Goal: Information Seeking & Learning: Learn about a topic

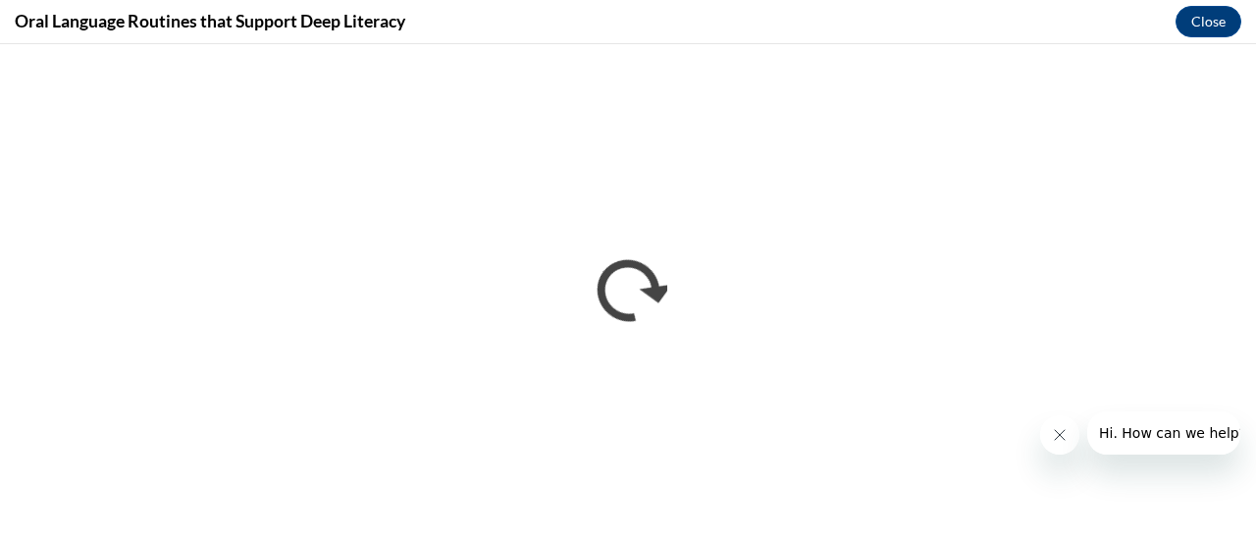
scroll to position [1905, 0]
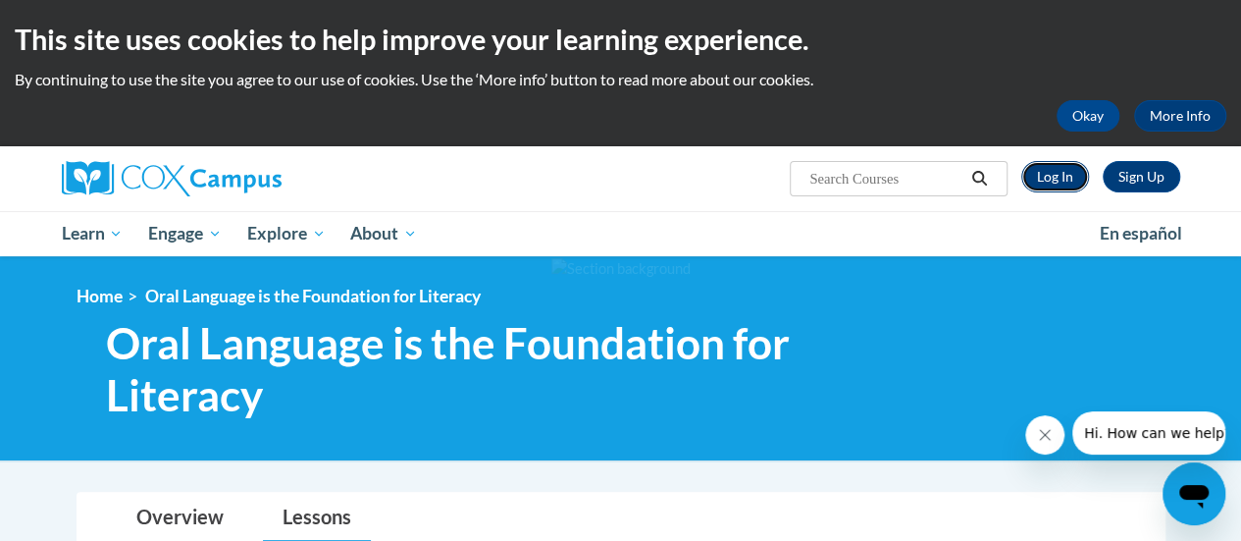
click at [1052, 176] on link "Log In" at bounding box center [1055, 176] width 68 height 31
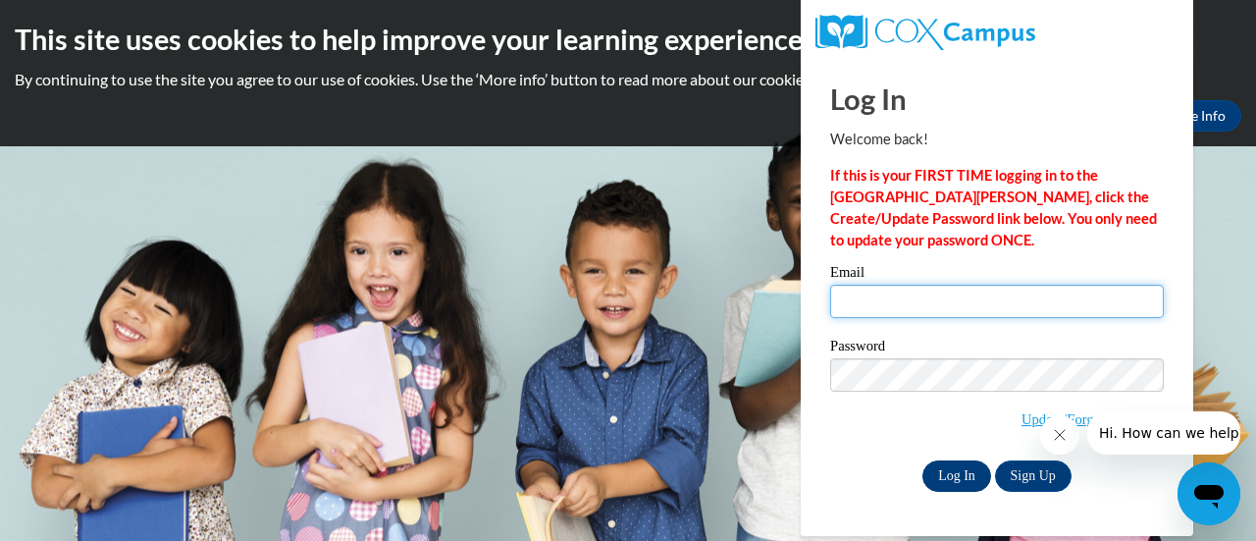
type input "[PERSON_NAME][EMAIL_ADDRESS][PERSON_NAME][DOMAIN_NAME]"
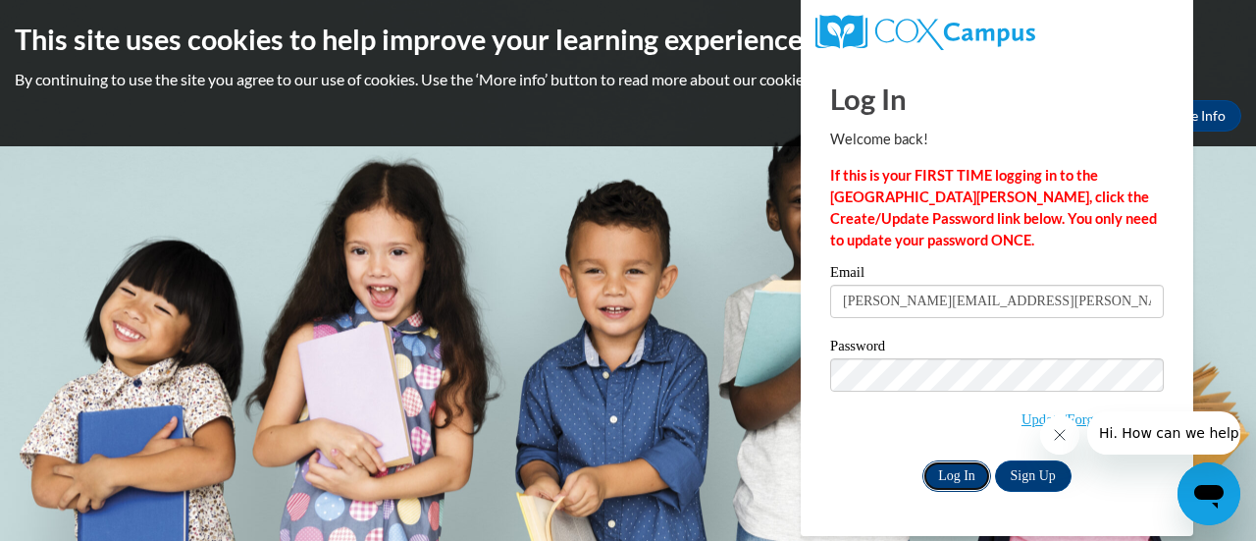
click at [961, 476] on input "Log In" at bounding box center [956, 475] width 69 height 31
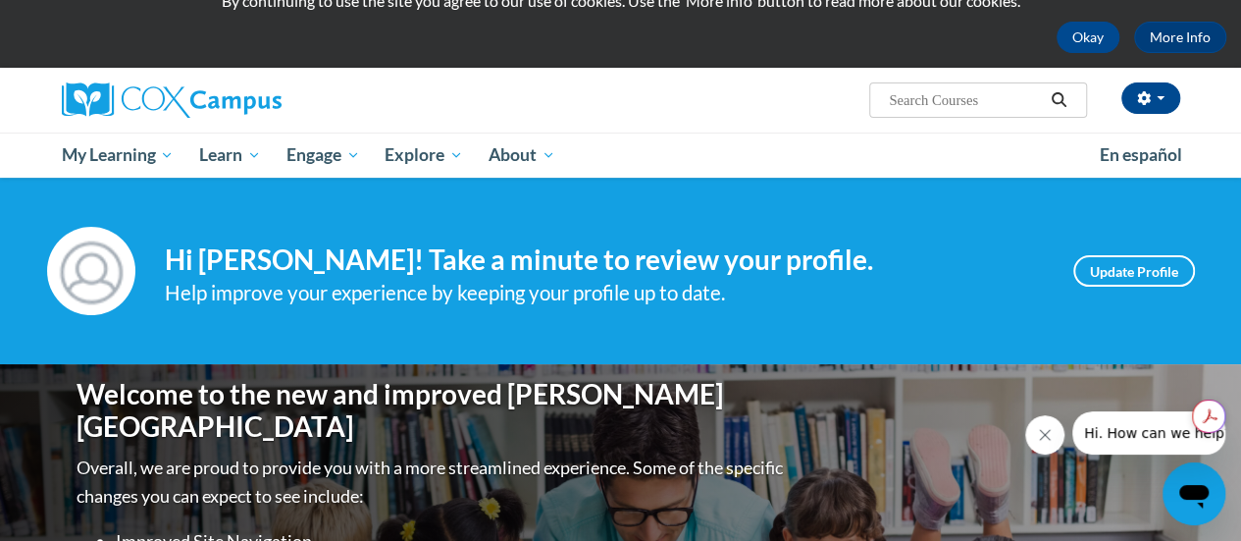
scroll to position [73, 0]
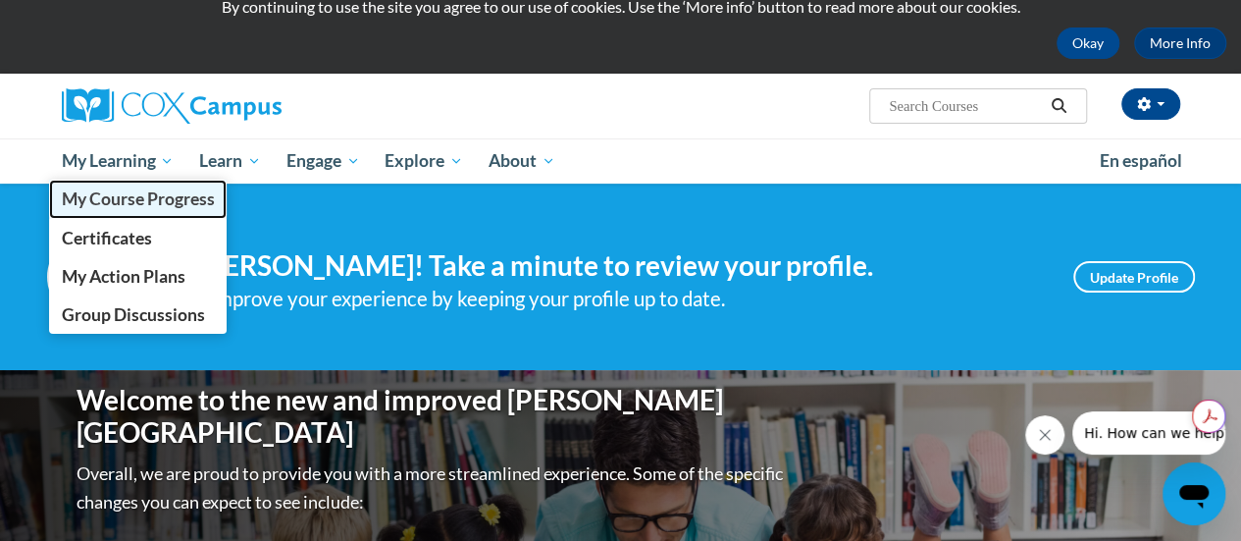
click at [112, 207] on span "My Course Progress" at bounding box center [137, 198] width 153 height 21
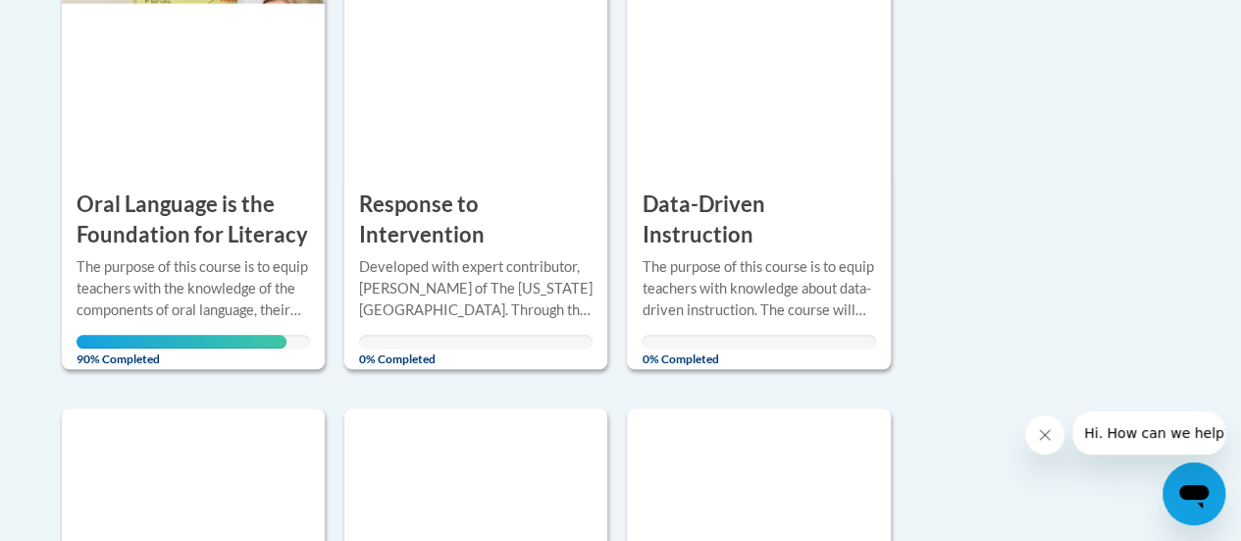
scroll to position [526, 0]
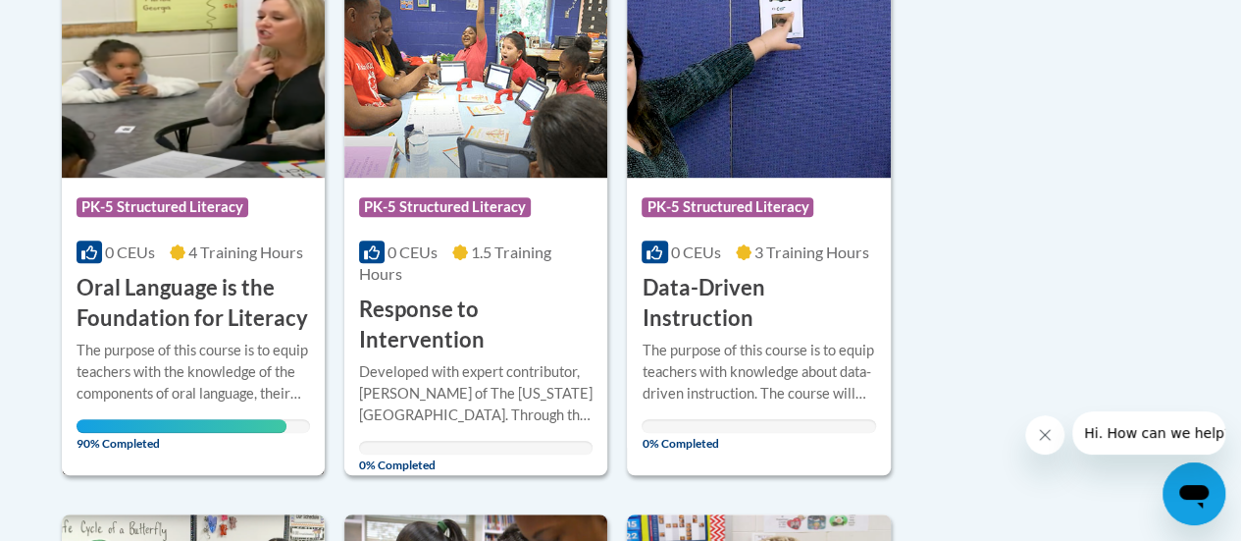
click at [246, 330] on h3 "Oral Language is the Foundation for Literacy" at bounding box center [193, 303] width 233 height 61
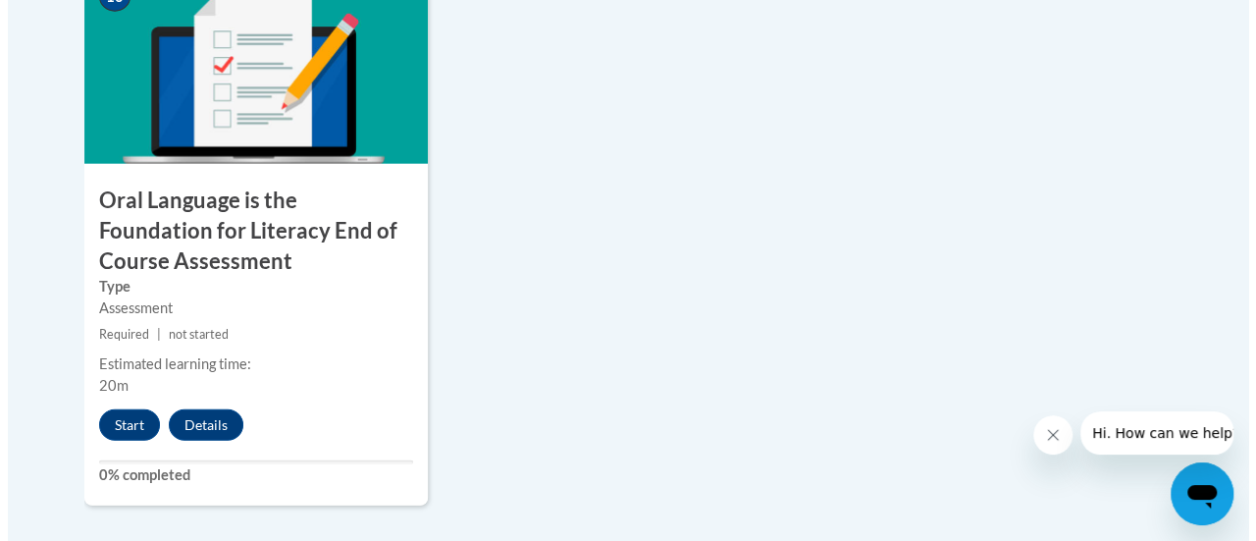
scroll to position [2362, 0]
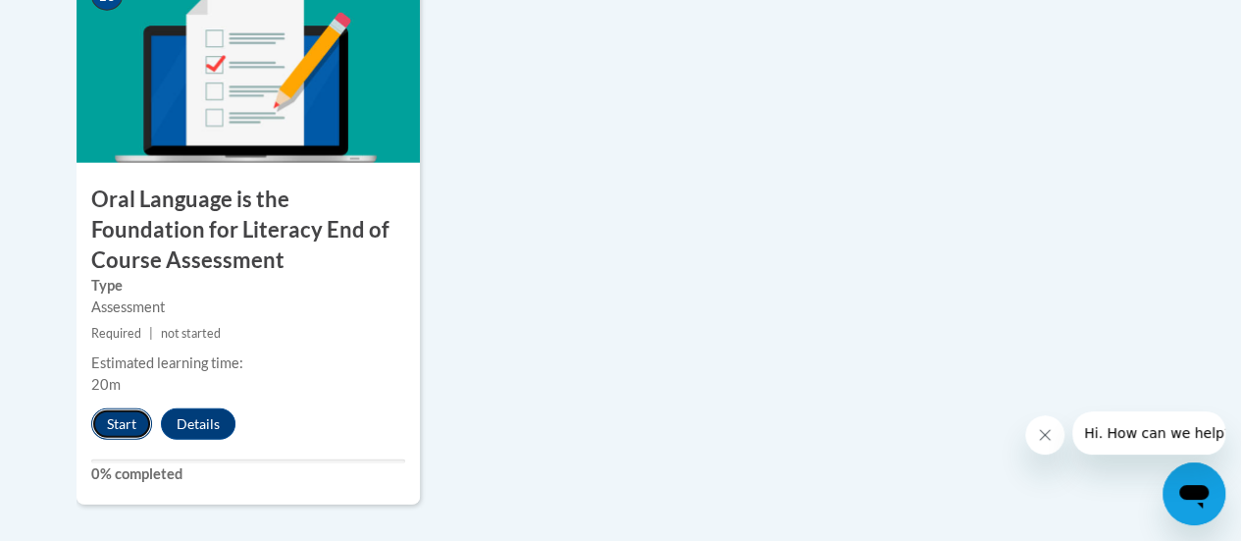
click at [129, 420] on button "Start" at bounding box center [121, 423] width 61 height 31
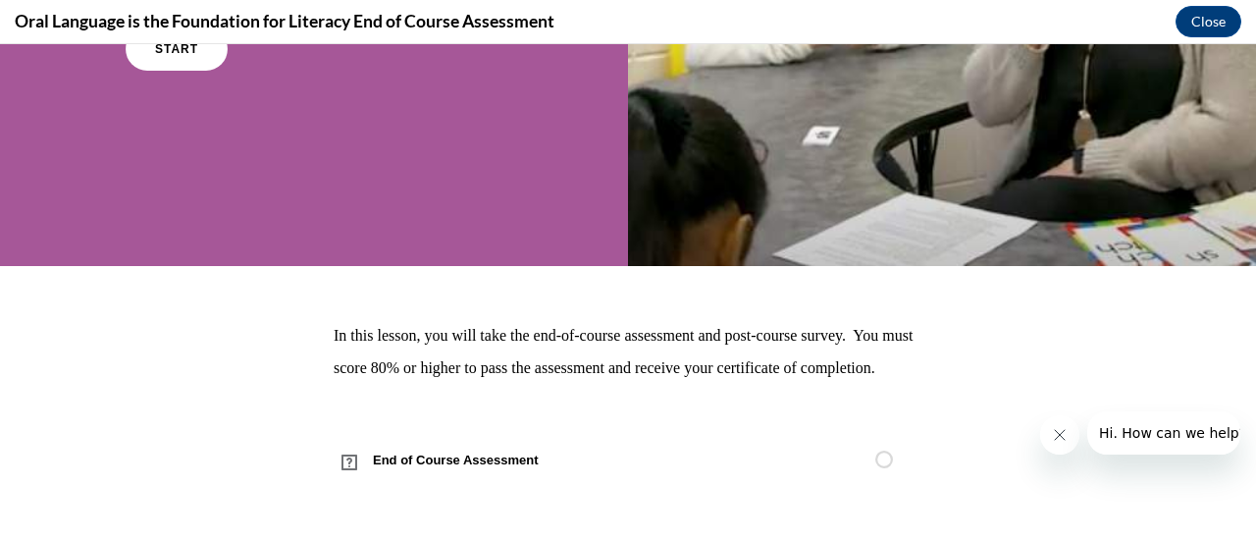
scroll to position [0, 0]
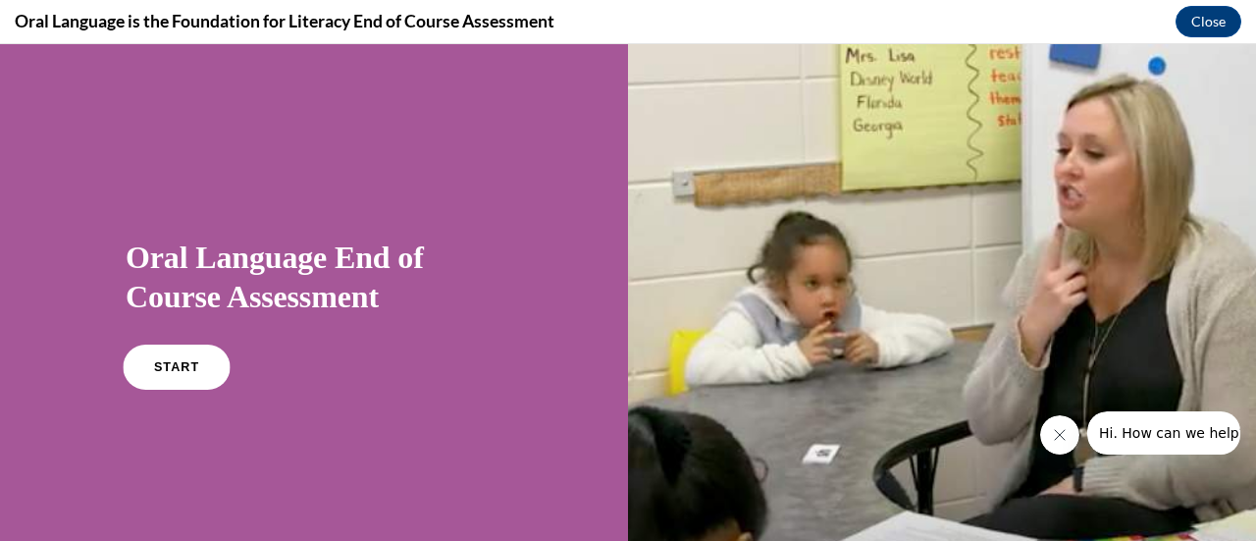
click at [155, 371] on span "START" at bounding box center [176, 367] width 45 height 15
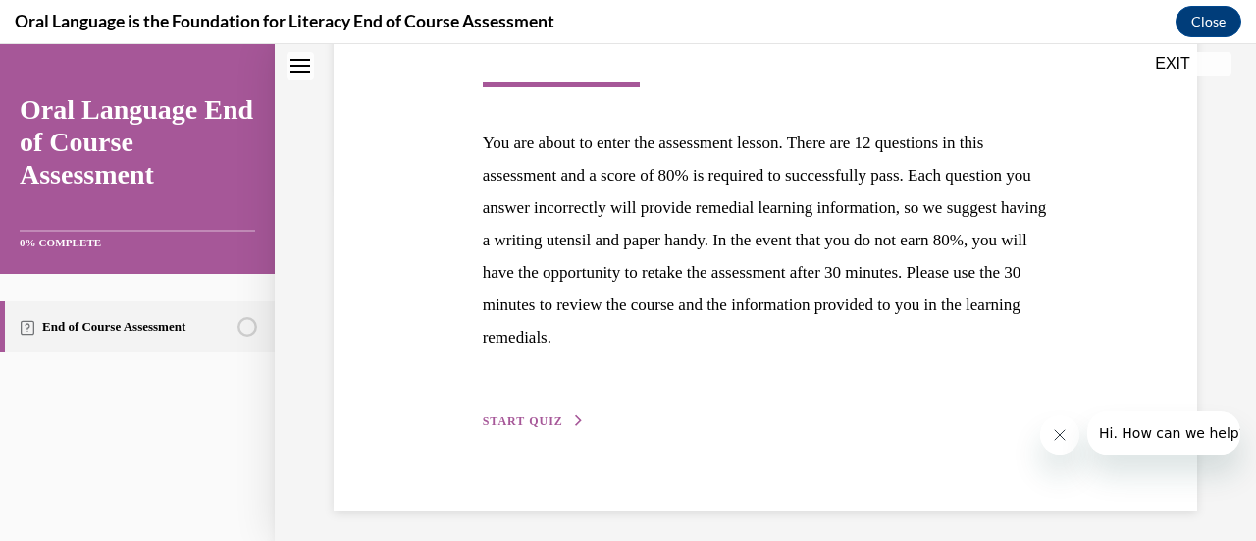
scroll to position [359, 0]
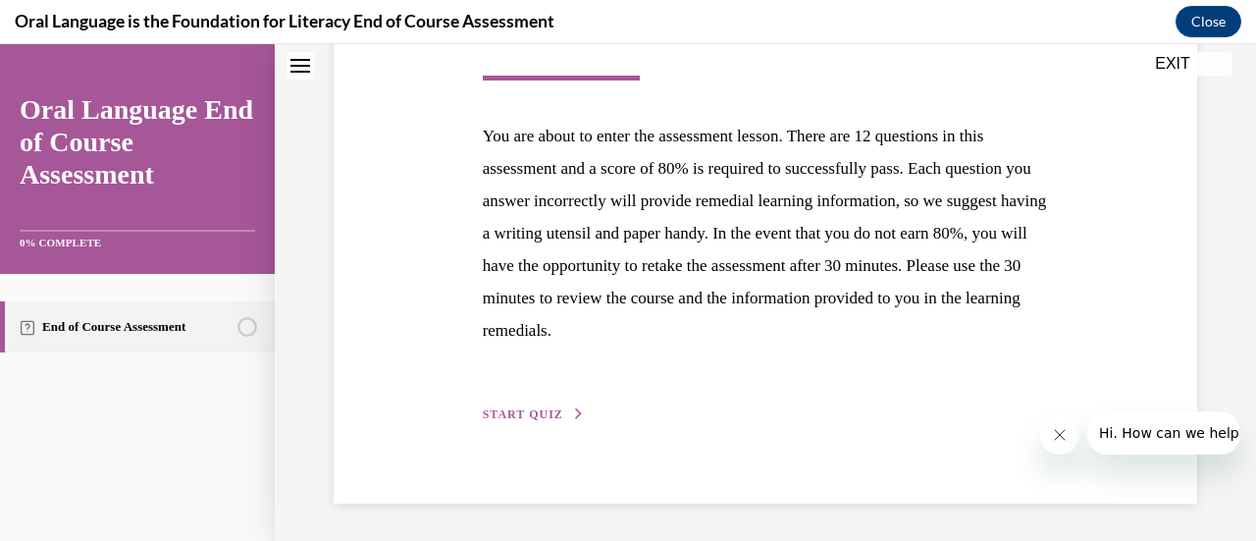
click at [553, 412] on span "START QUIZ" at bounding box center [523, 414] width 80 height 14
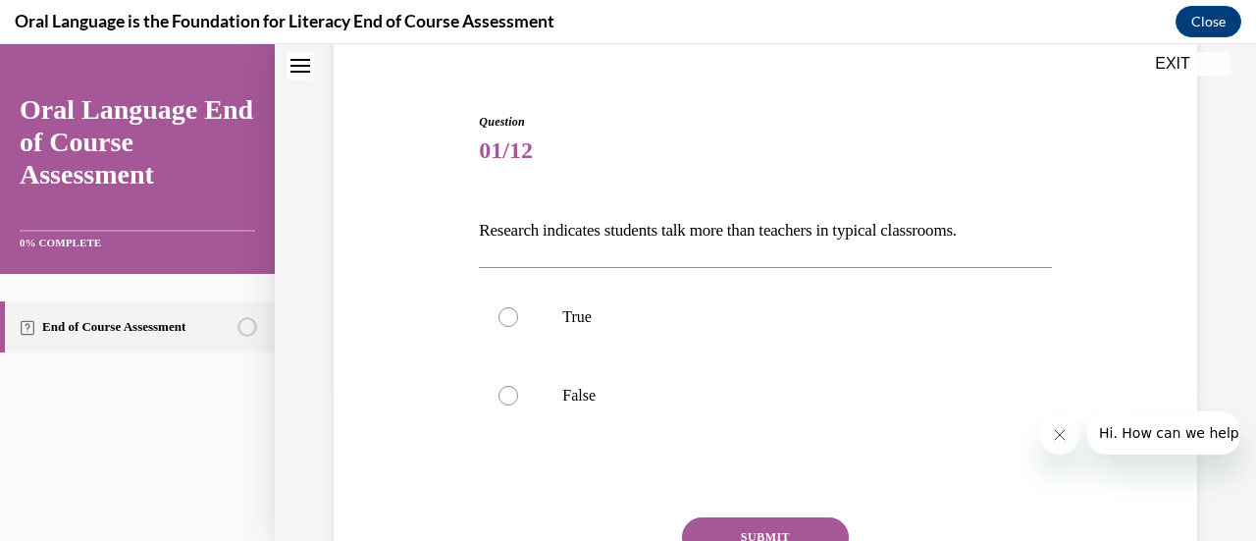
scroll to position [161, 0]
click at [501, 393] on div at bounding box center [508, 395] width 20 height 20
click at [501, 393] on input "False" at bounding box center [508, 395] width 20 height 20
radio input "true"
click at [778, 529] on button "SUBMIT" at bounding box center [765, 535] width 167 height 39
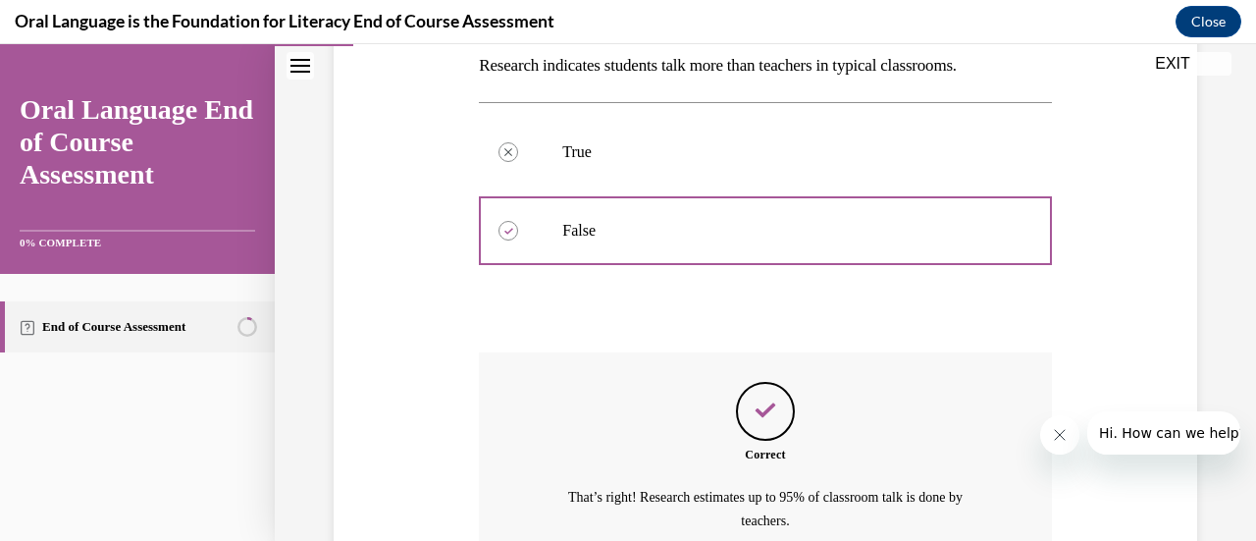
scroll to position [517, 0]
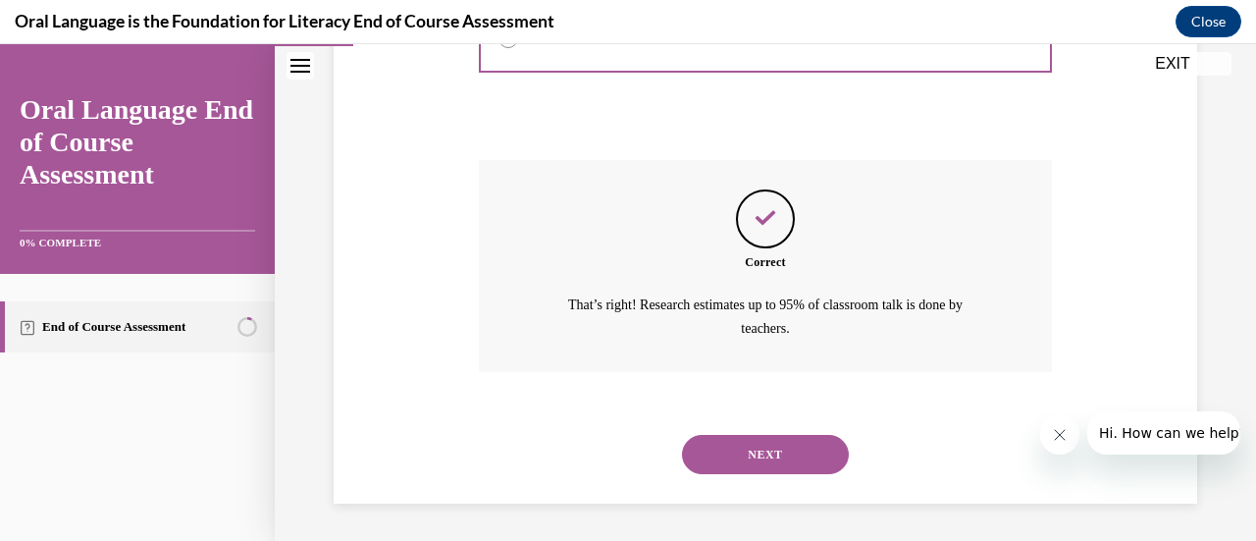
click at [748, 454] on button "NEXT" at bounding box center [765, 454] width 167 height 39
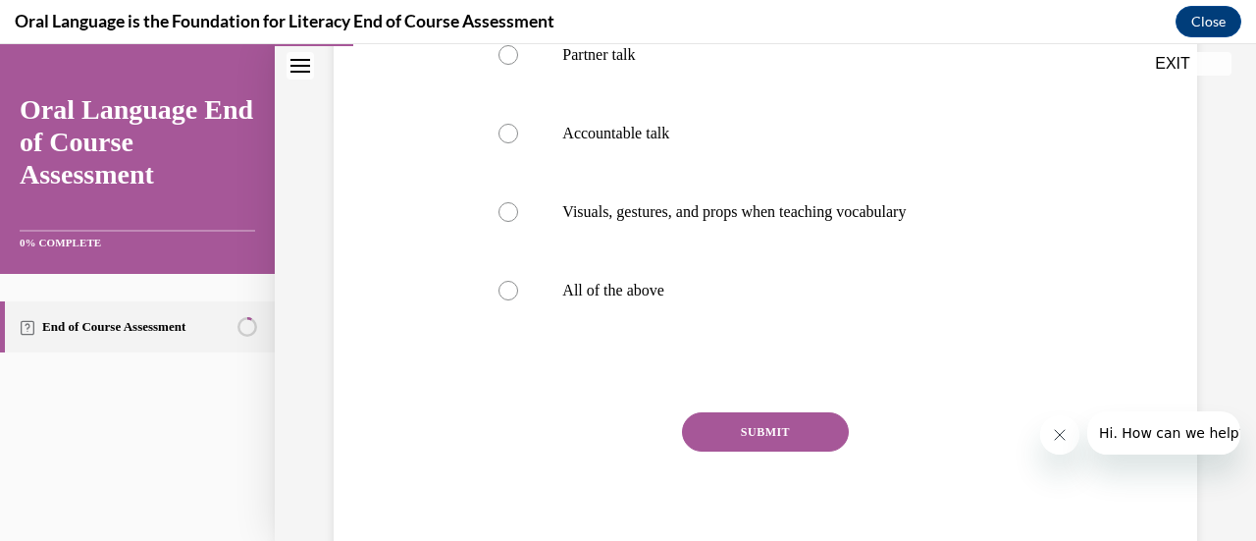
scroll to position [434, 0]
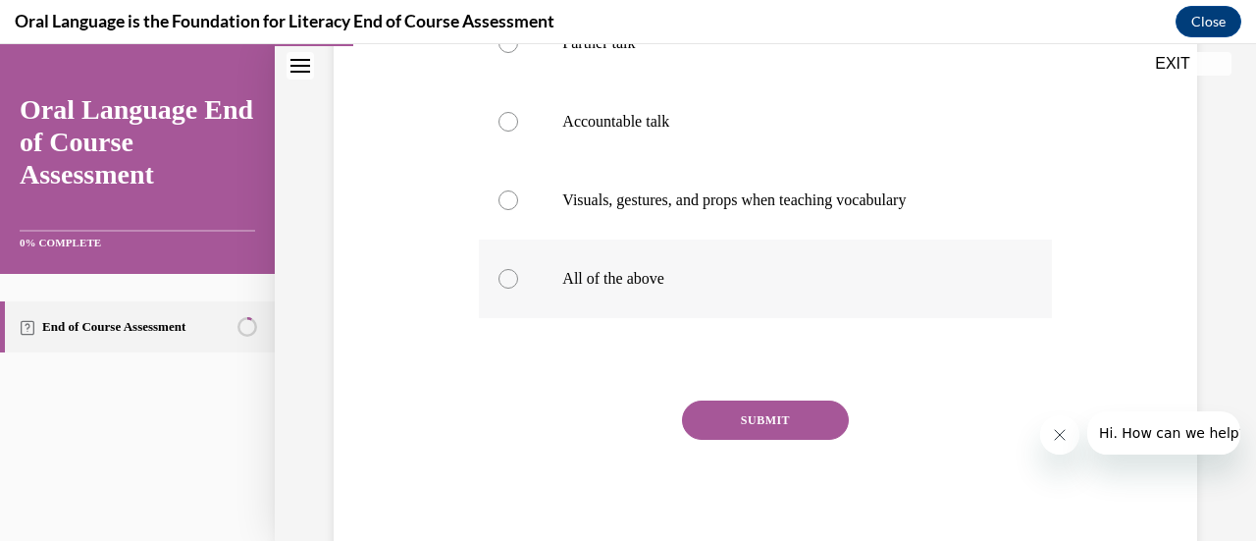
click at [507, 266] on label "All of the above" at bounding box center [765, 278] width 572 height 78
click at [507, 269] on input "All of the above" at bounding box center [508, 279] width 20 height 20
radio input "true"
click at [748, 435] on button "SUBMIT" at bounding box center [765, 419] width 167 height 39
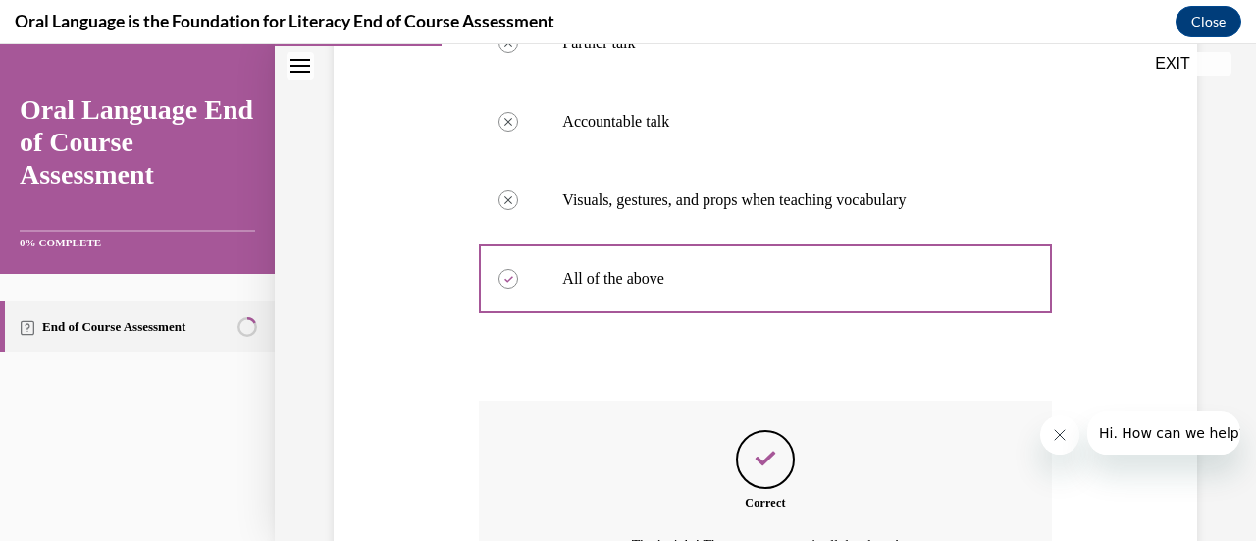
scroll to position [651, 0]
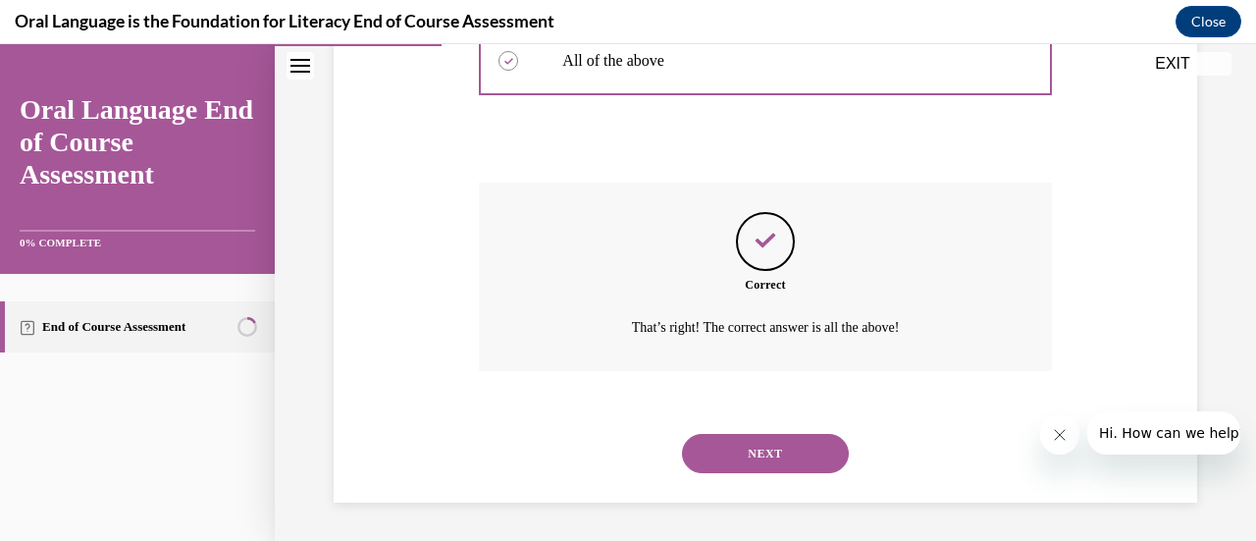
click at [748, 456] on button "NEXT" at bounding box center [765, 453] width 167 height 39
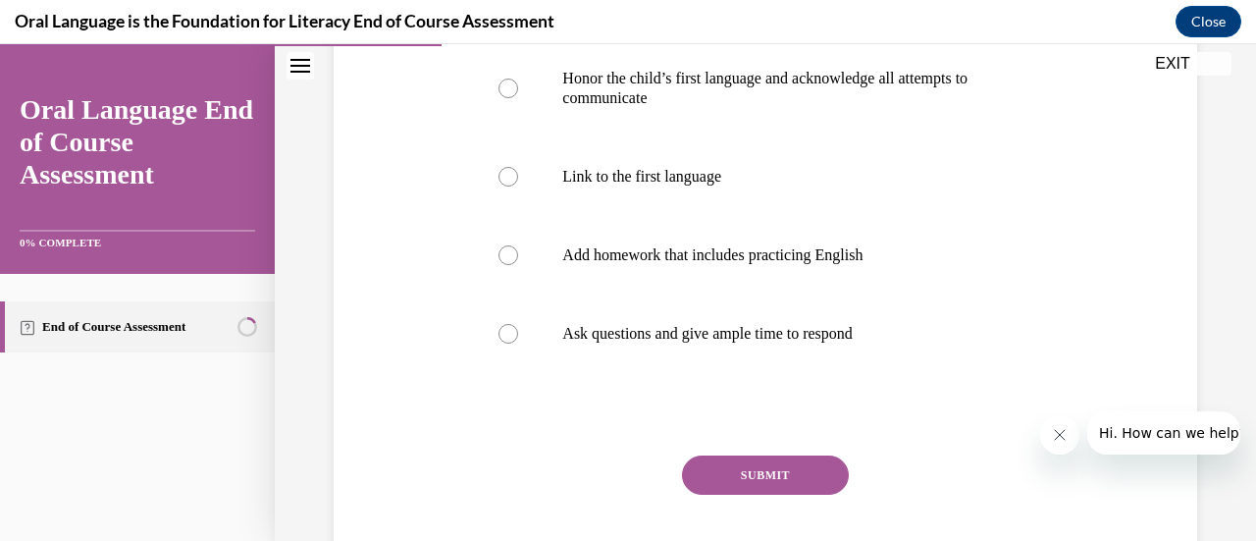
scroll to position [433, 0]
click at [519, 258] on label "Add homework that includes practicing English" at bounding box center [765, 254] width 572 height 78
click at [518, 258] on input "Add homework that includes practicing English" at bounding box center [508, 254] width 20 height 20
radio input "true"
click at [703, 469] on button "SUBMIT" at bounding box center [765, 473] width 167 height 39
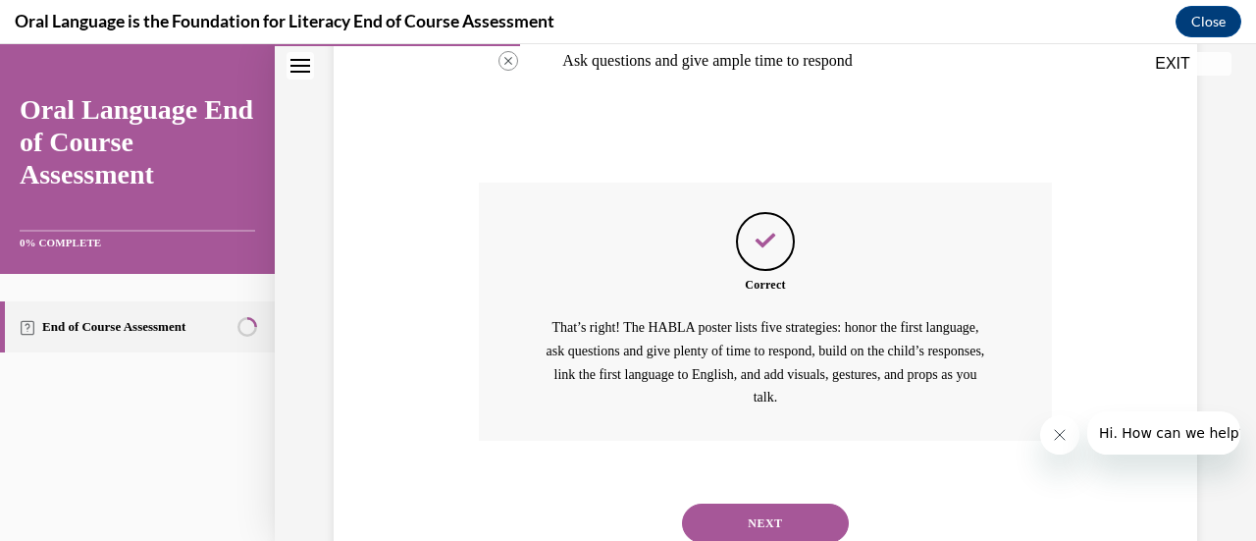
scroll to position [706, 0]
click at [771, 517] on button "NEXT" at bounding box center [765, 520] width 167 height 39
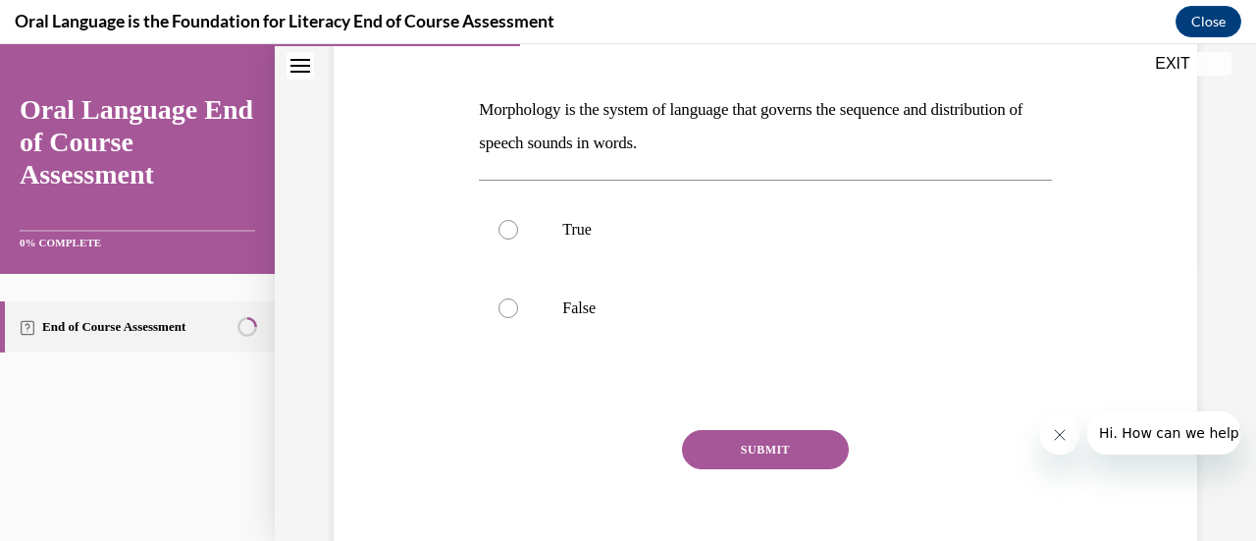
scroll to position [283, 0]
click at [507, 223] on div at bounding box center [508, 228] width 20 height 20
click at [507, 223] on input "True" at bounding box center [508, 228] width 20 height 20
radio input "true"
click at [751, 448] on button "SUBMIT" at bounding box center [765, 447] width 167 height 39
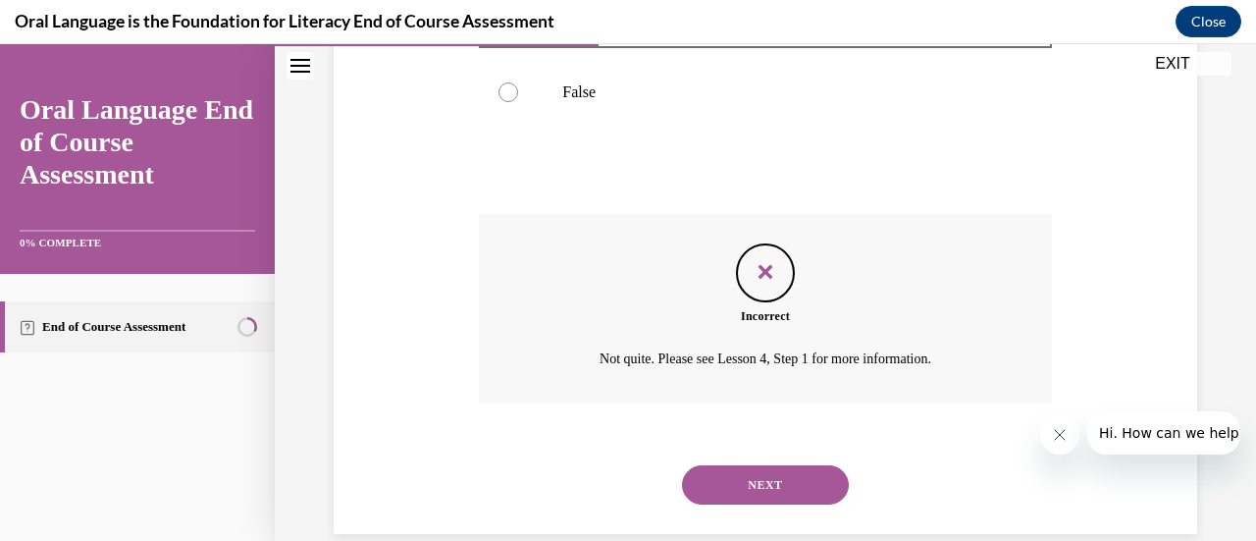
scroll to position [495, 0]
click at [754, 495] on button "NEXT" at bounding box center [765, 485] width 167 height 39
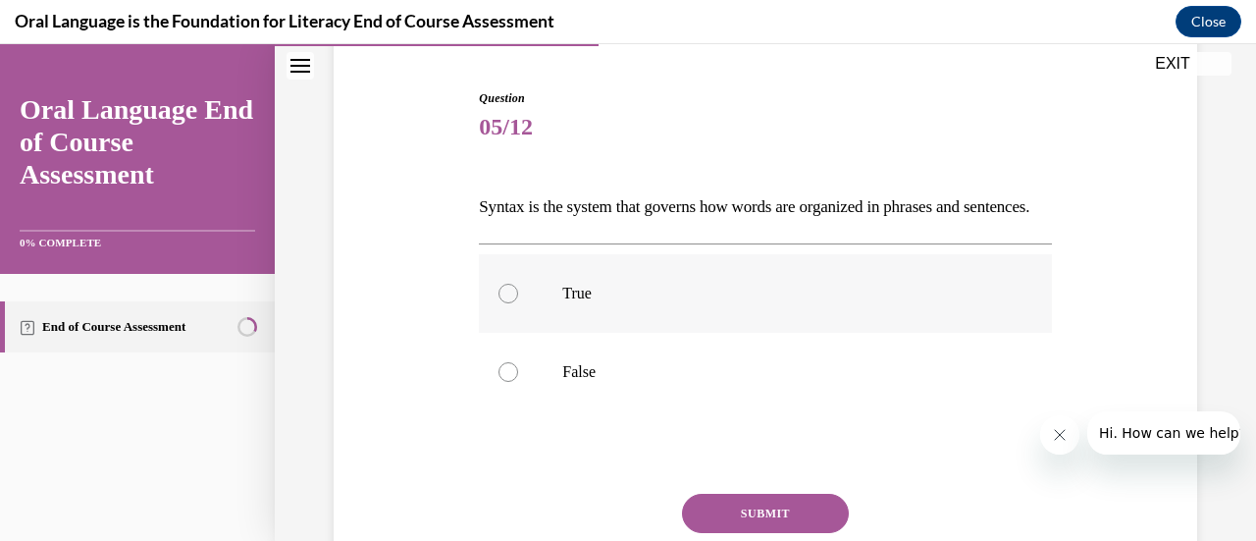
scroll to position [193, 0]
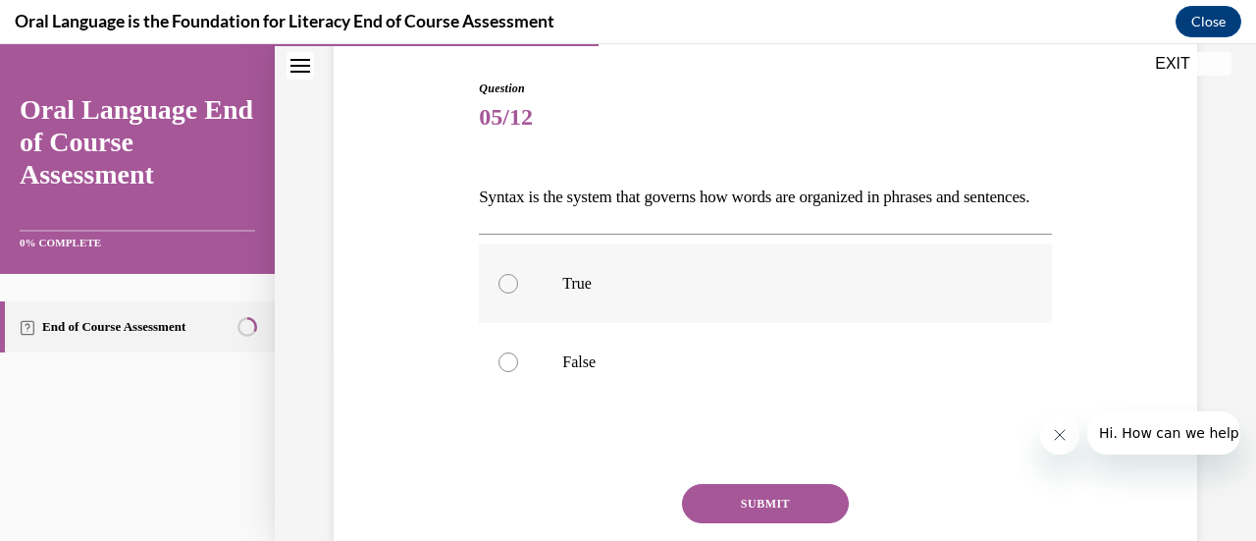
click at [505, 293] on div at bounding box center [508, 284] width 20 height 20
click at [505, 293] on input "True" at bounding box center [508, 284] width 20 height 20
radio input "true"
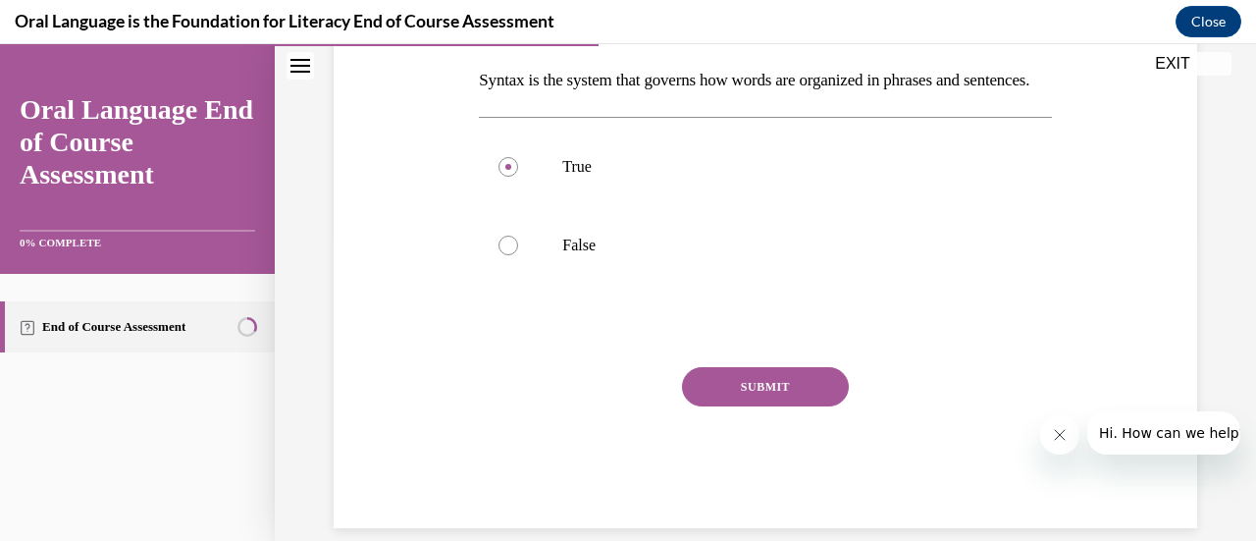
click at [751, 406] on button "SUBMIT" at bounding box center [765, 386] width 167 height 39
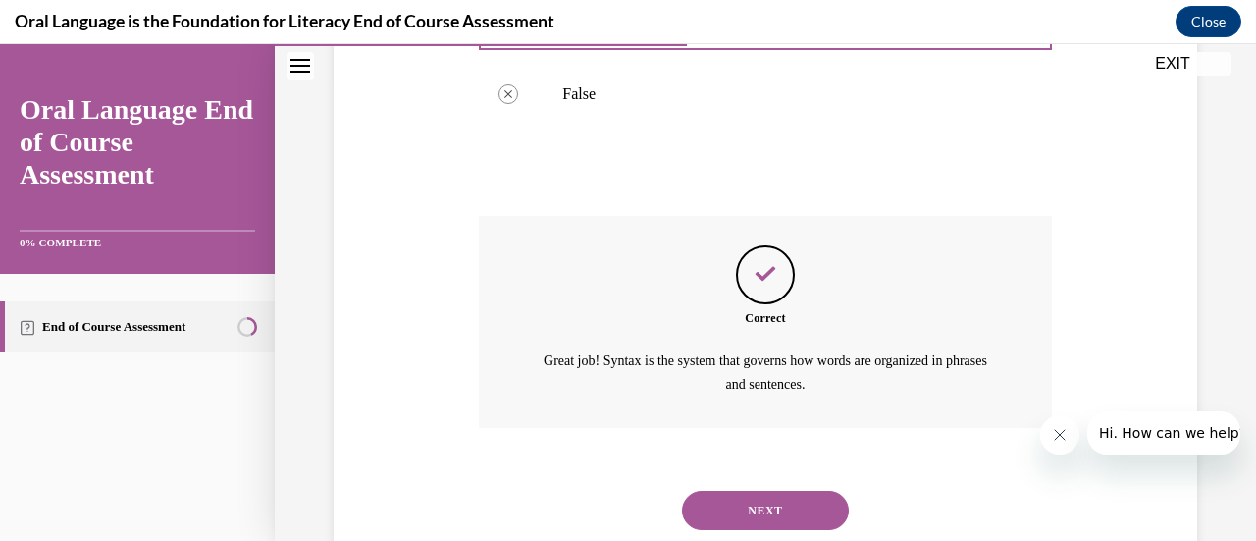
scroll to position [550, 0]
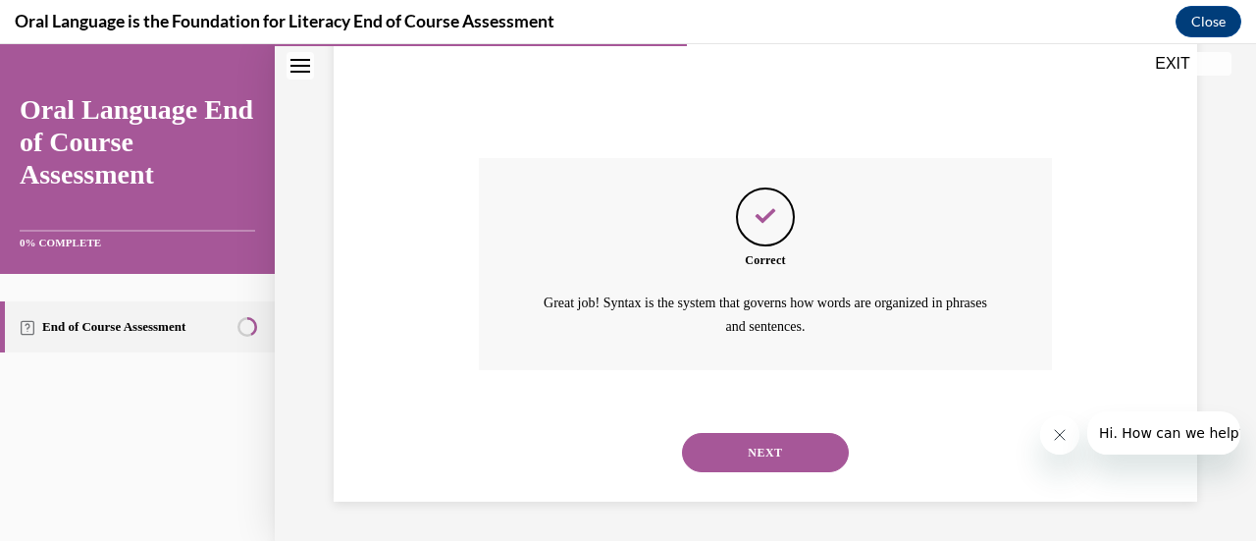
click at [752, 460] on button "NEXT" at bounding box center [765, 452] width 167 height 39
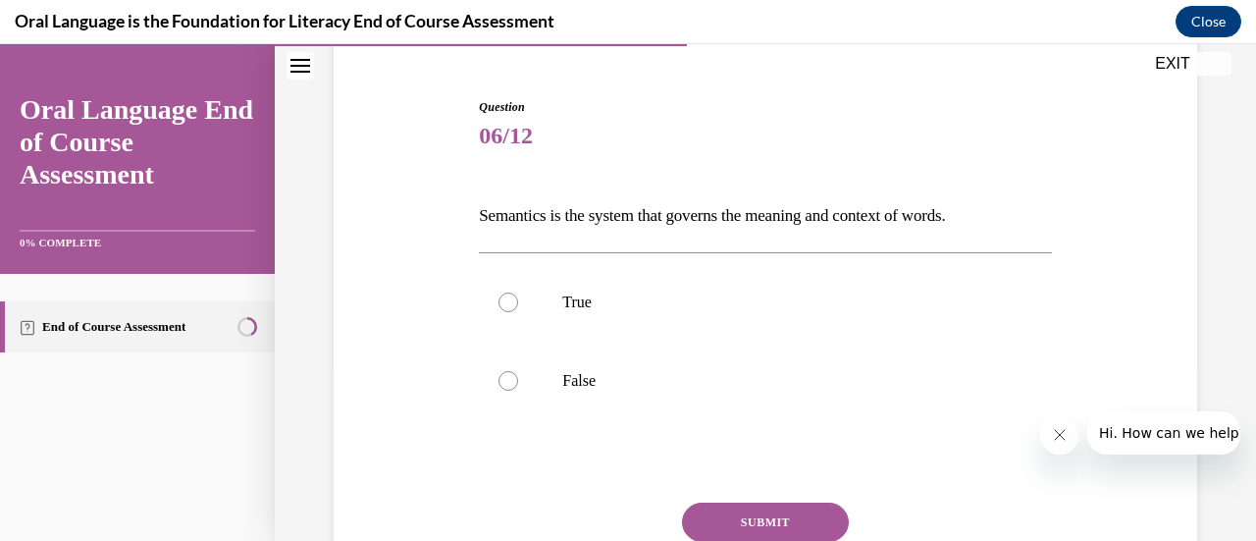
scroll to position [178, 0]
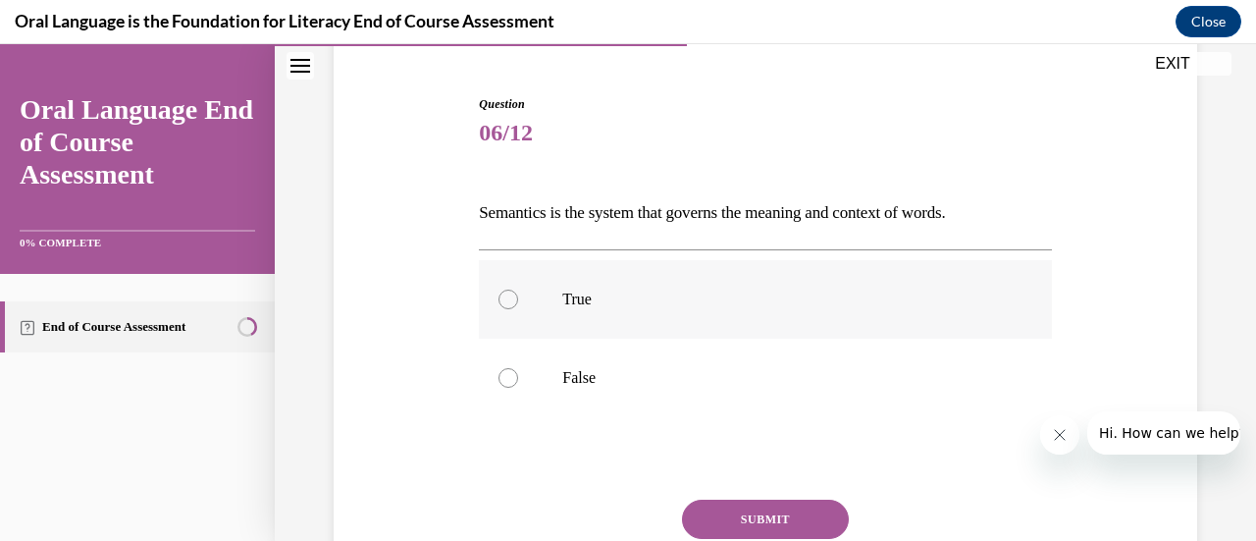
click at [510, 301] on div at bounding box center [508, 299] width 20 height 20
click at [510, 301] on input "True" at bounding box center [508, 299] width 20 height 20
radio input "true"
click at [748, 522] on button "SUBMIT" at bounding box center [765, 518] width 167 height 39
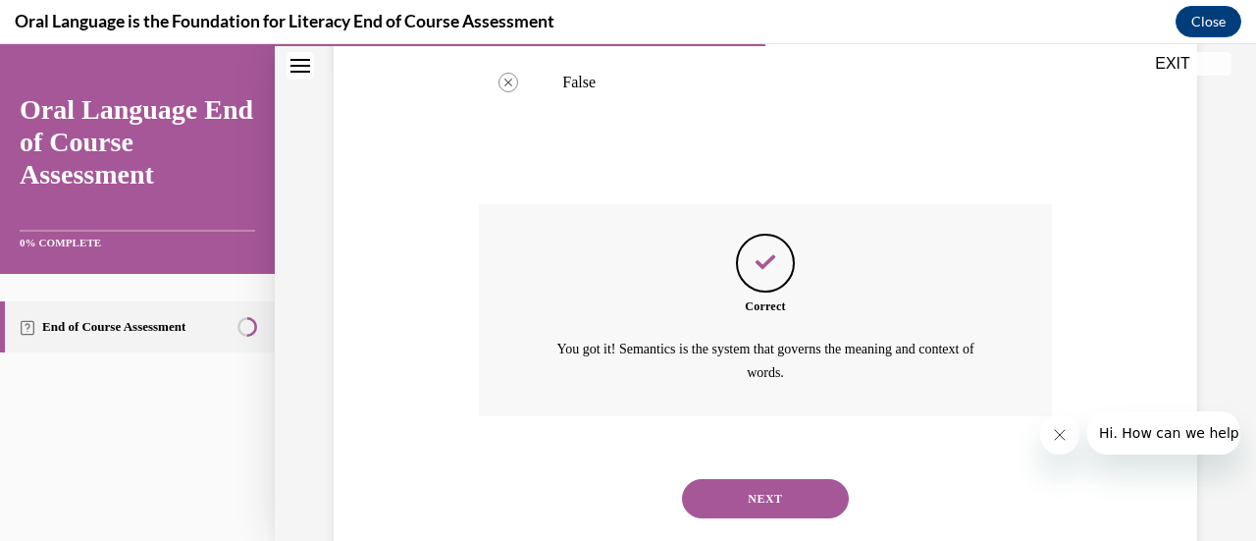
scroll to position [517, 0]
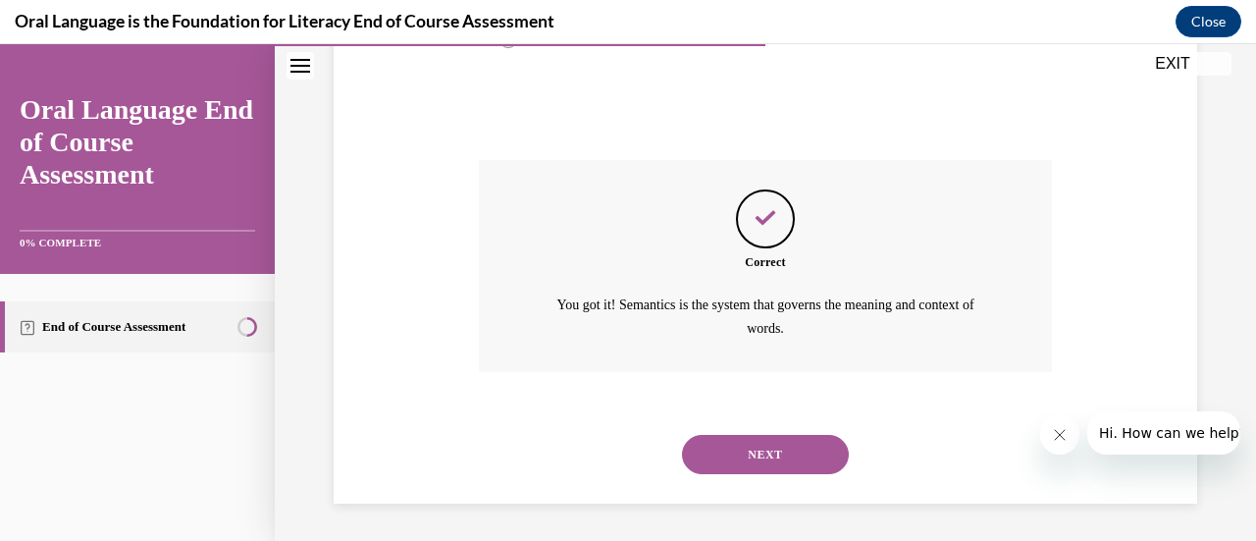
click at [738, 439] on button "NEXT" at bounding box center [765, 454] width 167 height 39
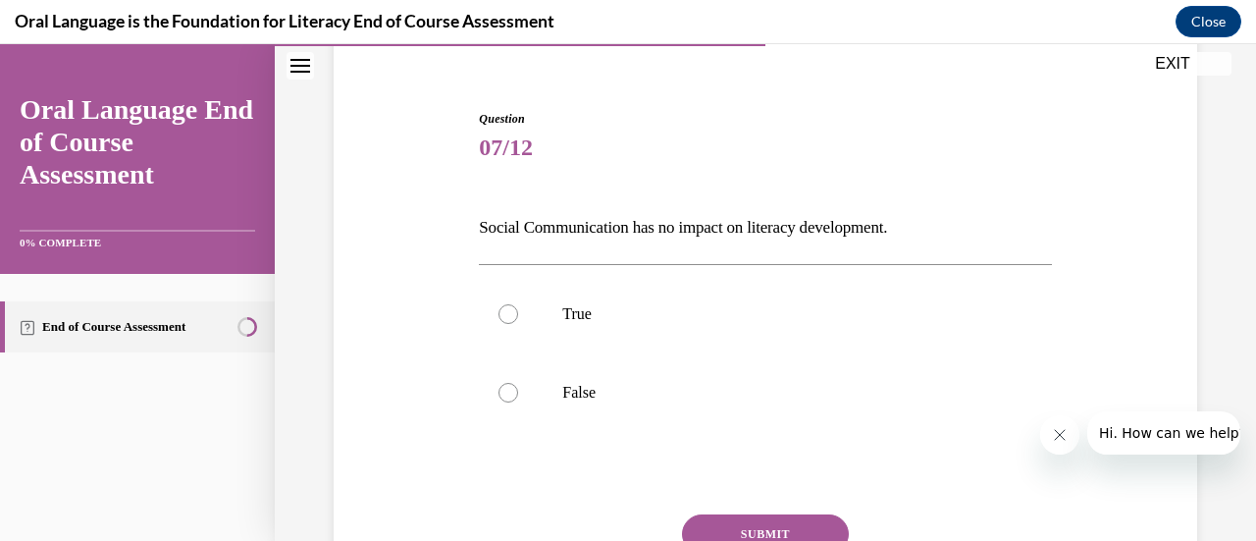
scroll to position [164, 0]
click at [508, 399] on div at bounding box center [508, 392] width 20 height 20
click at [508, 399] on input "False" at bounding box center [508, 392] width 20 height 20
radio input "true"
click at [727, 520] on button "SUBMIT" at bounding box center [765, 532] width 167 height 39
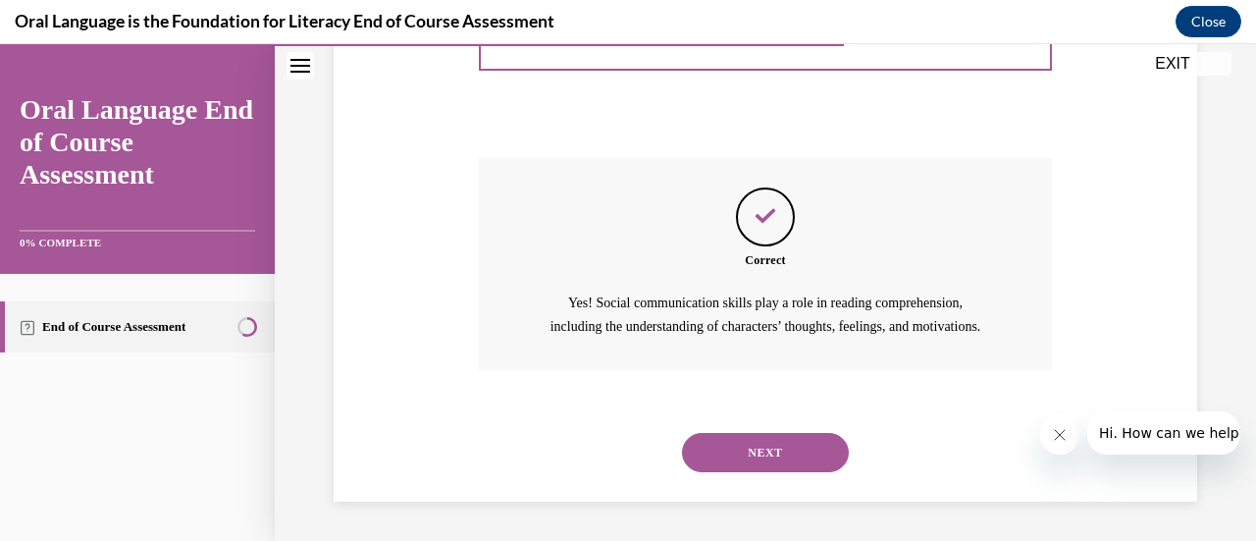
scroll to position [541, 0]
click at [768, 453] on button "NEXT" at bounding box center [765, 452] width 167 height 39
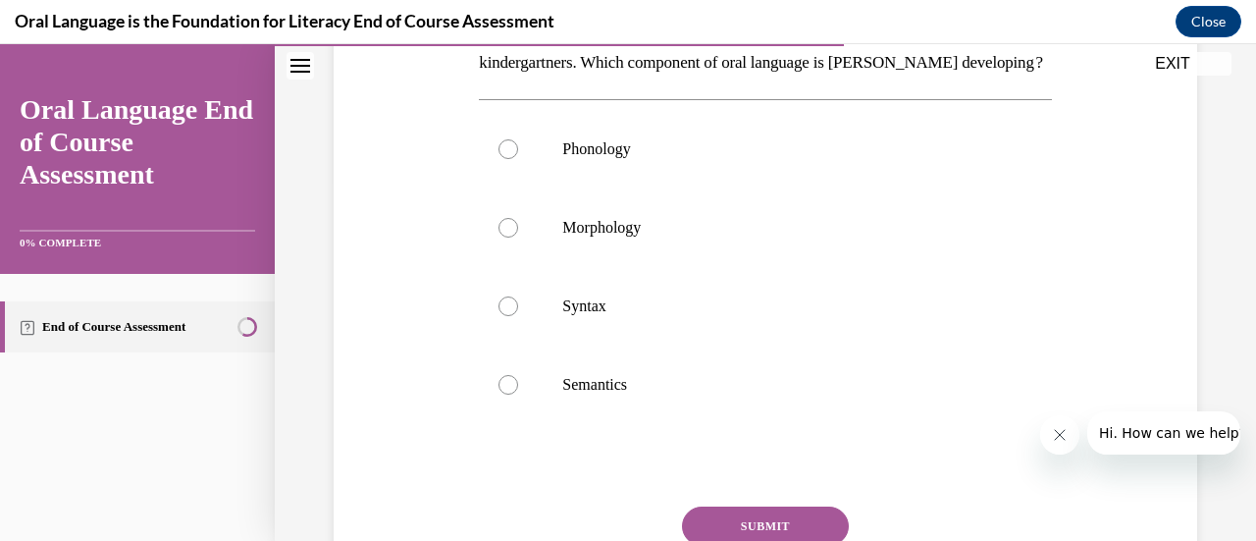
scroll to position [362, 0]
click at [508, 236] on div at bounding box center [508, 227] width 20 height 20
click at [508, 236] on input "Morphology" at bounding box center [508, 227] width 20 height 20
radio input "true"
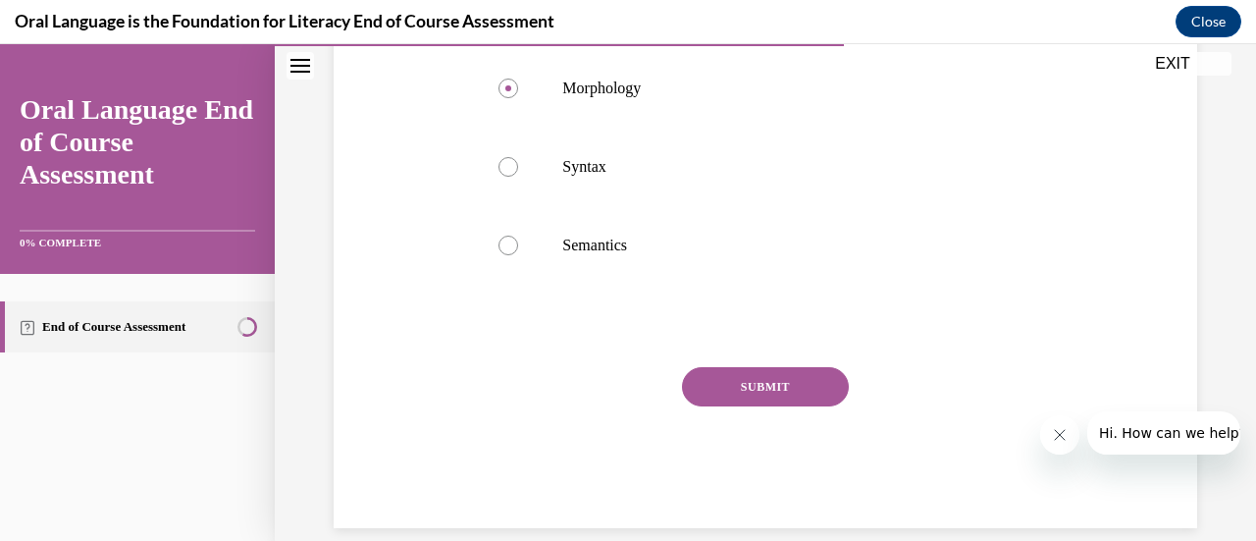
click at [732, 406] on button "SUBMIT" at bounding box center [765, 386] width 167 height 39
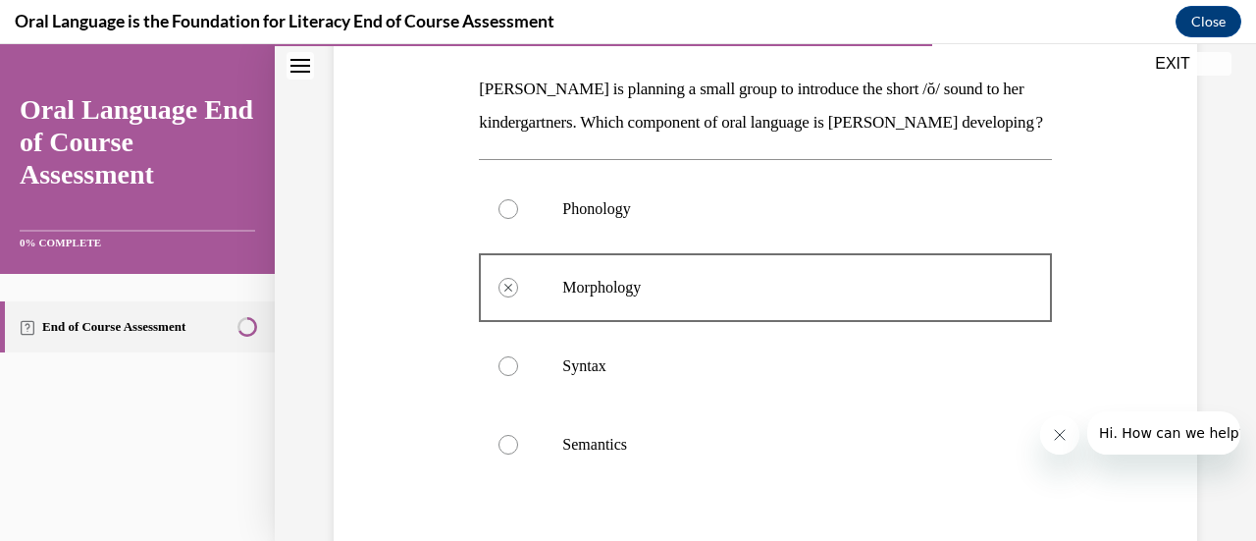
scroll to position [299, 0]
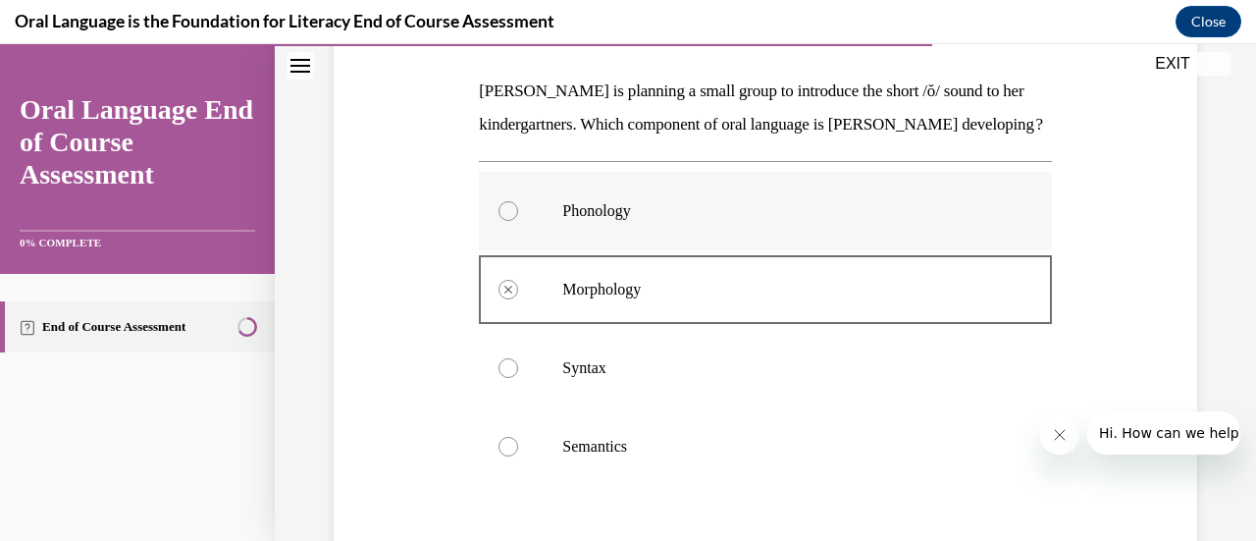
click at [500, 221] on div at bounding box center [508, 211] width 20 height 20
click at [769, 448] on label "Semantics" at bounding box center [765, 446] width 572 height 78
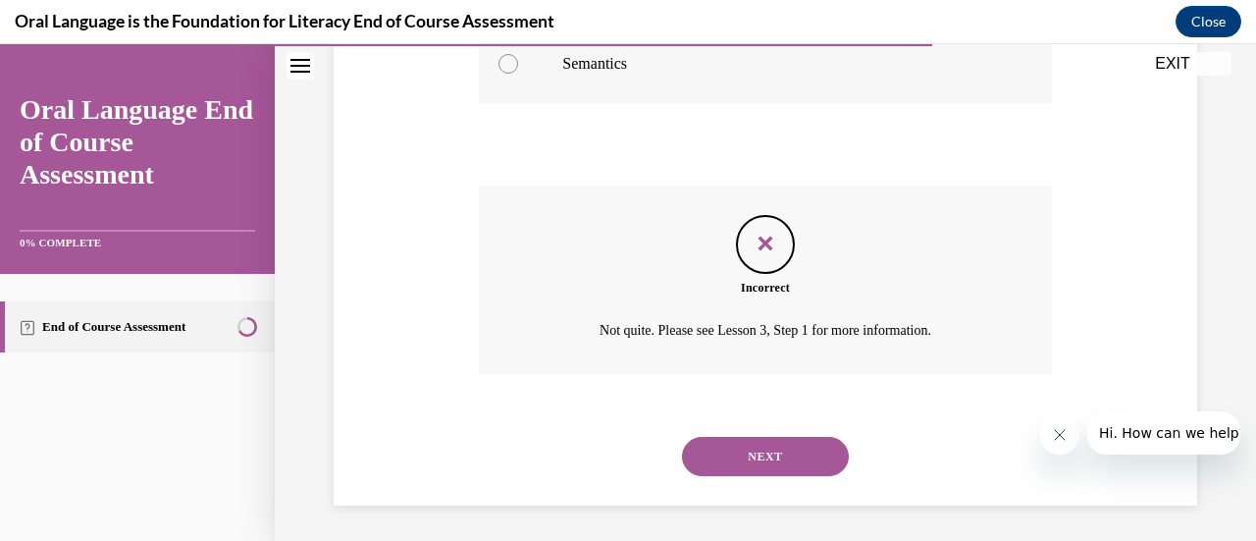
scroll to position [683, 0]
click at [757, 475] on button "NEXT" at bounding box center [765, 455] width 167 height 39
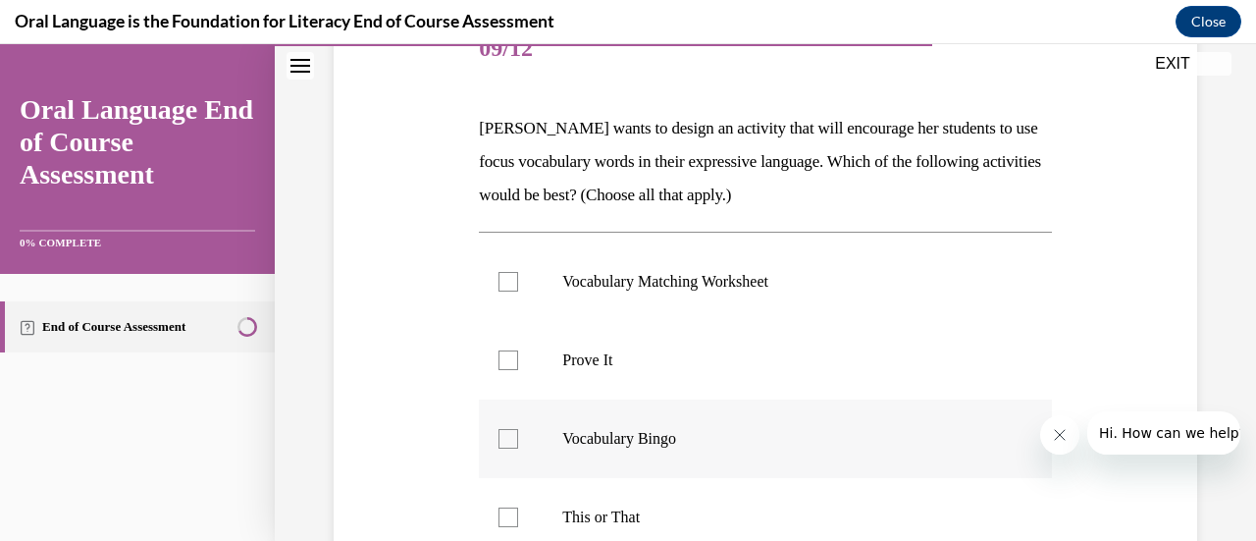
scroll to position [259, 0]
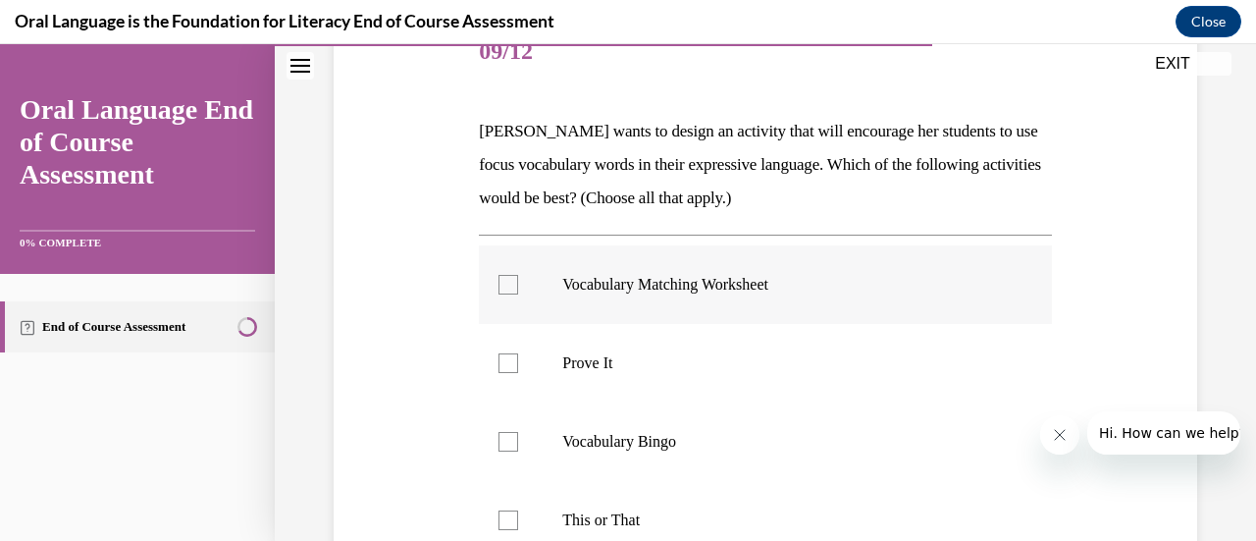
click at [506, 281] on div at bounding box center [508, 285] width 20 height 20
click at [506, 281] on input "Vocabulary Matching Worksheet" at bounding box center [508, 285] width 20 height 20
checkbox input "true"
click at [510, 375] on label "Prove It" at bounding box center [765, 363] width 572 height 78
click at [510, 373] on input "Prove It" at bounding box center [508, 363] width 20 height 20
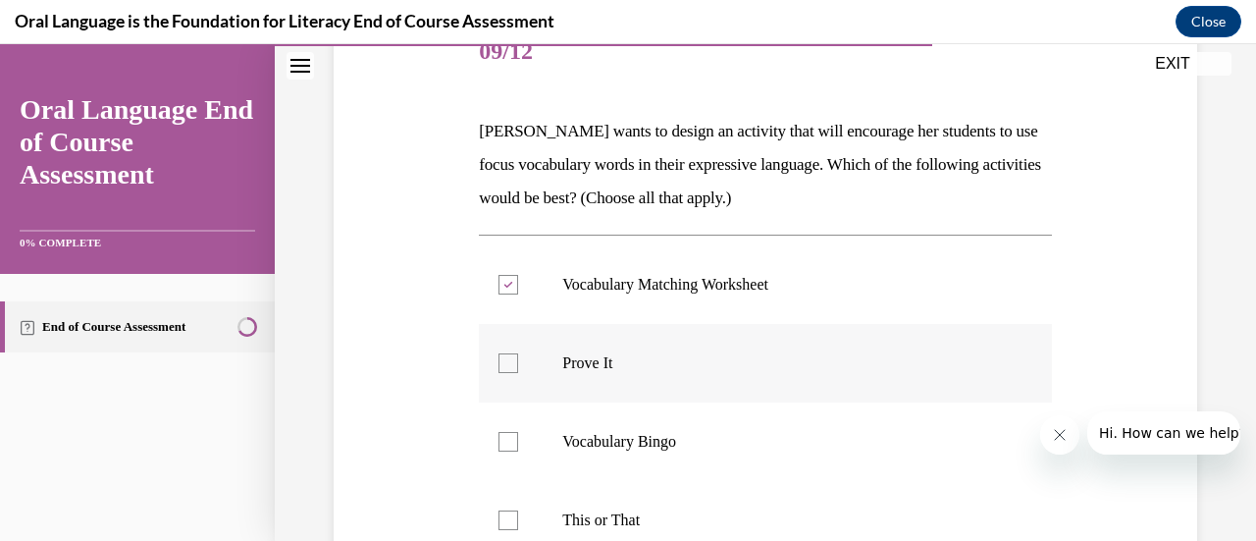
checkbox input "true"
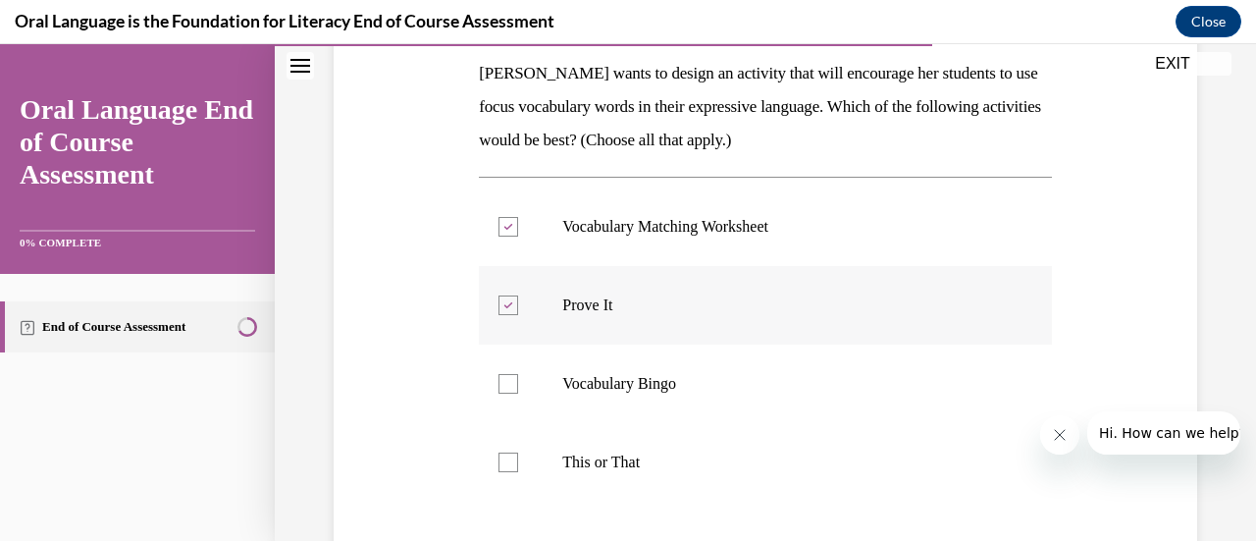
scroll to position [320, 0]
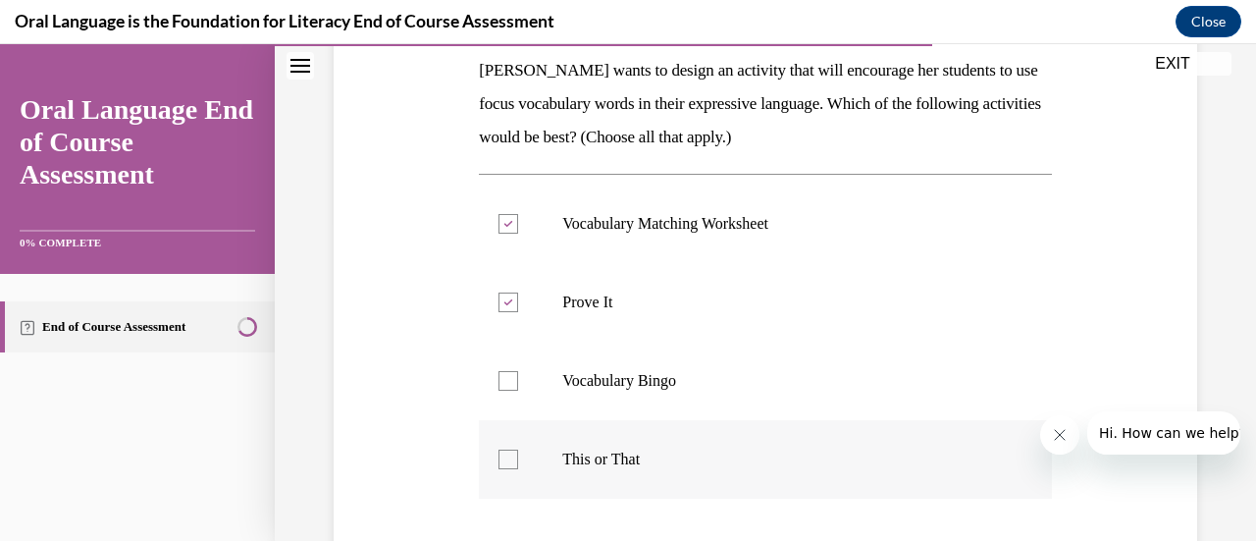
click at [516, 458] on label "This or That" at bounding box center [765, 459] width 572 height 78
click at [516, 458] on input "This or That" at bounding box center [508, 459] width 20 height 20
checkbox input "true"
click at [516, 225] on label "Vocabulary Matching Worksheet" at bounding box center [765, 223] width 572 height 78
click at [516, 225] on input "Vocabulary Matching Worksheet" at bounding box center [508, 224] width 20 height 20
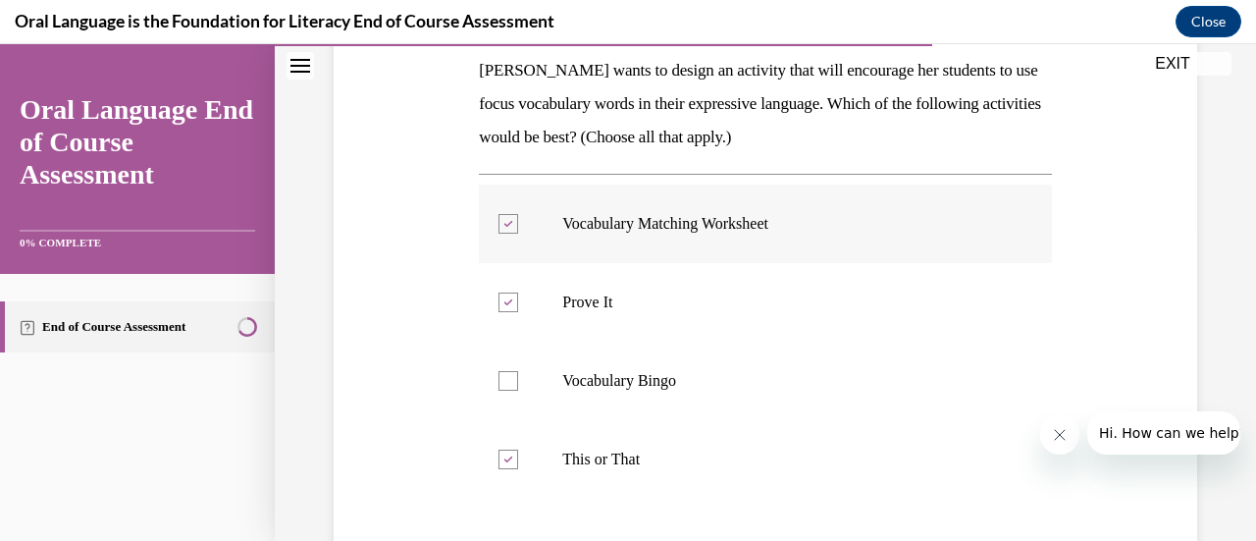
checkbox input "false"
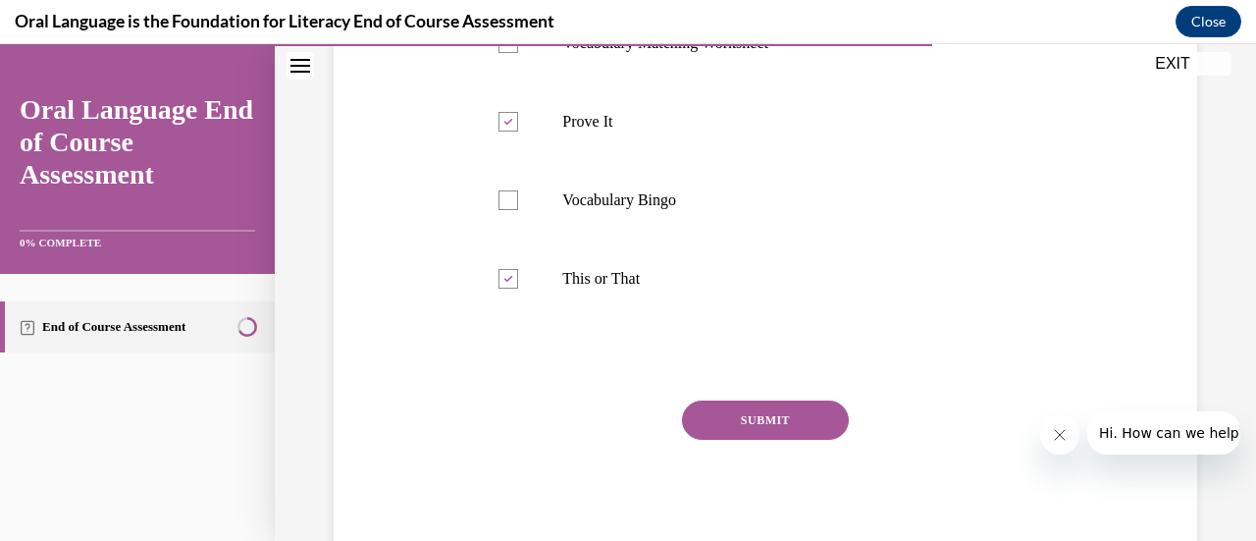
click at [799, 423] on button "SUBMIT" at bounding box center [765, 419] width 167 height 39
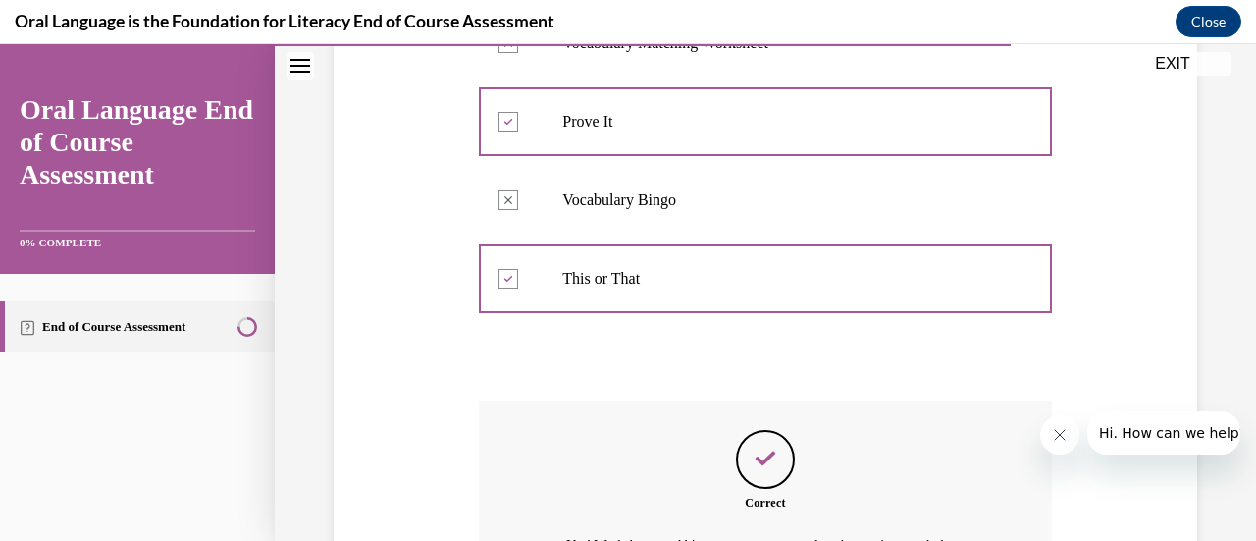
scroll to position [764, 0]
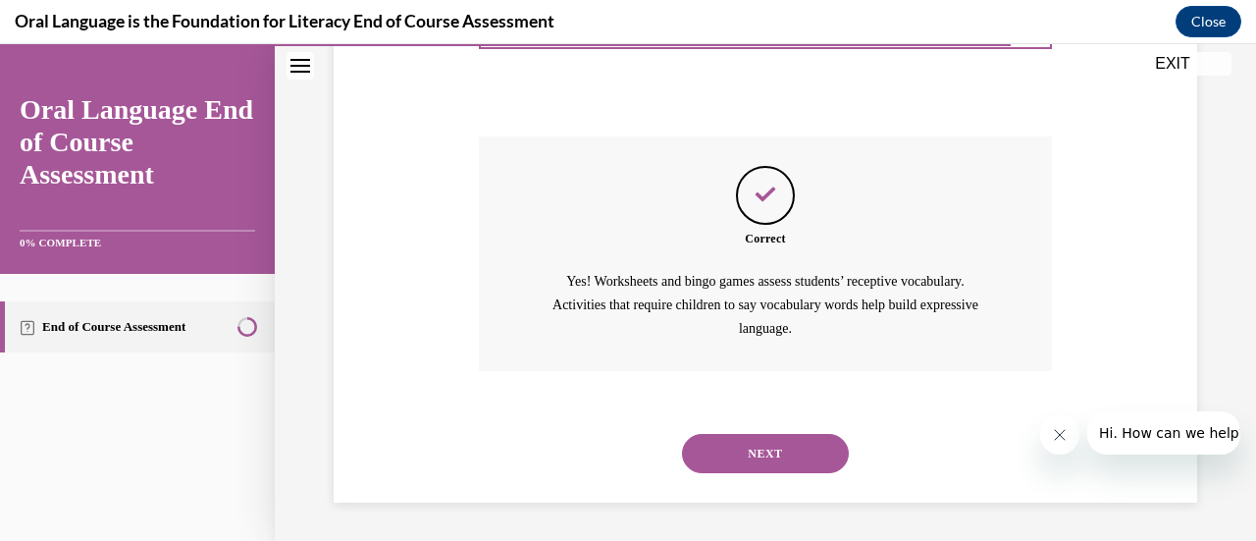
click at [783, 466] on button "NEXT" at bounding box center [765, 453] width 167 height 39
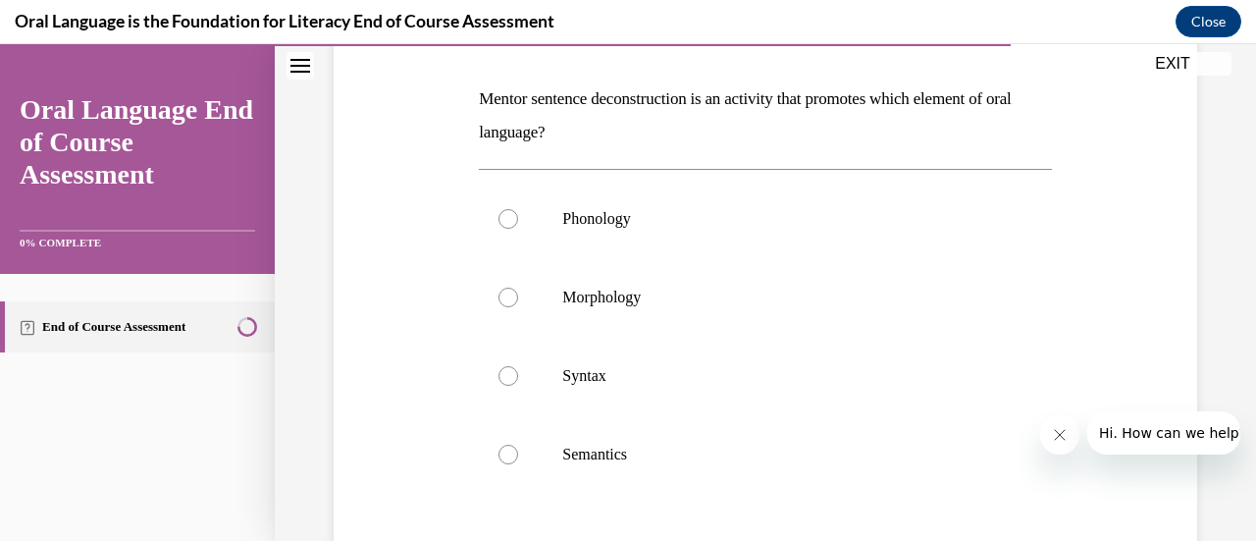
scroll to position [293, 0]
click at [533, 382] on label "Syntax" at bounding box center [765, 374] width 572 height 78
click at [518, 382] on input "Syntax" at bounding box center [508, 374] width 20 height 20
radio input "true"
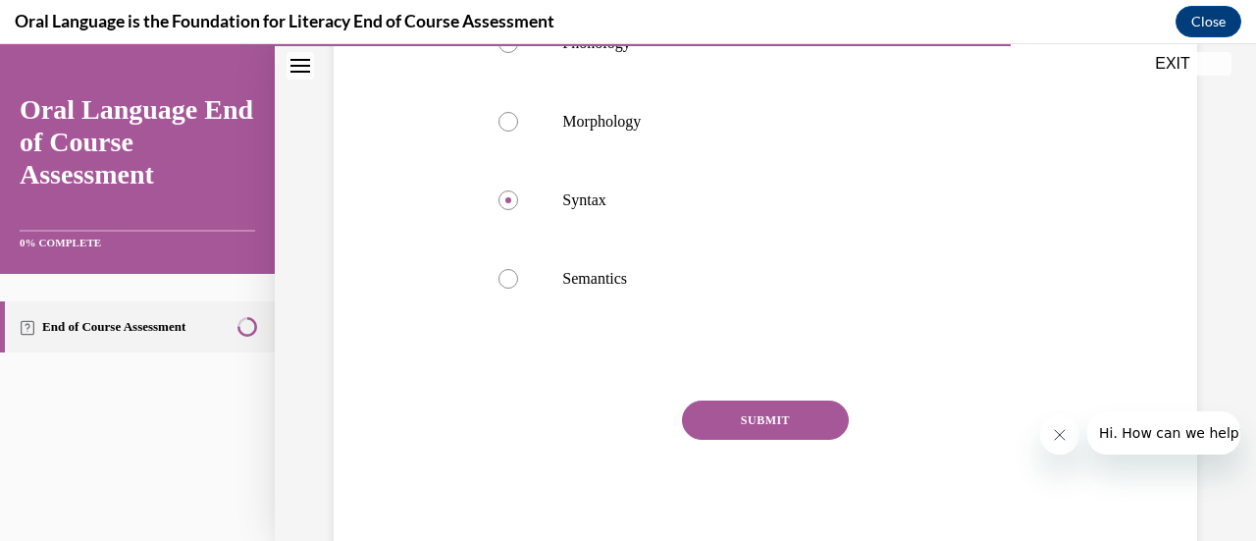
click at [755, 428] on button "SUBMIT" at bounding box center [765, 419] width 167 height 39
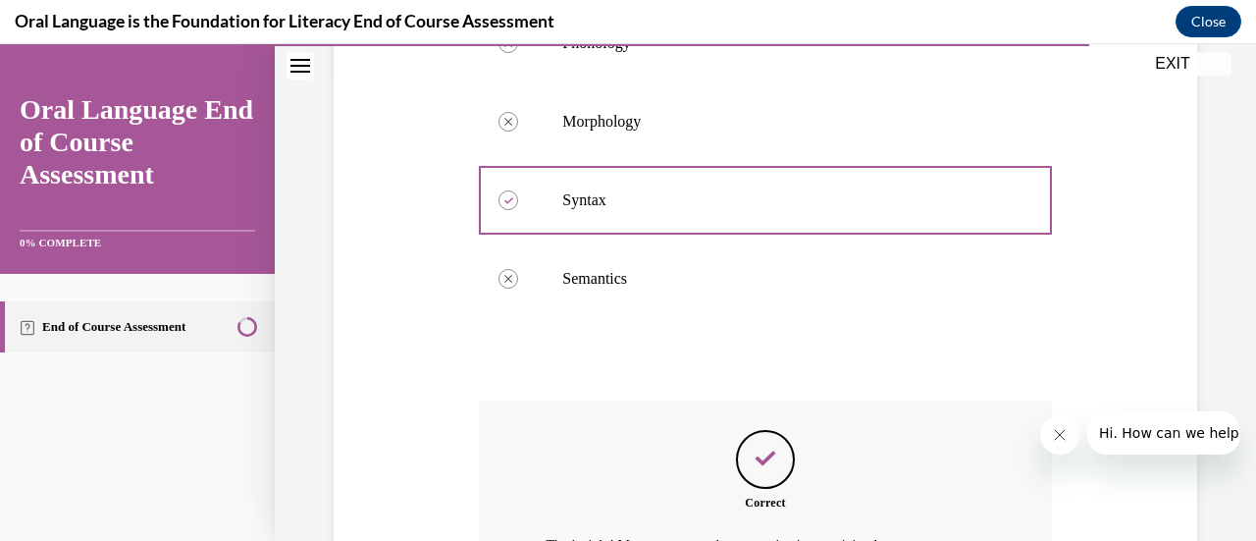
scroll to position [707, 0]
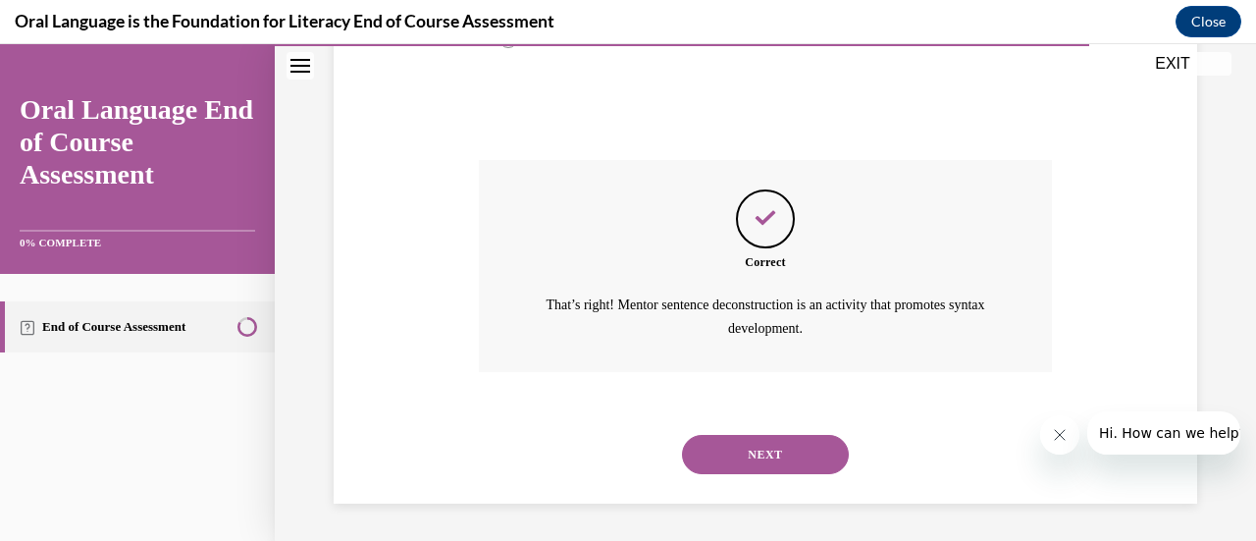
click at [755, 451] on button "NEXT" at bounding box center [765, 454] width 167 height 39
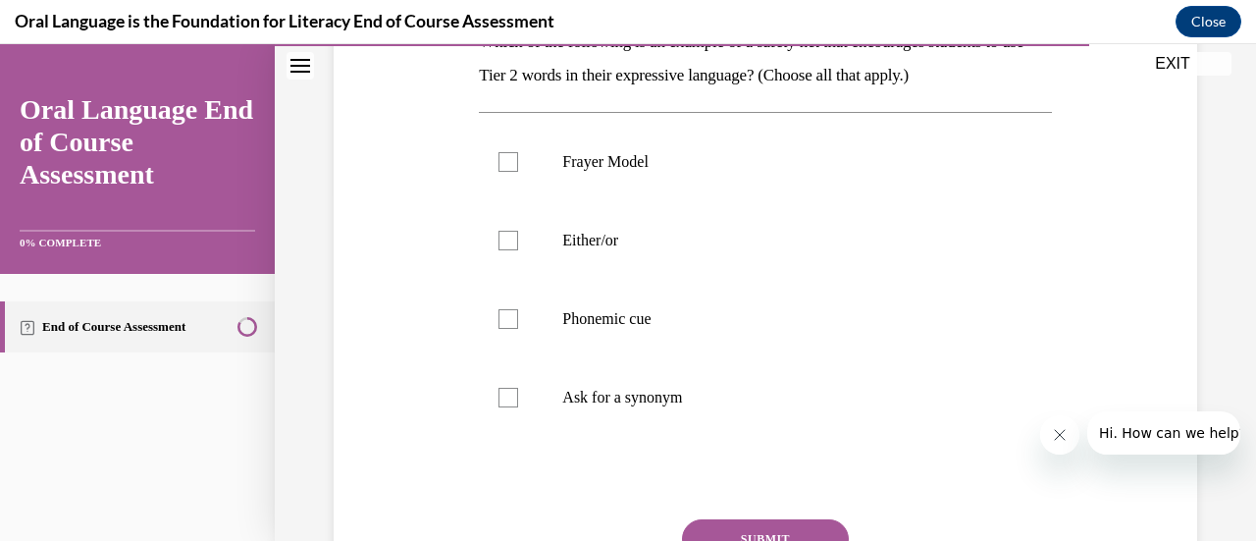
scroll to position [349, 0]
click at [499, 406] on label "Ask for a synonym" at bounding box center [765, 396] width 572 height 78
click at [499, 406] on input "Ask for a synonym" at bounding box center [508, 397] width 20 height 20
checkbox input "true"
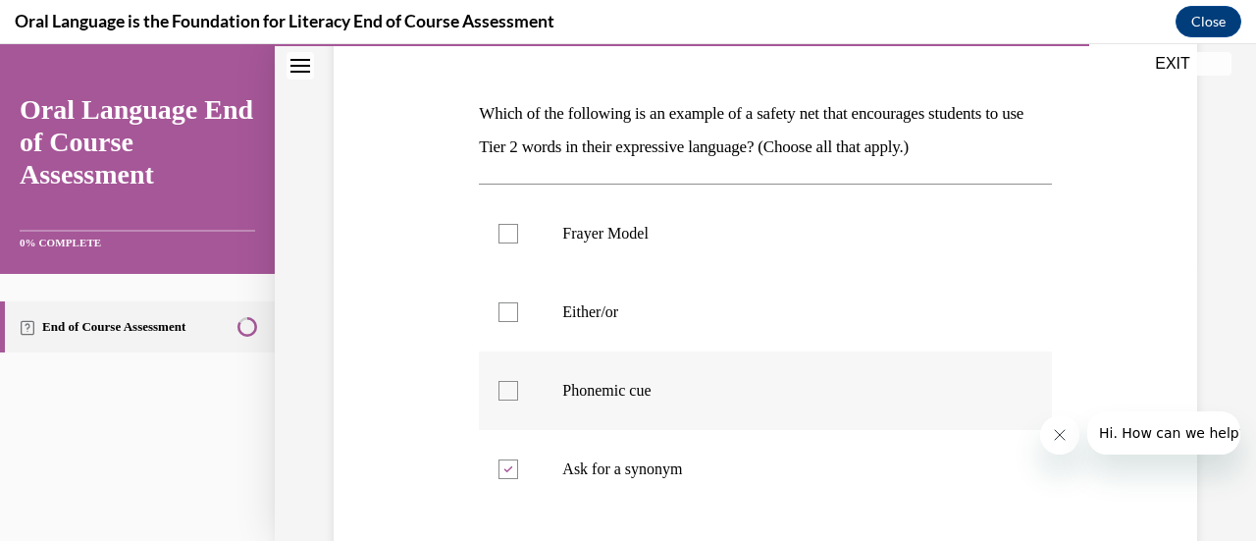
scroll to position [276, 0]
click at [524, 234] on label "Frayer Model" at bounding box center [765, 234] width 572 height 78
click at [518, 234] on input "Frayer Model" at bounding box center [508, 235] width 20 height 20
checkbox input "true"
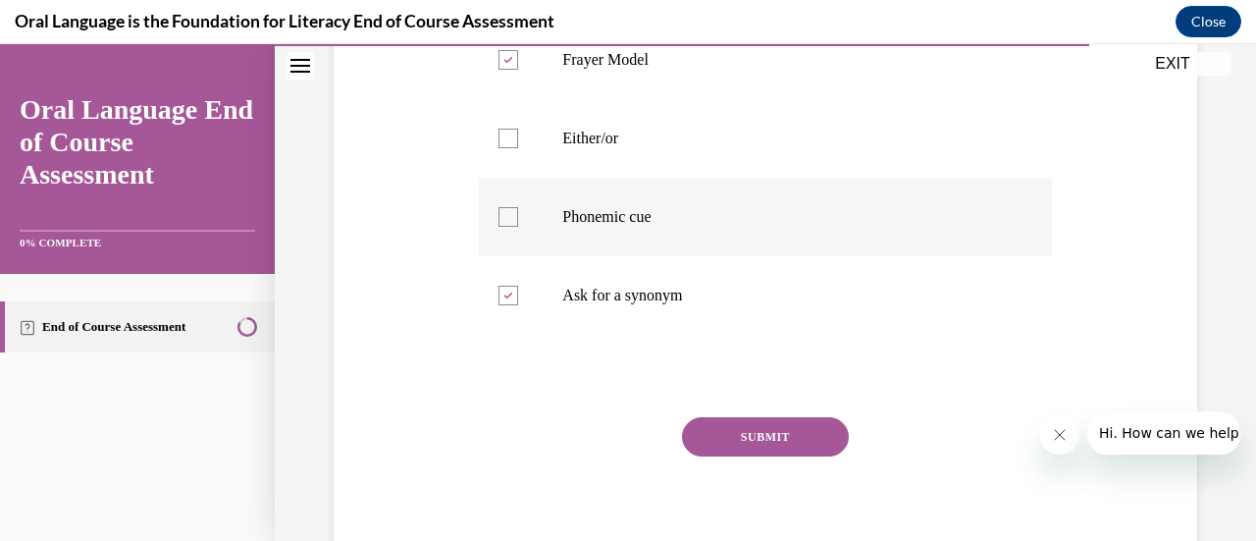
scroll to position [451, 0]
click at [521, 134] on label "Either/or" at bounding box center [765, 137] width 572 height 78
click at [518, 134] on input "Either/or" at bounding box center [508, 138] width 20 height 20
checkbox input "true"
click at [741, 439] on button "SUBMIT" at bounding box center [765, 435] width 167 height 39
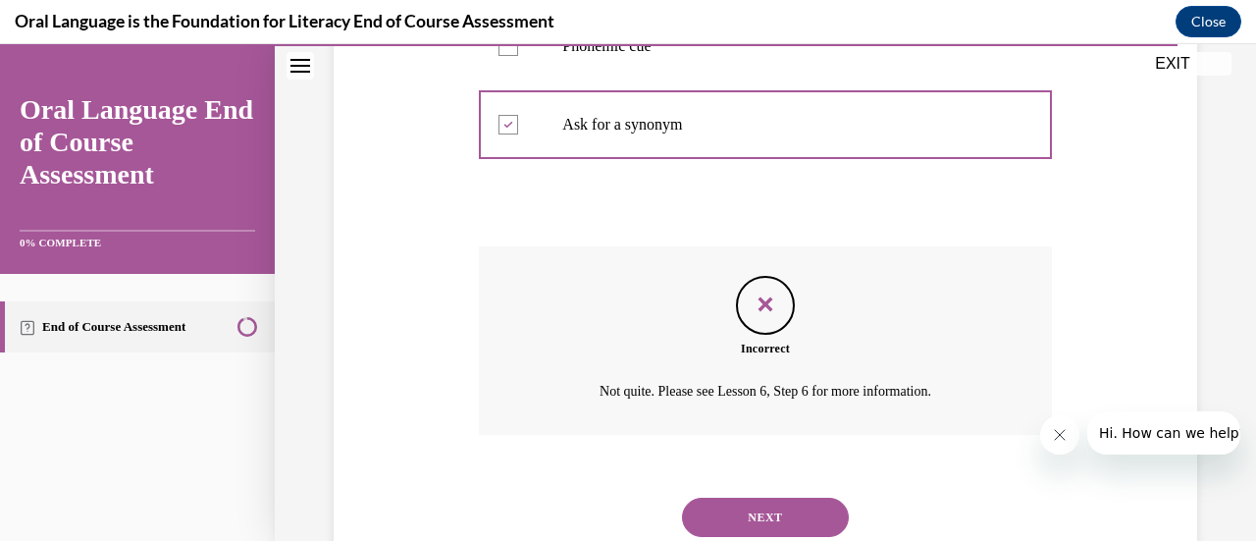
scroll to position [622, 0]
click at [745, 512] on button "NEXT" at bounding box center [765, 515] width 167 height 39
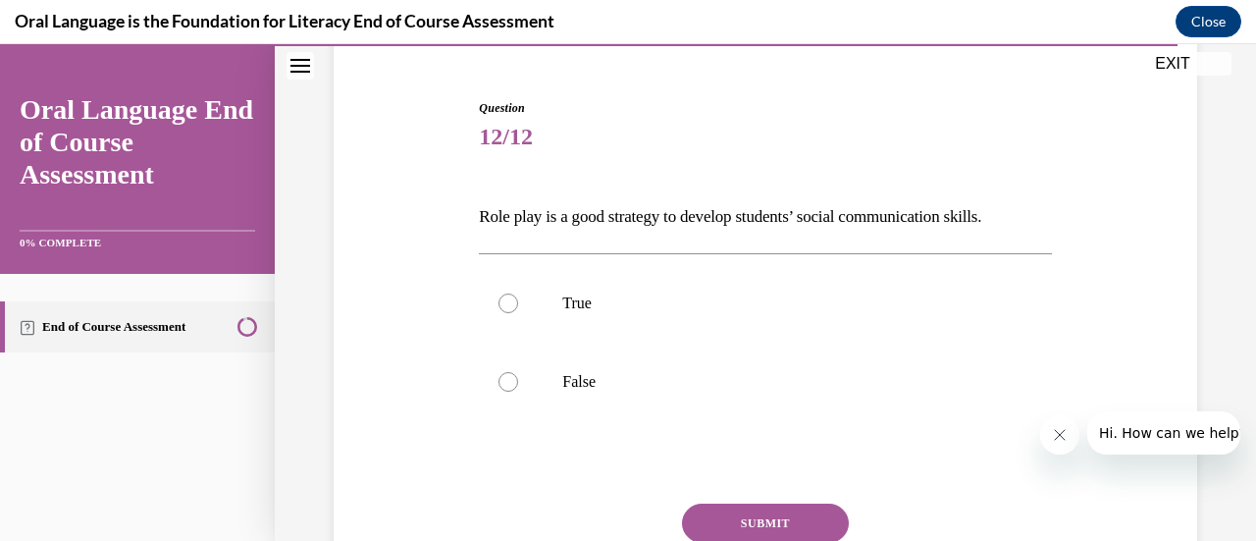
scroll to position [175, 0]
click at [490, 291] on label "True" at bounding box center [765, 302] width 572 height 78
click at [498, 292] on input "True" at bounding box center [508, 302] width 20 height 20
radio input "true"
click at [759, 518] on button "SUBMIT" at bounding box center [765, 521] width 167 height 39
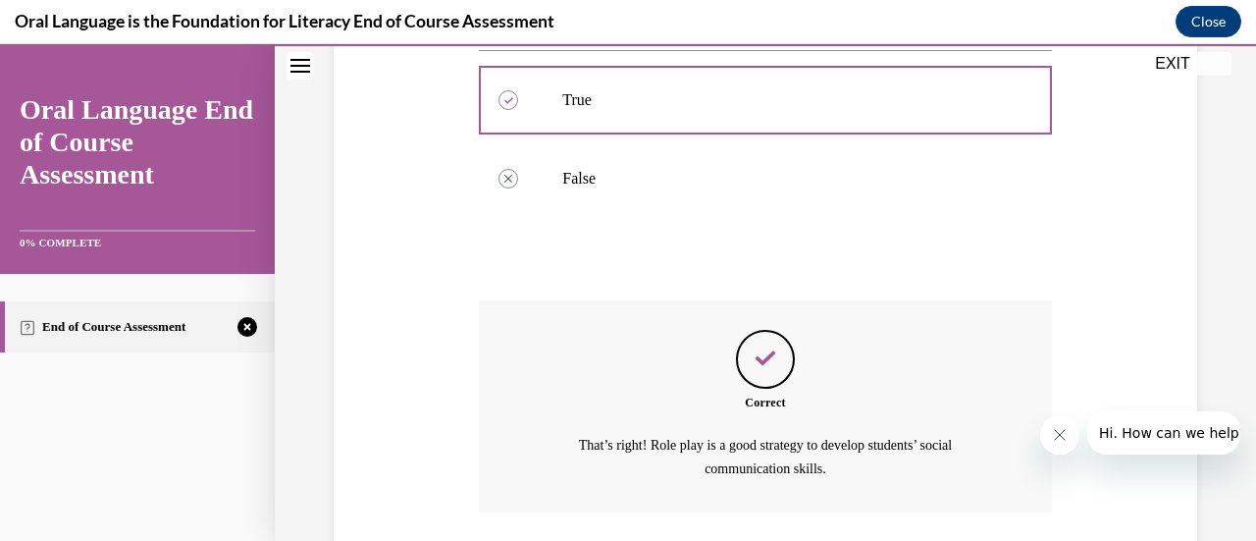
scroll to position [517, 0]
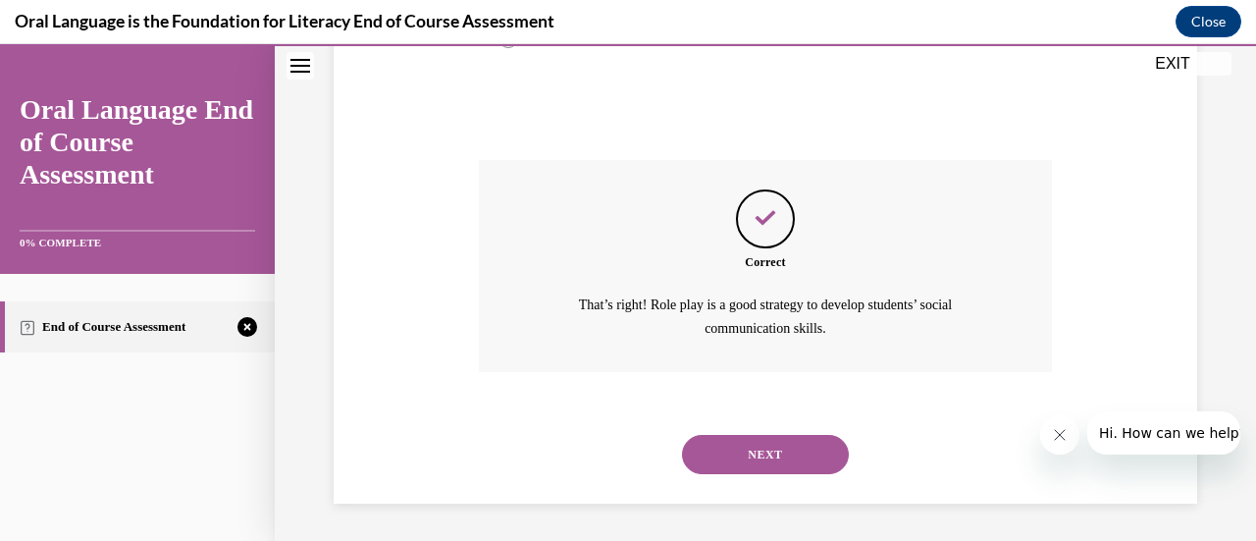
click at [738, 459] on button "NEXT" at bounding box center [765, 454] width 167 height 39
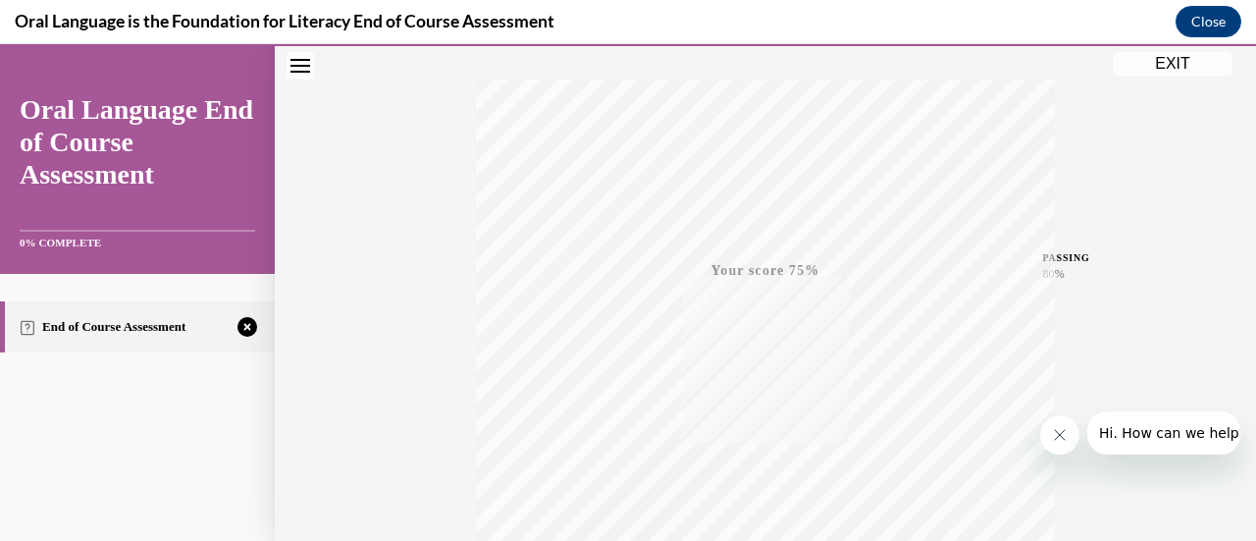
scroll to position [508, 0]
click at [759, 428] on icon "button" at bounding box center [766, 422] width 70 height 22
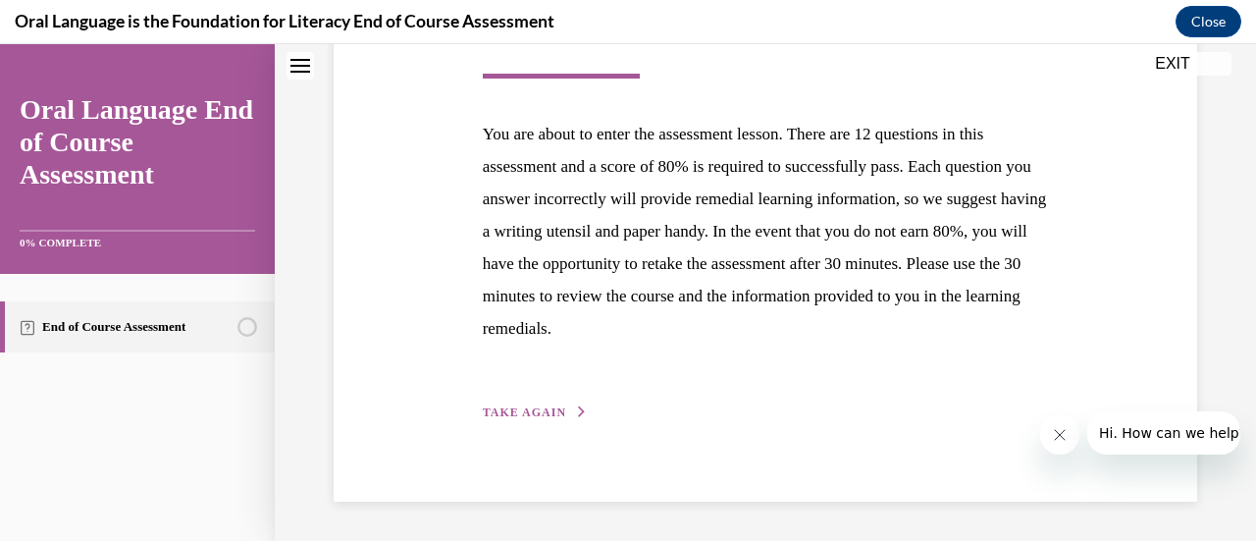
scroll to position [305, 0]
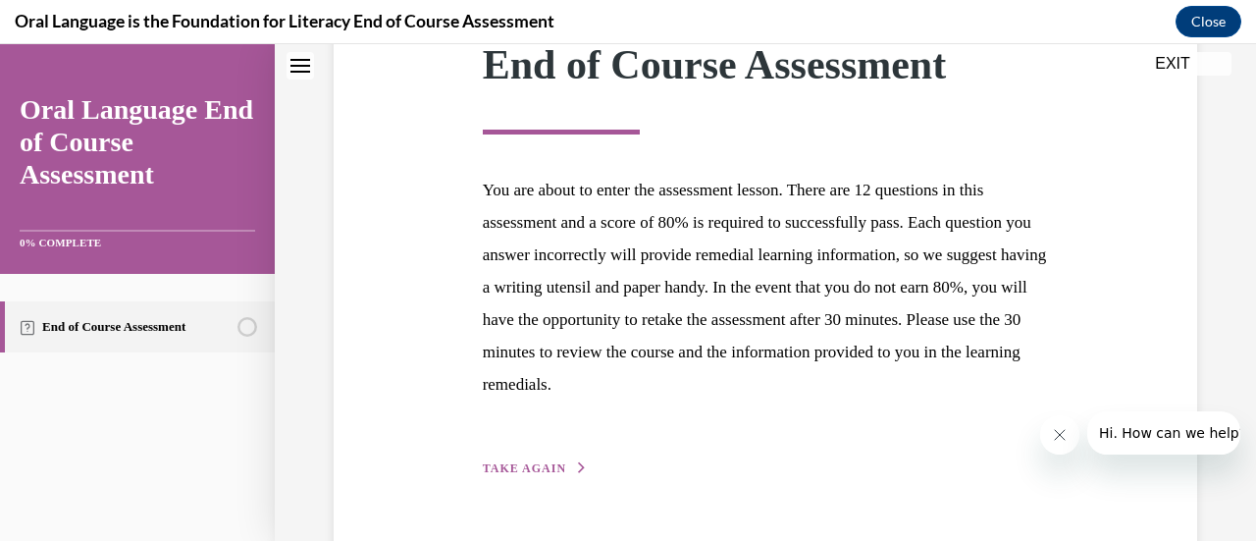
click at [530, 468] on span "TAKE AGAIN" at bounding box center [524, 468] width 83 height 14
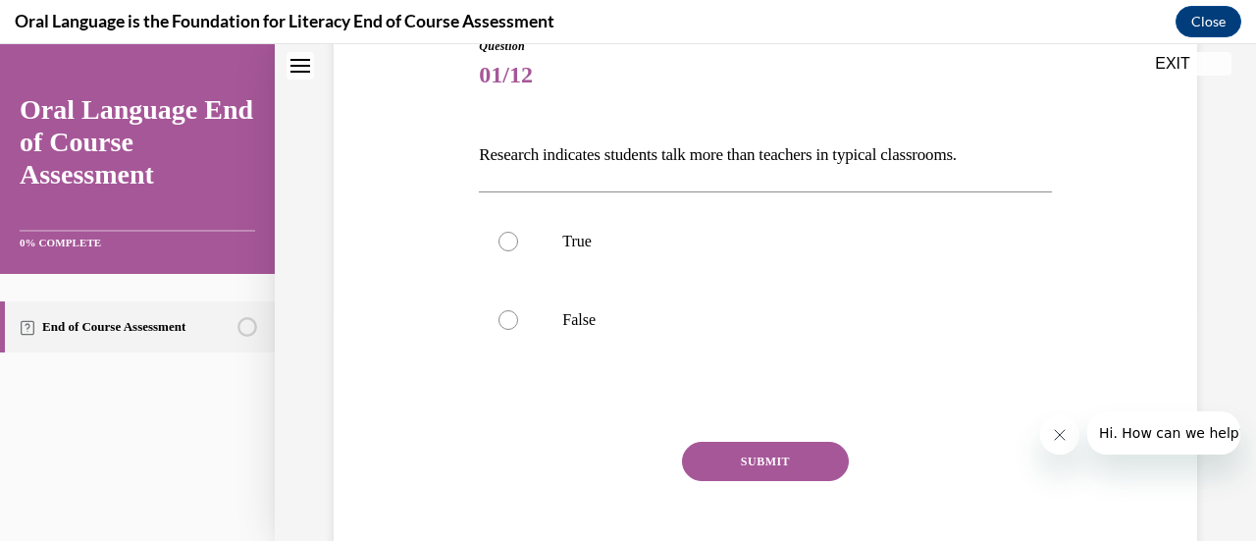
scroll to position [236, 0]
click at [505, 309] on div at bounding box center [508, 319] width 20 height 20
click at [505, 309] on input "False" at bounding box center [508, 319] width 20 height 20
radio input "true"
click at [753, 468] on button "SUBMIT" at bounding box center [765, 459] width 167 height 39
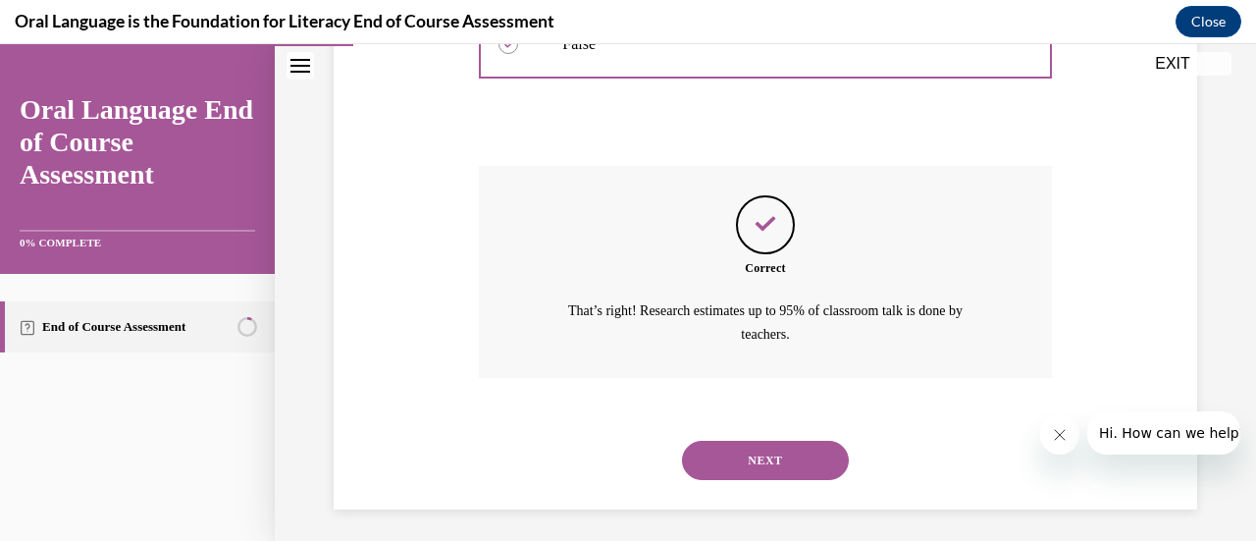
scroll to position [517, 0]
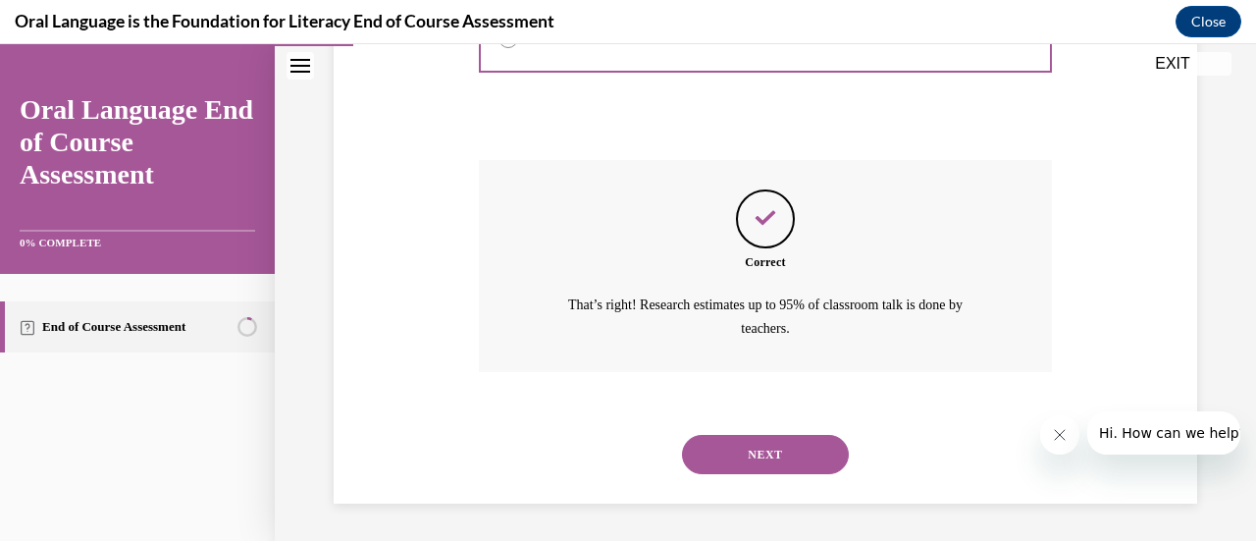
click at [746, 456] on button "NEXT" at bounding box center [765, 454] width 167 height 39
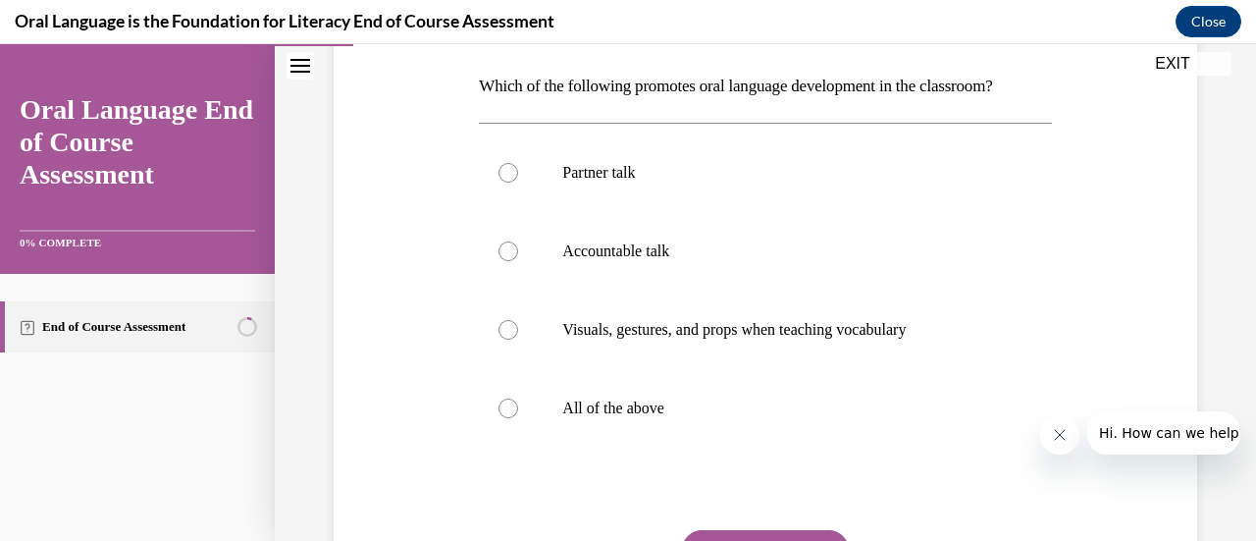
scroll to position [308, 0]
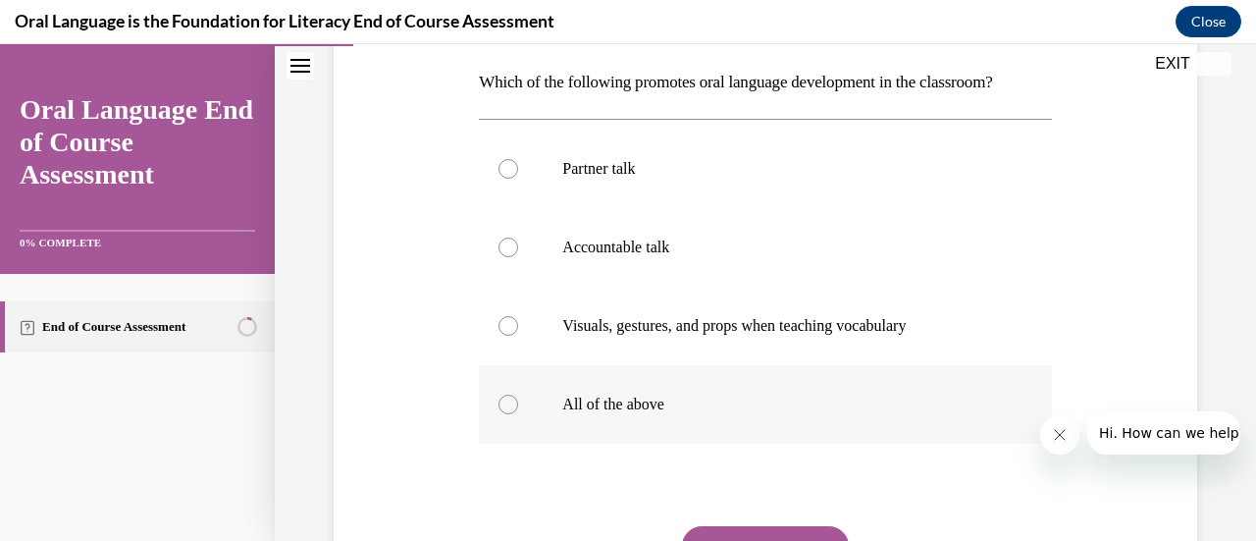
click at [503, 408] on div at bounding box center [508, 404] width 20 height 20
click at [503, 408] on input "All of the above" at bounding box center [508, 404] width 20 height 20
radio input "true"
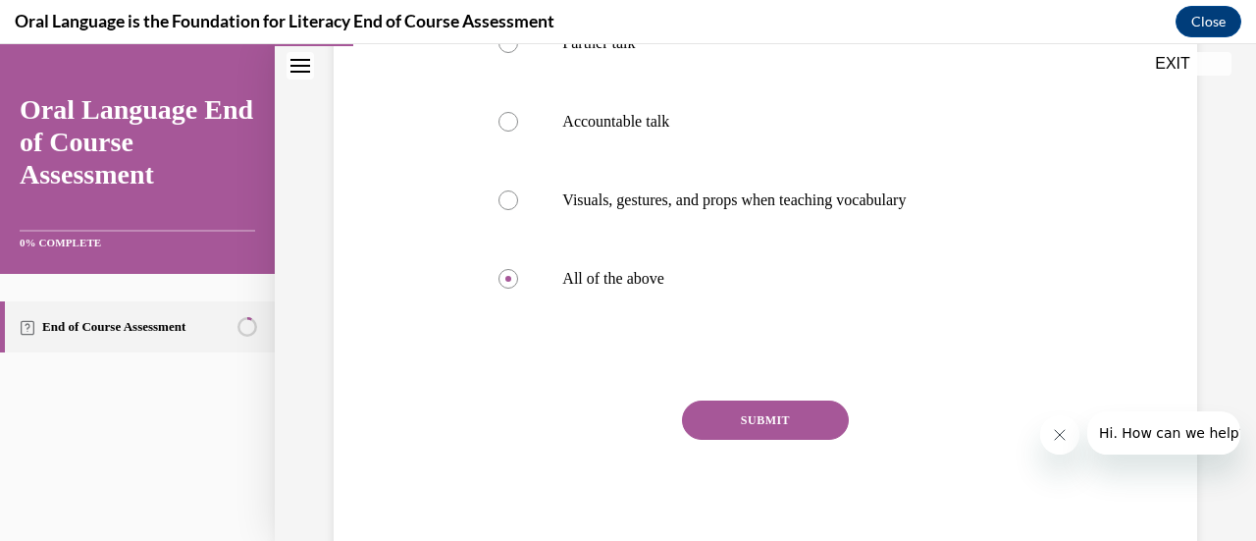
click at [749, 408] on button "SUBMIT" at bounding box center [765, 419] width 167 height 39
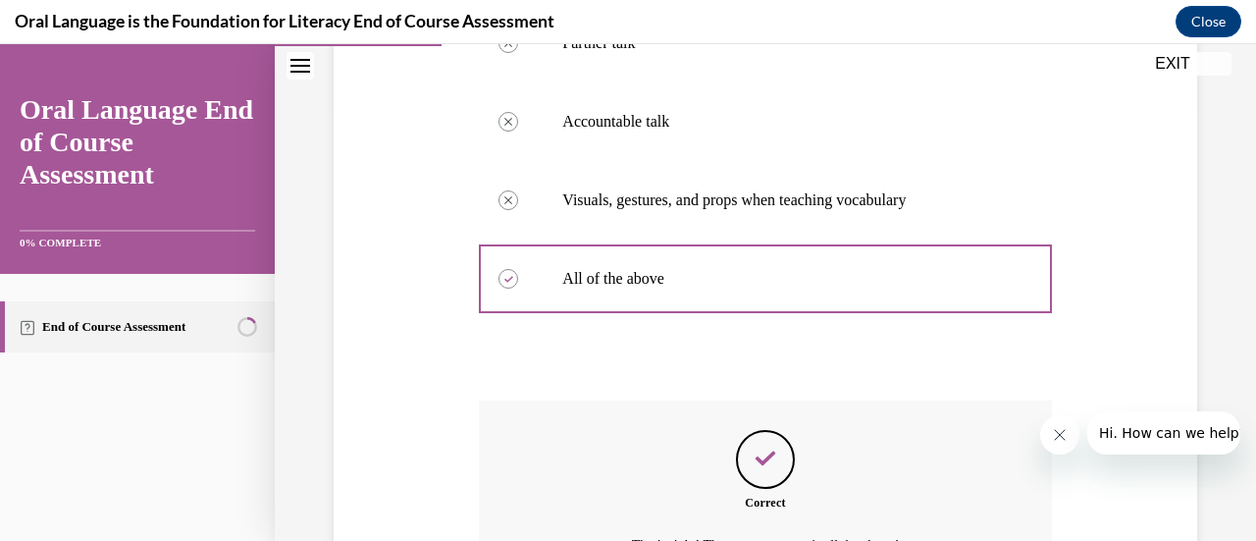
scroll to position [651, 0]
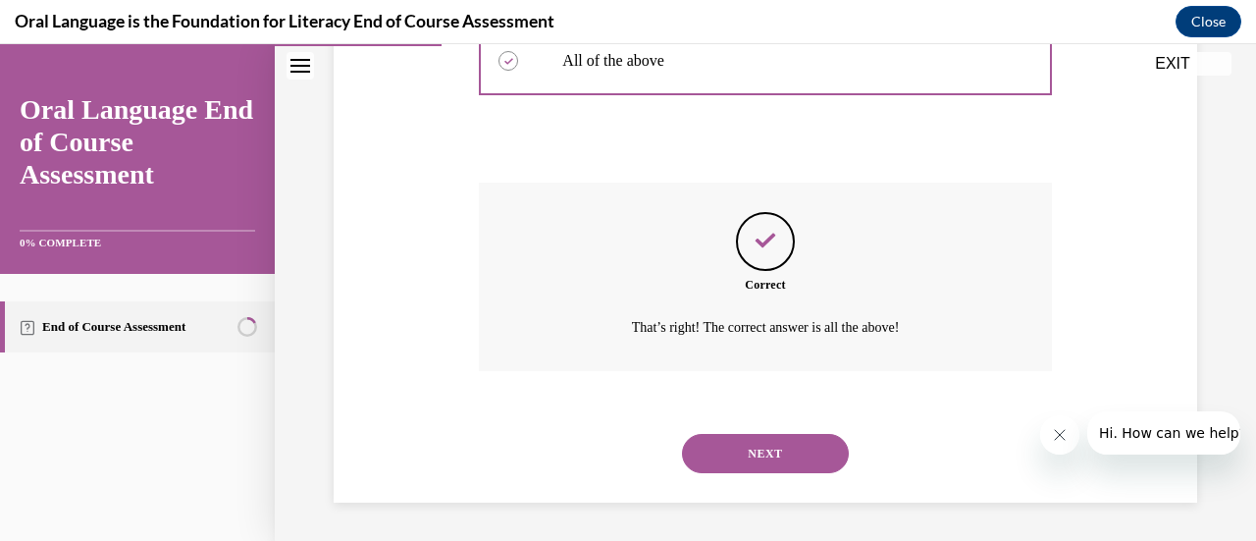
click at [749, 447] on button "NEXT" at bounding box center [765, 453] width 167 height 39
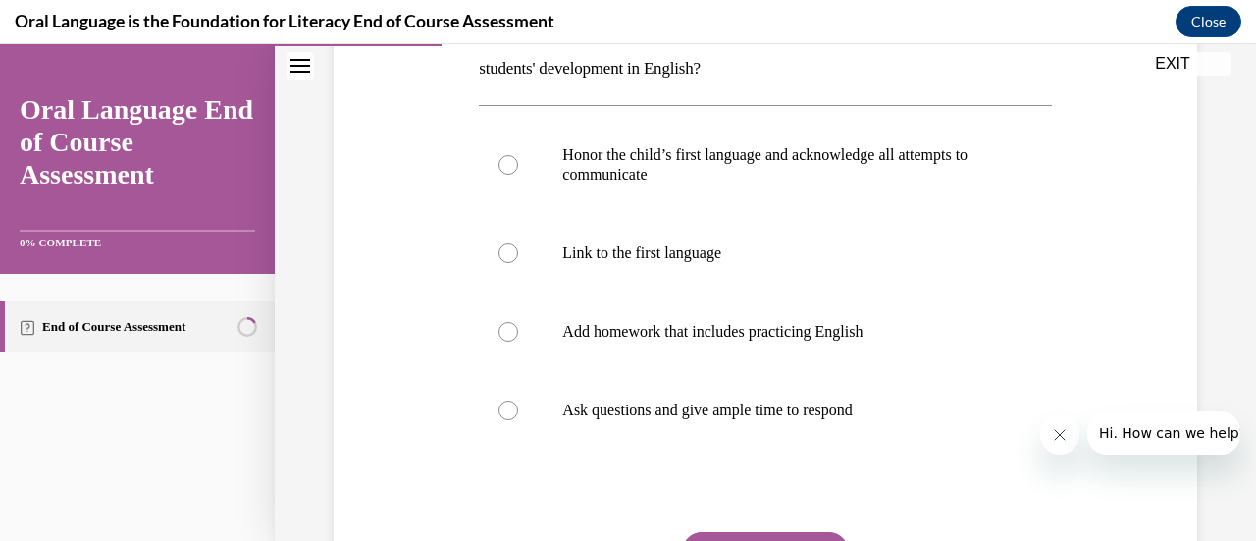
scroll to position [361, 0]
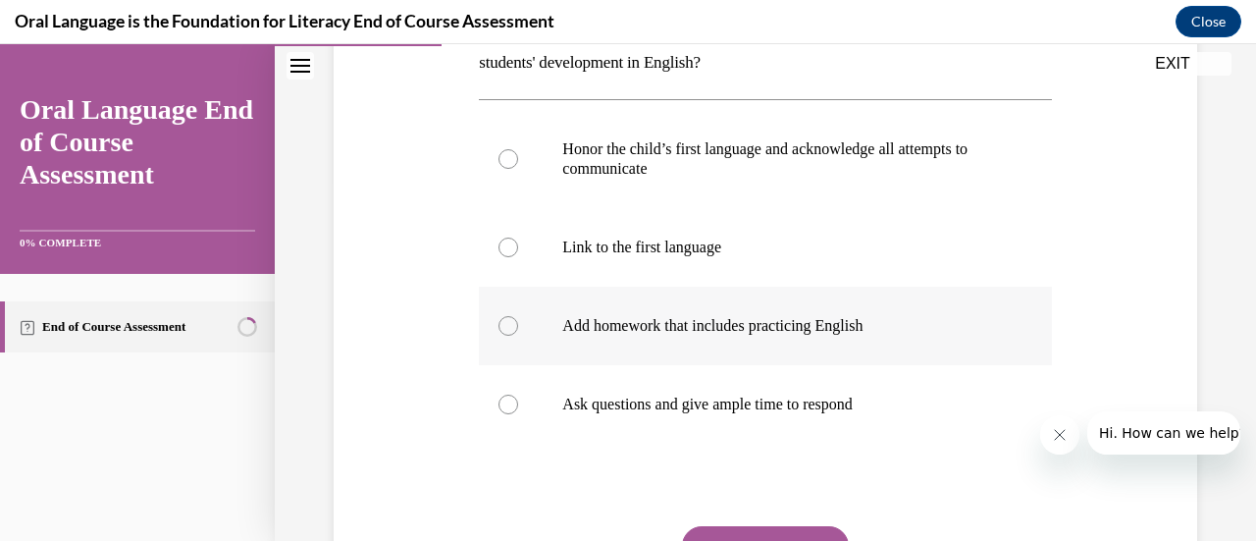
click at [496, 317] on label "Add homework that includes practicing English" at bounding box center [765, 325] width 572 height 78
click at [498, 317] on input "Add homework that includes practicing English" at bounding box center [508, 326] width 20 height 20
radio input "true"
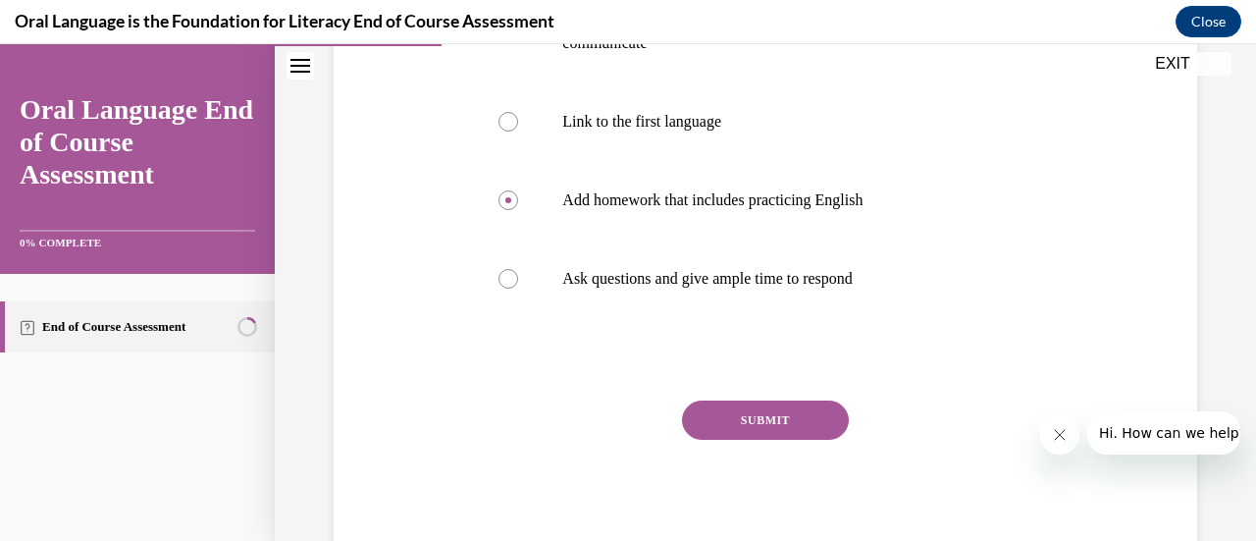
click at [765, 419] on button "SUBMIT" at bounding box center [765, 419] width 167 height 39
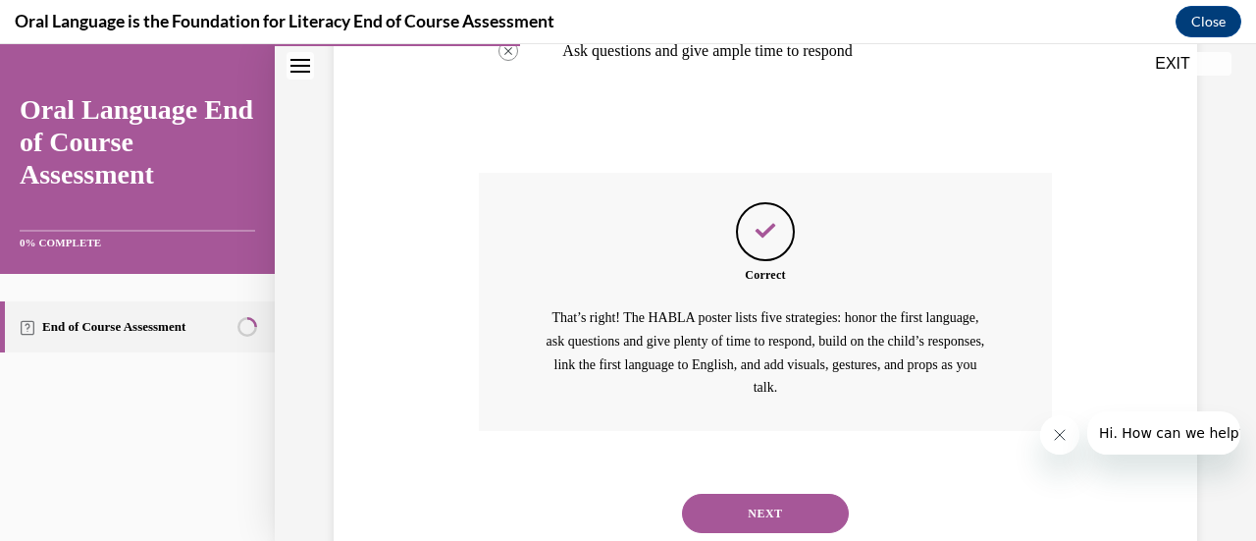
scroll to position [774, 0]
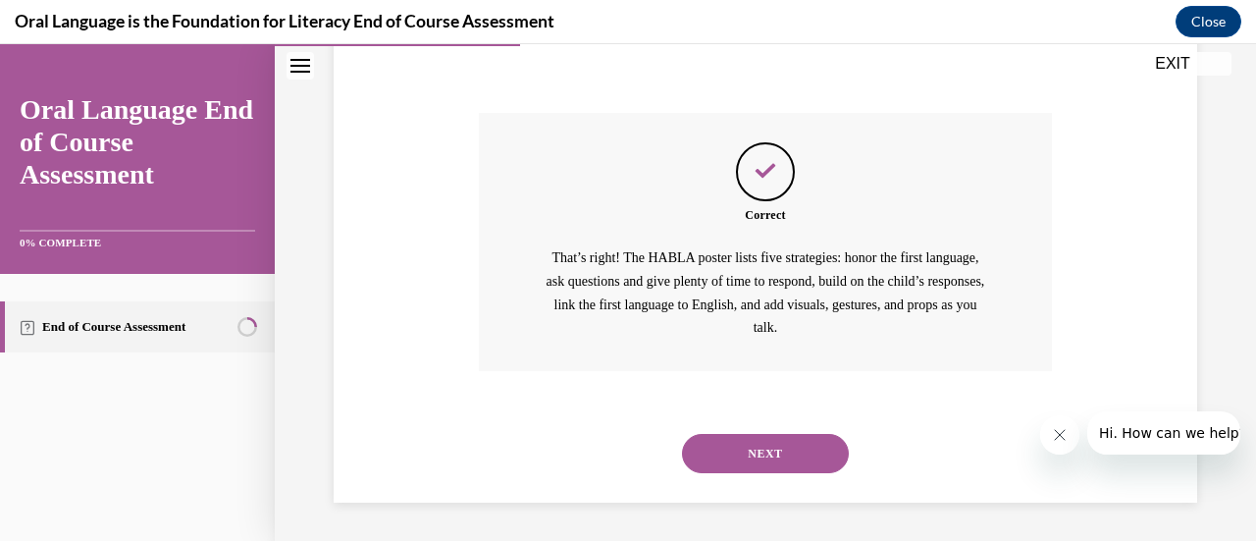
click at [753, 462] on button "NEXT" at bounding box center [765, 453] width 167 height 39
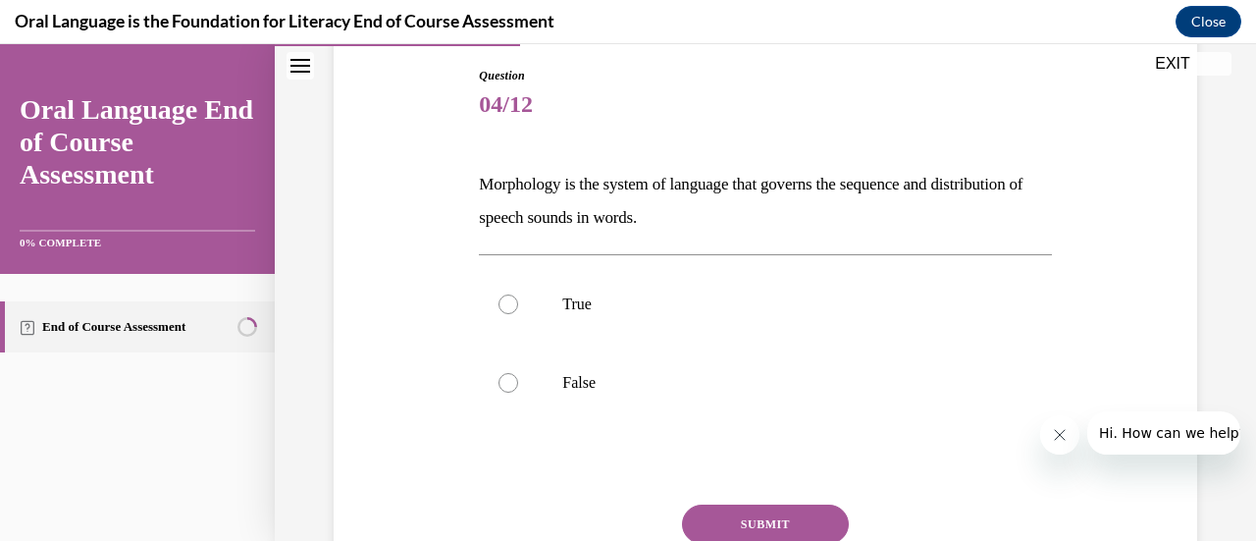
scroll to position [212, 0]
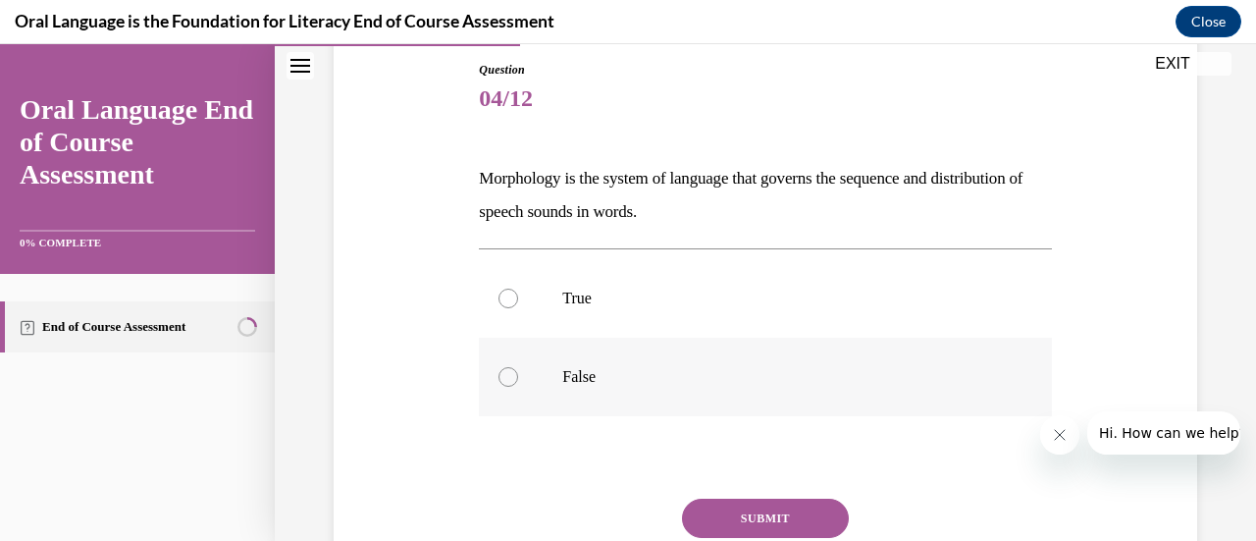
click at [499, 373] on div at bounding box center [508, 377] width 20 height 20
click at [499, 373] on input "False" at bounding box center [508, 377] width 20 height 20
radio input "true"
click at [763, 508] on button "SUBMIT" at bounding box center [765, 517] width 167 height 39
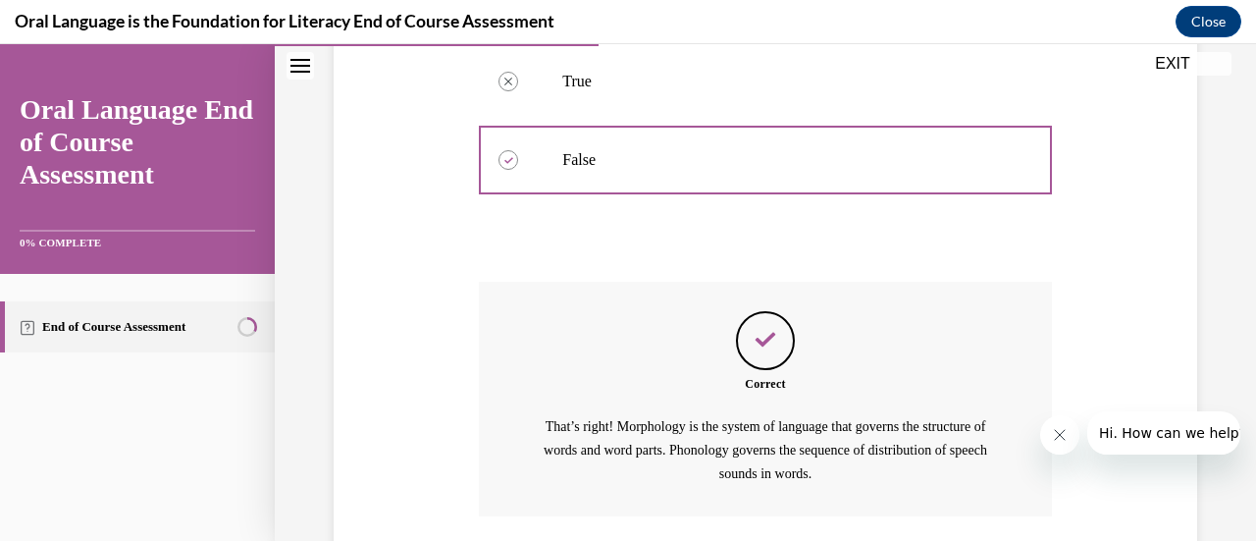
scroll to position [574, 0]
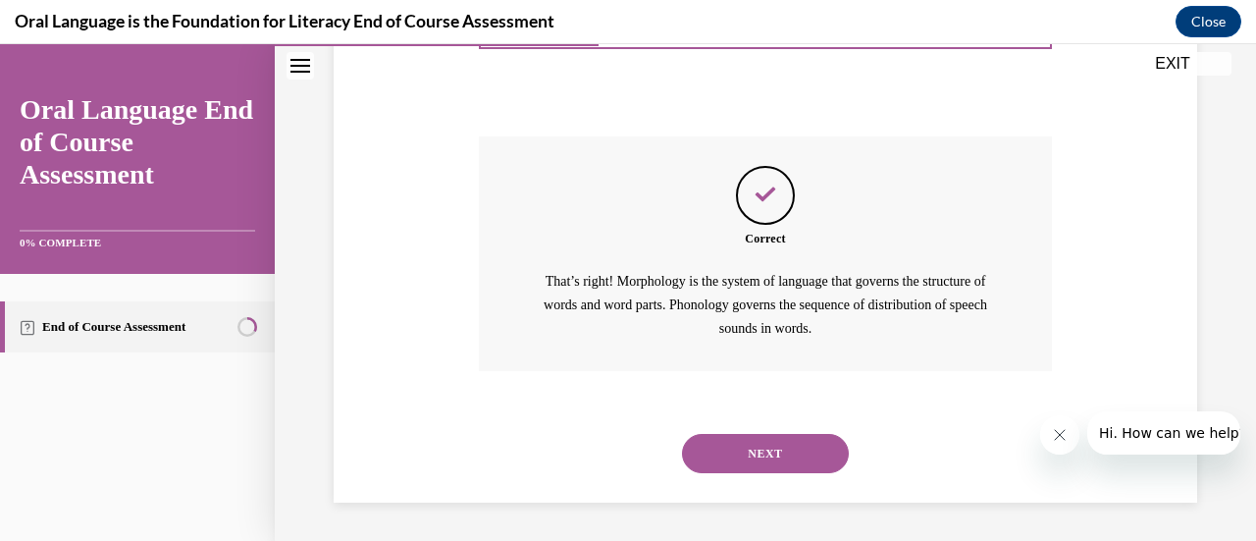
click at [779, 440] on button "NEXT" at bounding box center [765, 453] width 167 height 39
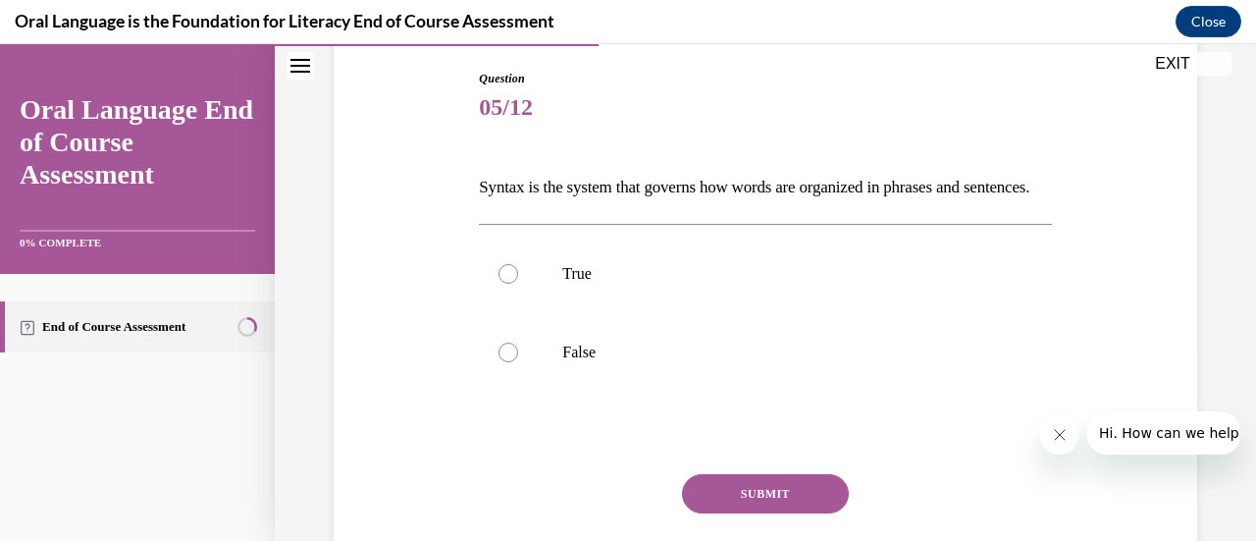
scroll to position [204, 0]
click at [504, 283] on div at bounding box center [508, 273] width 20 height 20
click at [504, 283] on input "True" at bounding box center [508, 273] width 20 height 20
radio input "true"
click at [772, 512] on button "SUBMIT" at bounding box center [765, 492] width 167 height 39
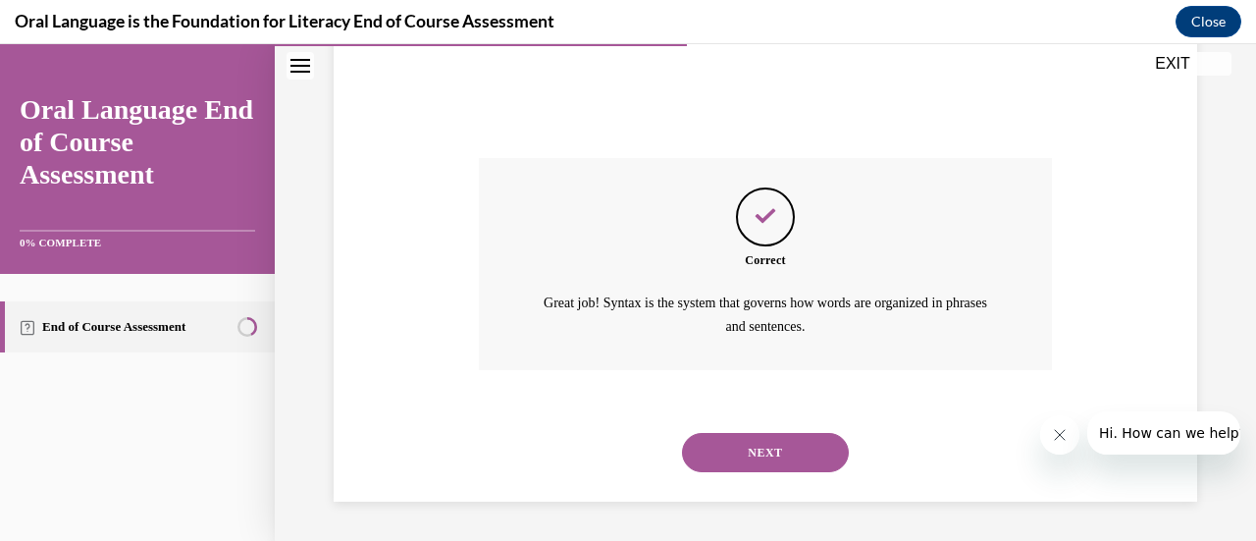
click at [759, 472] on button "NEXT" at bounding box center [765, 452] width 167 height 39
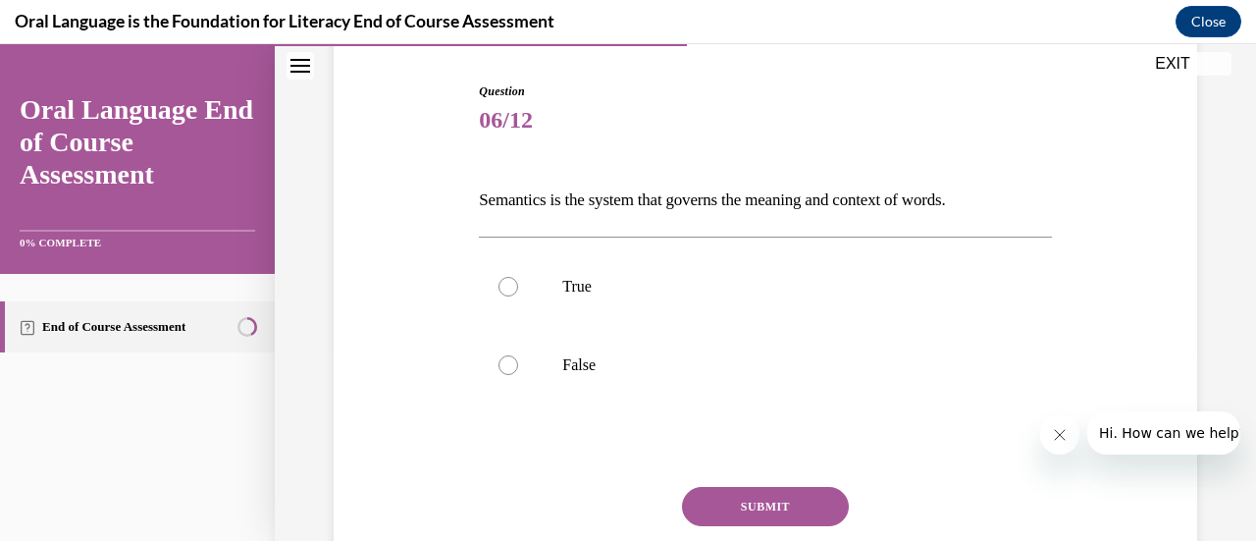
scroll to position [191, 0]
click at [517, 295] on label "True" at bounding box center [765, 285] width 572 height 78
click at [517, 295] on input "True" at bounding box center [508, 286] width 20 height 20
radio input "true"
click at [738, 500] on button "SUBMIT" at bounding box center [765, 505] width 167 height 39
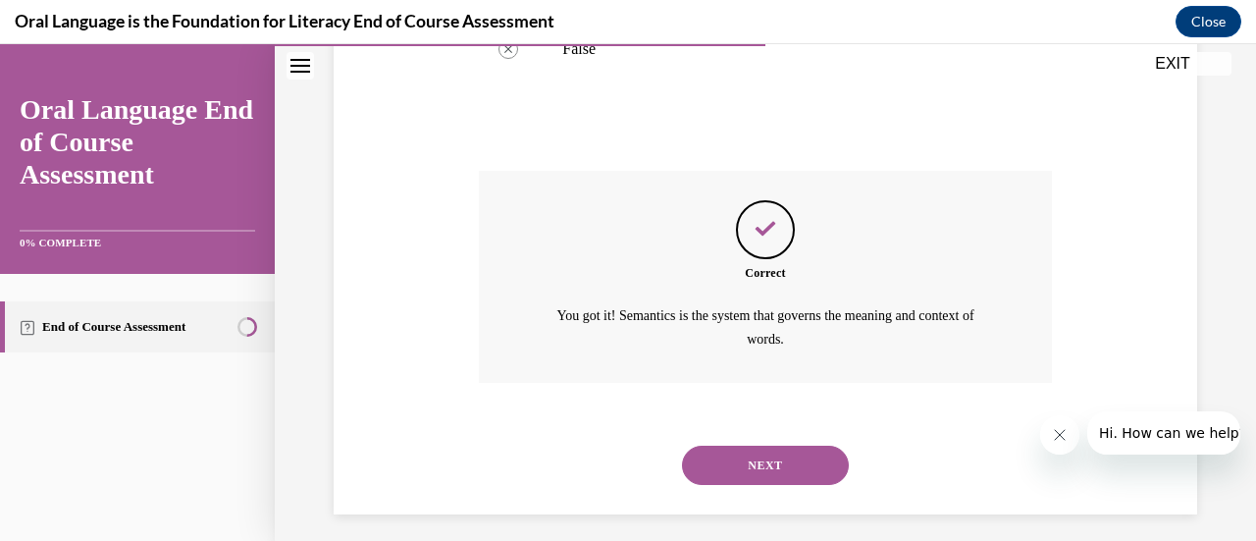
scroll to position [517, 0]
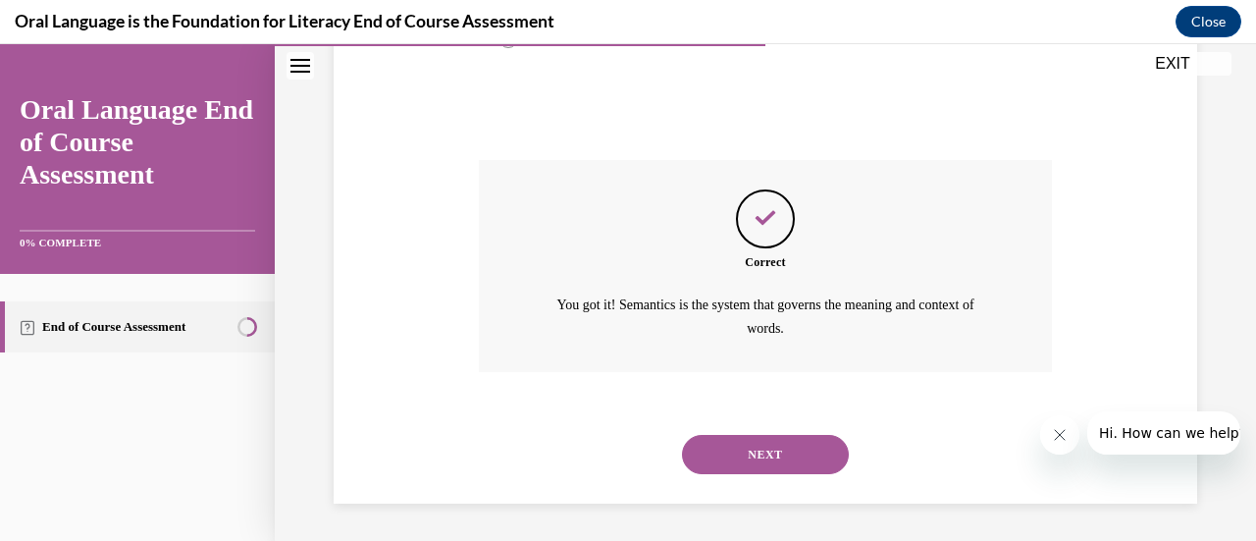
click at [740, 456] on button "NEXT" at bounding box center [765, 454] width 167 height 39
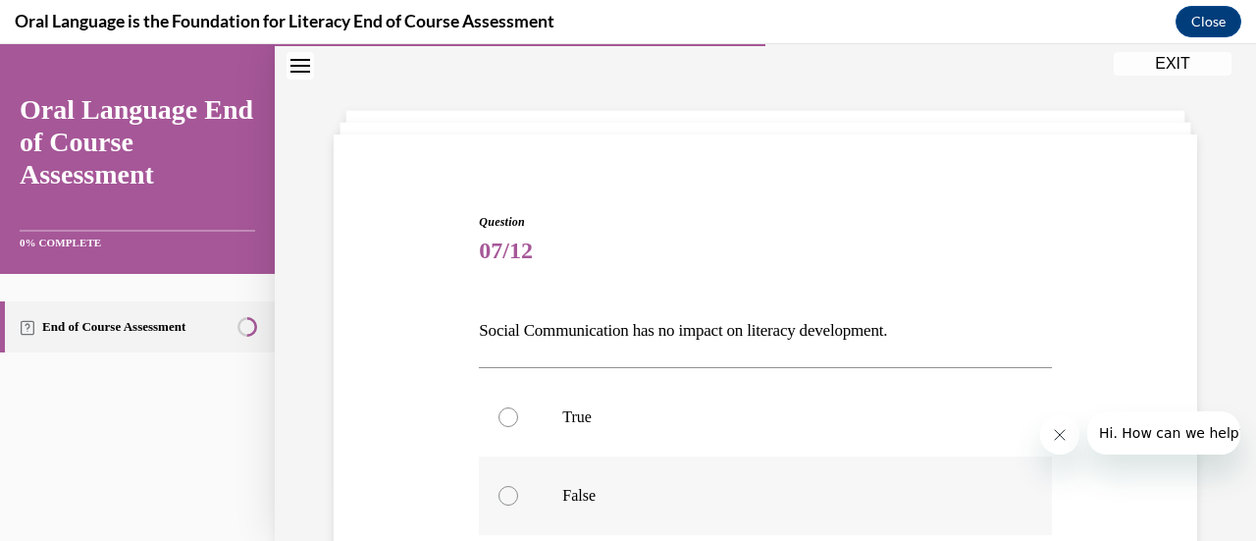
click at [498, 504] on label "False" at bounding box center [765, 495] width 572 height 78
click at [498, 504] on input "False" at bounding box center [508, 496] width 20 height 20
radio input "true"
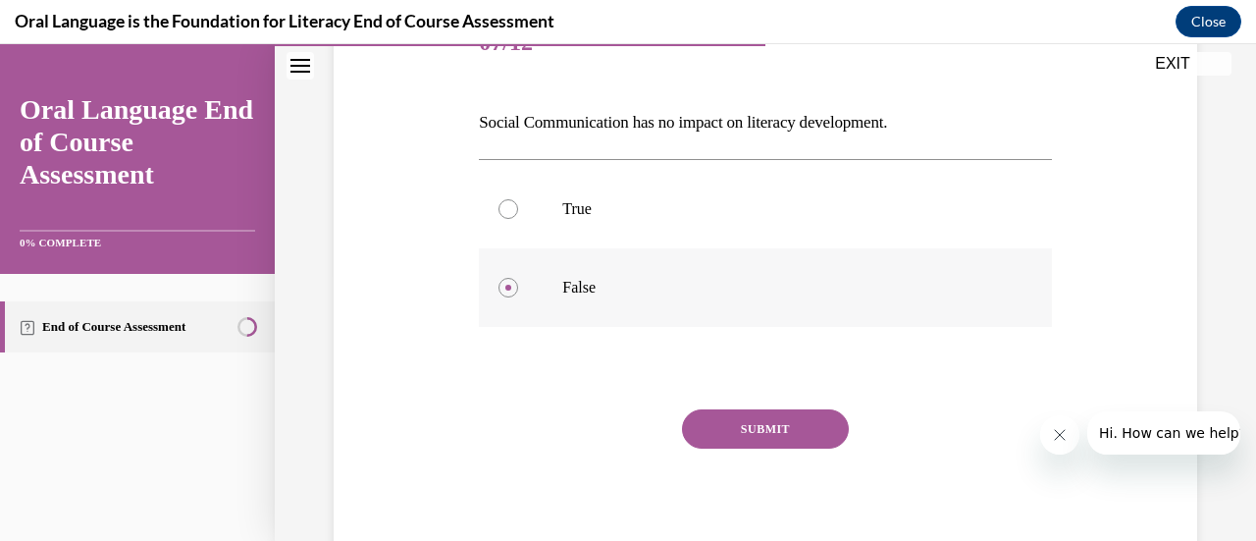
scroll to position [277, 0]
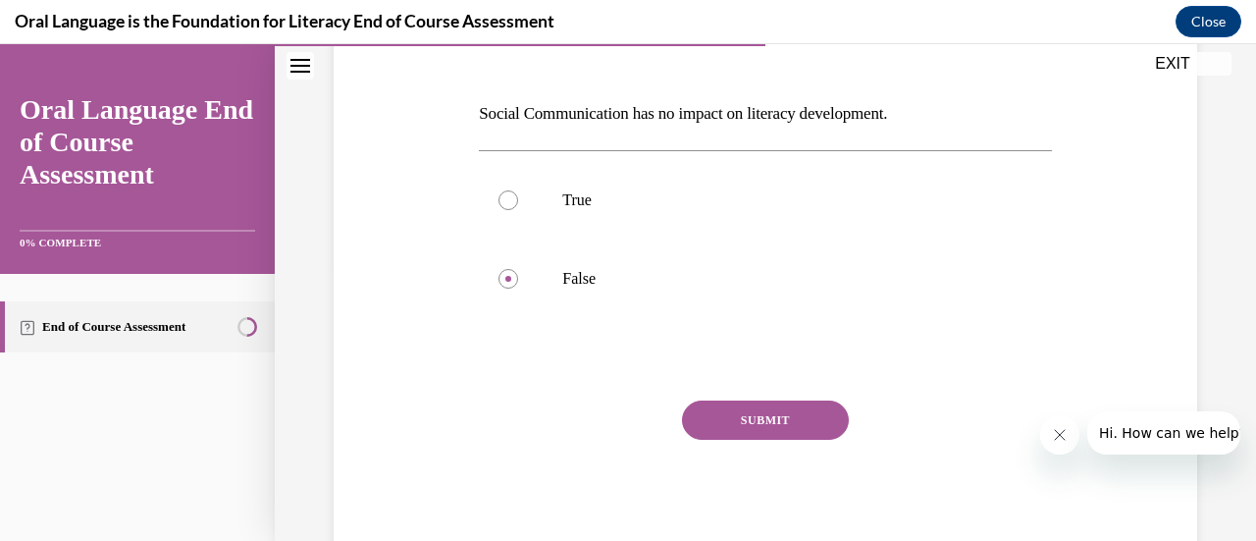
click at [781, 426] on button "SUBMIT" at bounding box center [765, 419] width 167 height 39
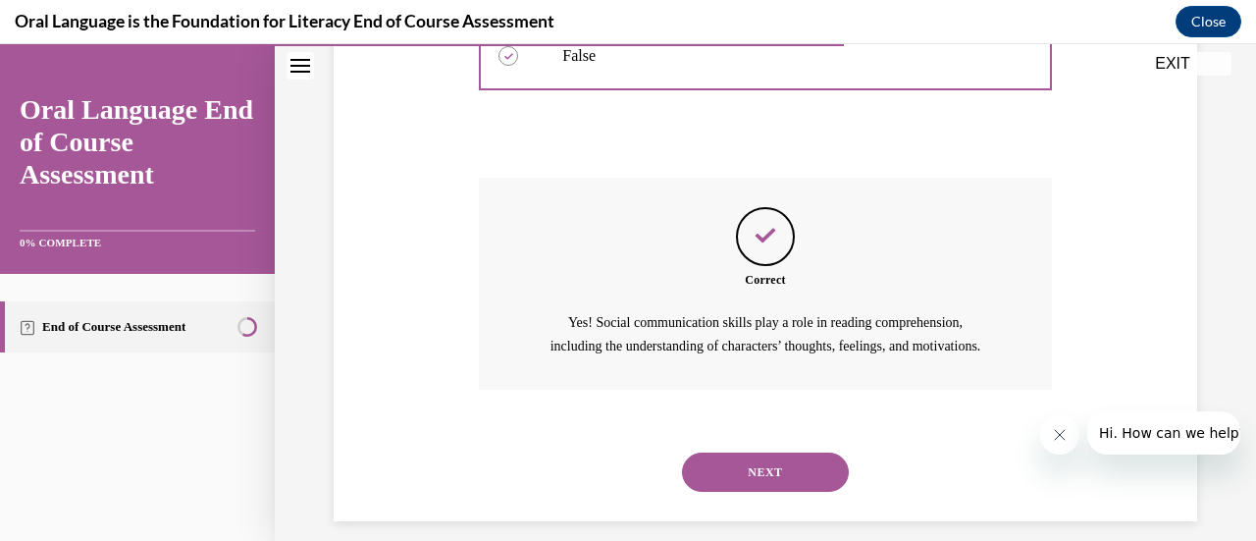
scroll to position [501, 0]
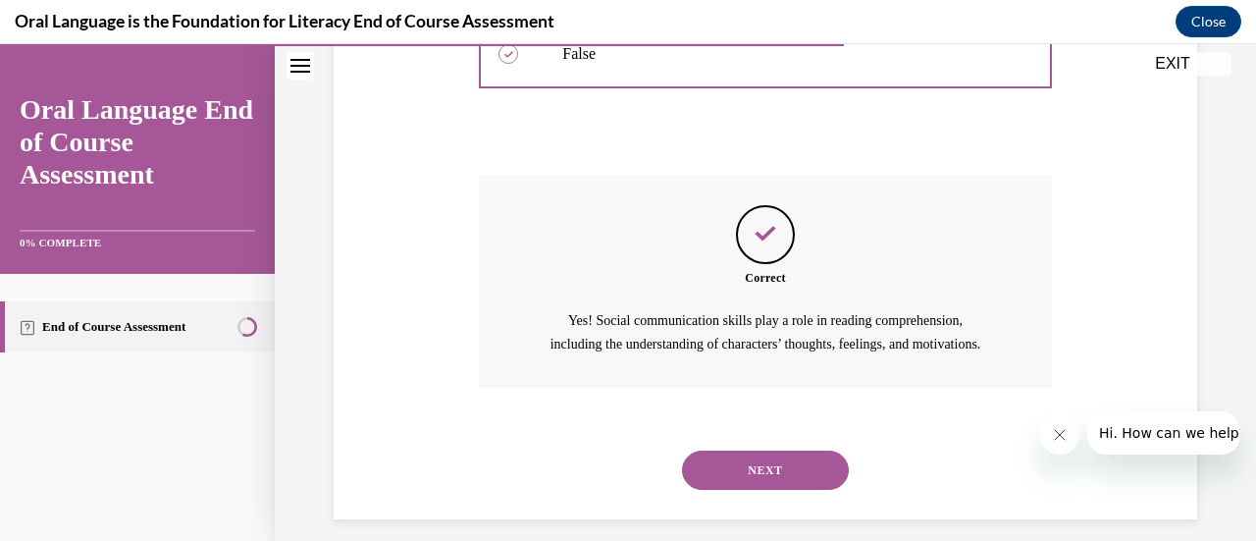
click at [760, 489] on button "NEXT" at bounding box center [765, 469] width 167 height 39
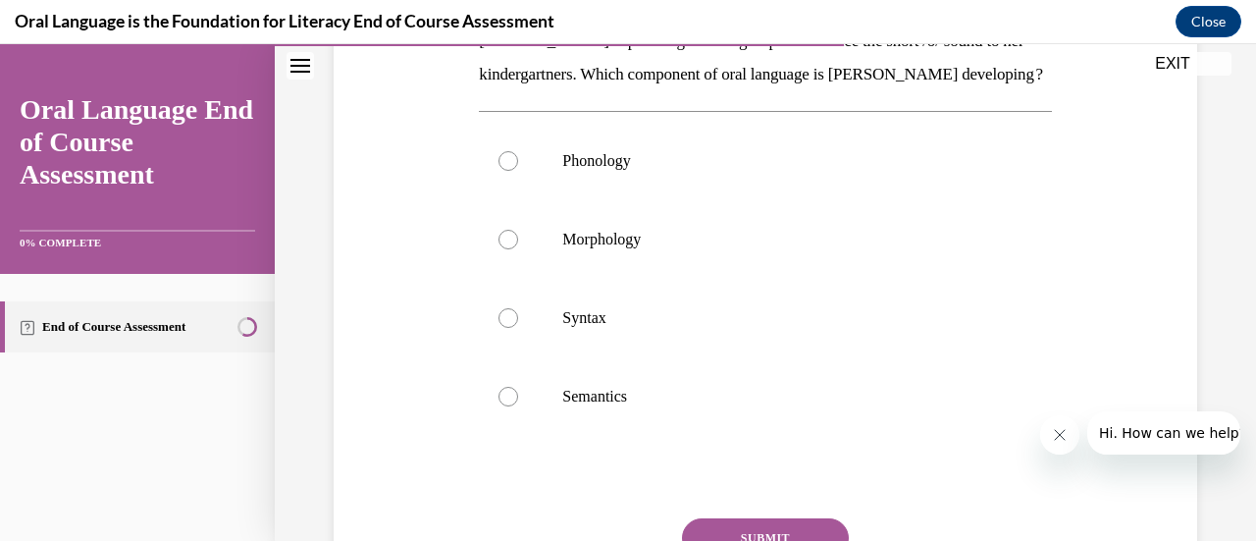
scroll to position [350, 0]
click at [506, 170] on div at bounding box center [508, 160] width 20 height 20
click at [506, 170] on input "Phonology" at bounding box center [508, 160] width 20 height 20
radio input "true"
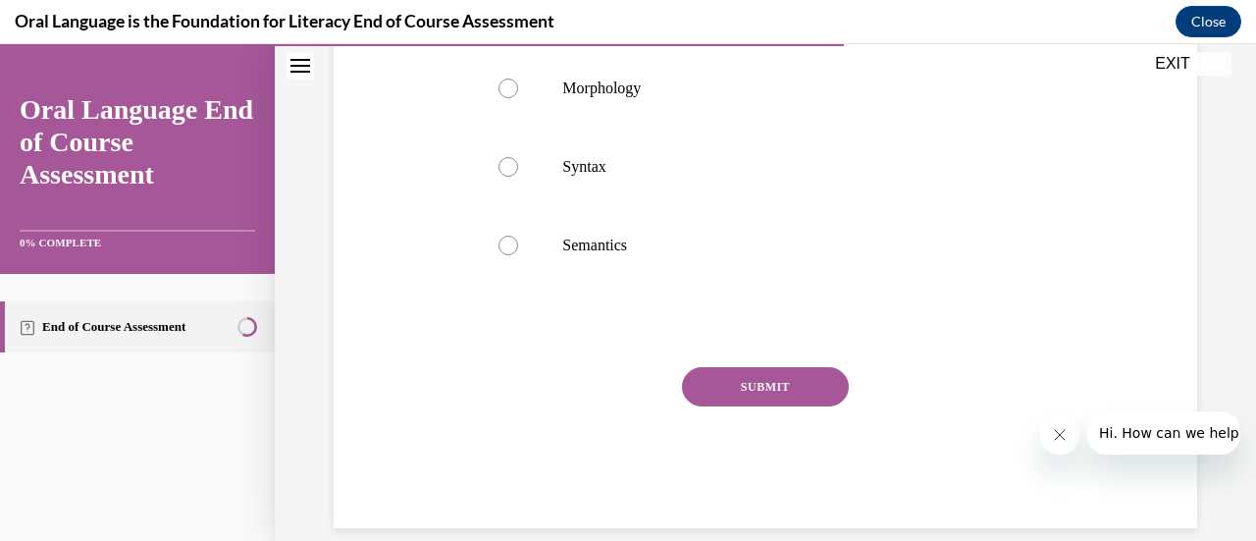
click at [738, 406] on button "SUBMIT" at bounding box center [765, 386] width 167 height 39
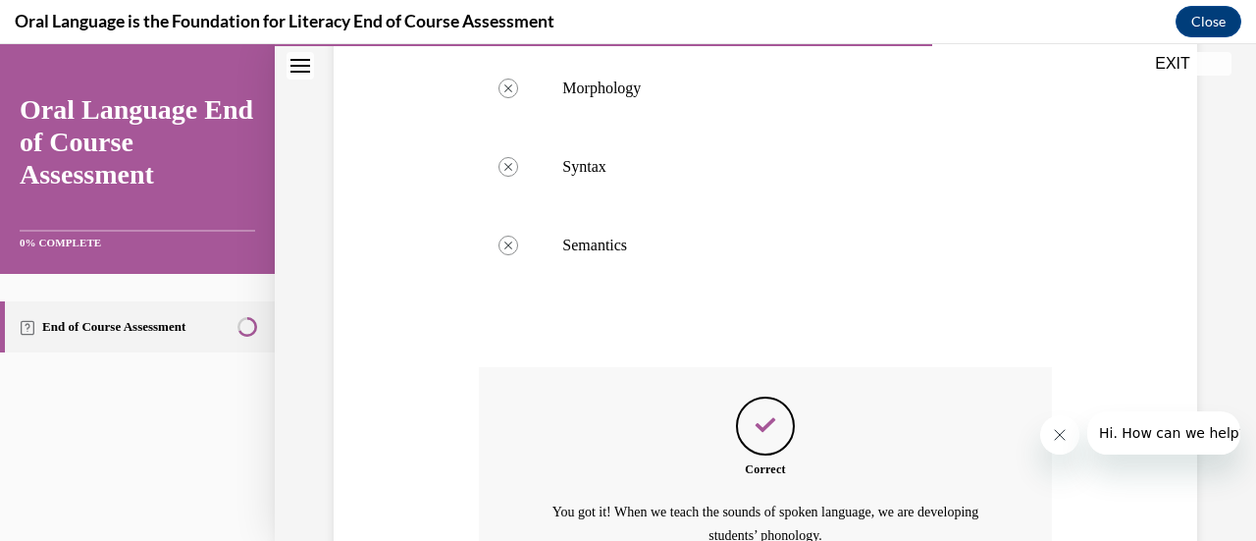
scroll to position [741, 0]
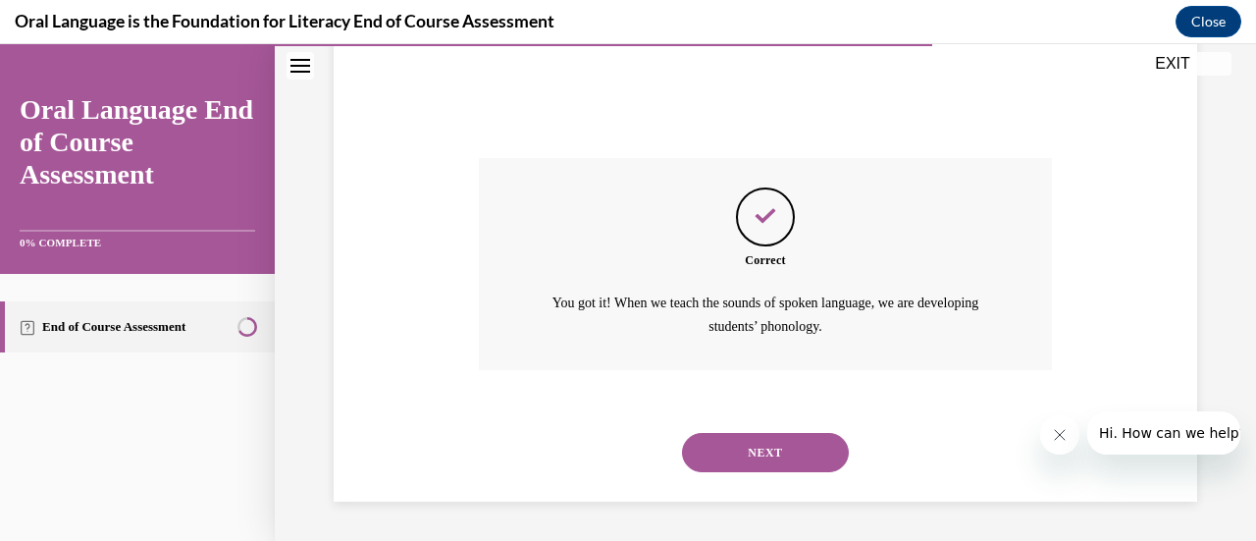
click at [739, 462] on button "NEXT" at bounding box center [765, 452] width 167 height 39
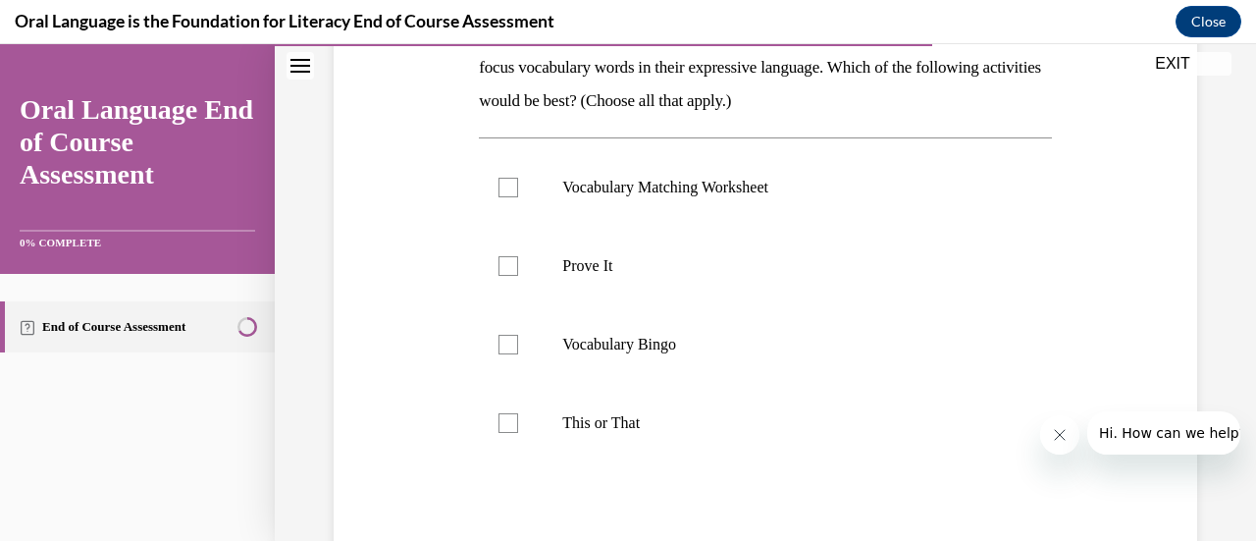
scroll to position [360, 0]
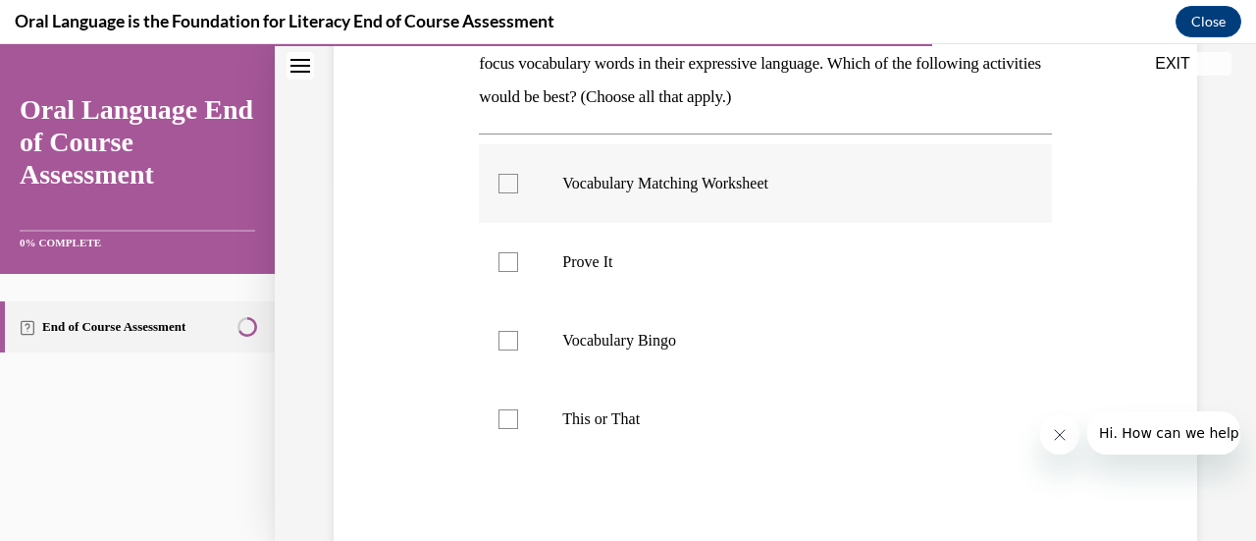
click at [502, 183] on div at bounding box center [508, 184] width 20 height 20
click at [502, 183] on input "Vocabulary Matching Worksheet" at bounding box center [508, 184] width 20 height 20
checkbox input "true"
click at [509, 258] on div at bounding box center [508, 262] width 20 height 20
click at [509, 258] on input "Prove It" at bounding box center [508, 262] width 20 height 20
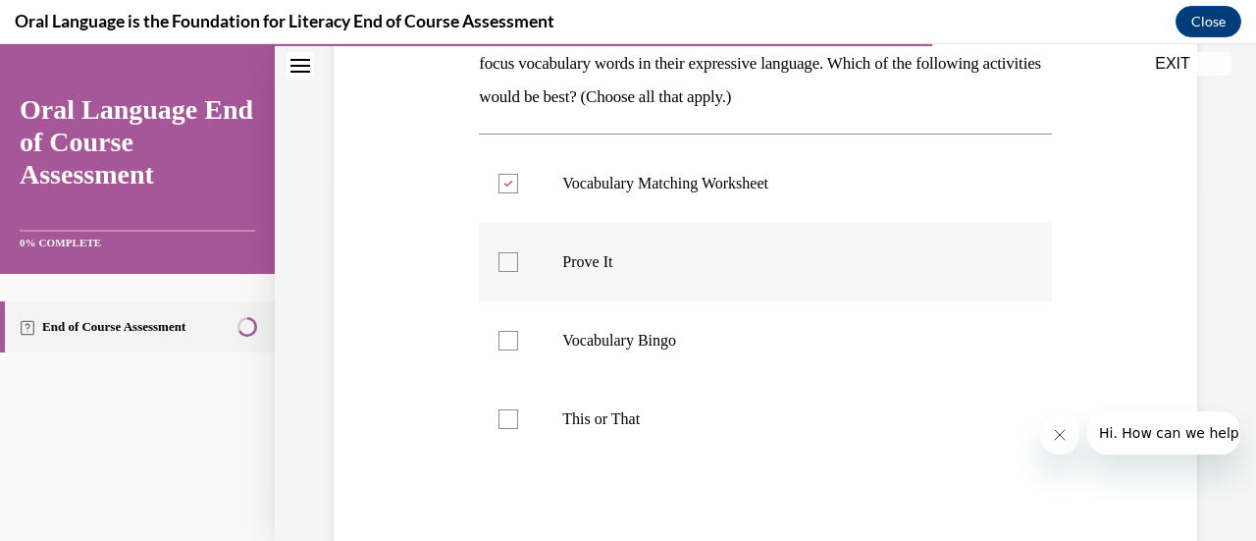
checkbox input "true"
click at [508, 185] on icon at bounding box center [508, 184] width 9 height 7
click at [508, 185] on input "Vocabulary Matching Worksheet" at bounding box center [508, 184] width 20 height 20
checkbox input "false"
click at [506, 420] on div at bounding box center [508, 419] width 20 height 20
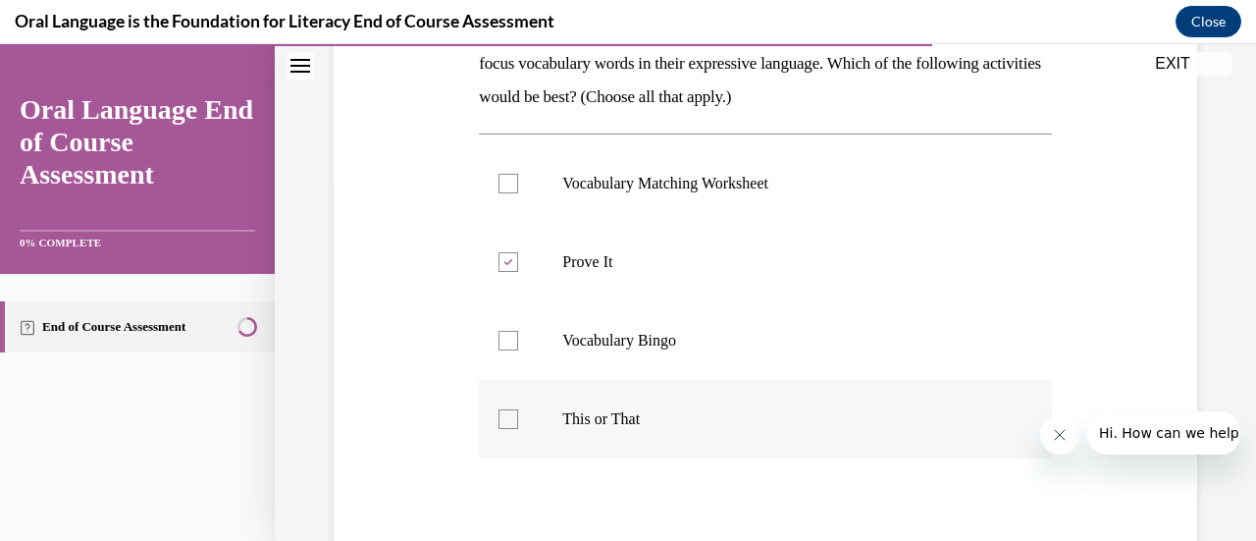
click at [506, 420] on input "This or That" at bounding box center [508, 419] width 20 height 20
checkbox input "true"
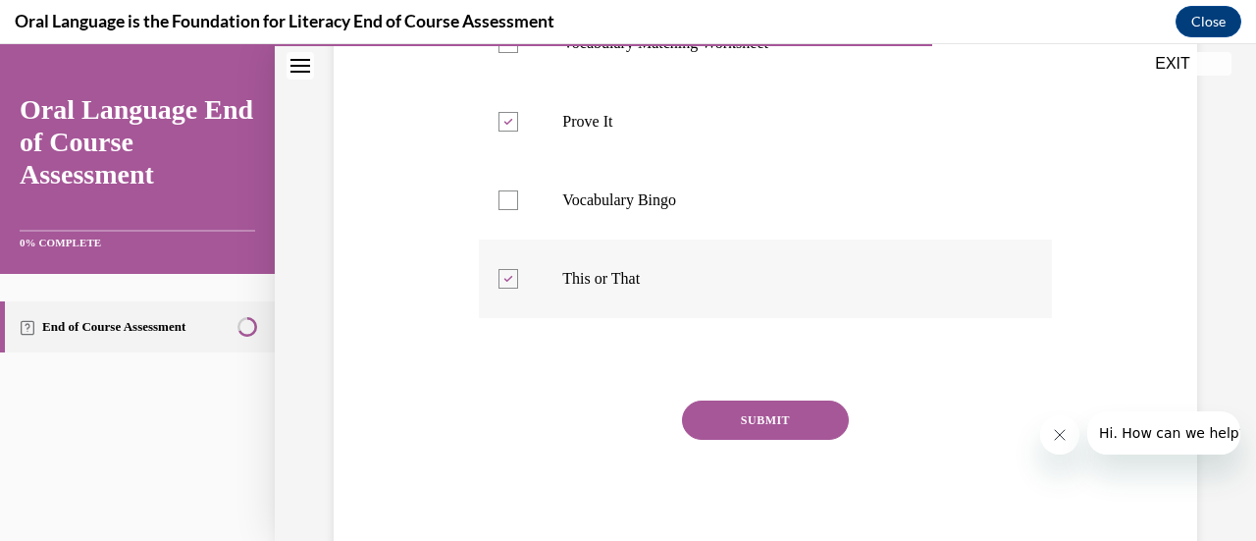
click at [740, 422] on button "SUBMIT" at bounding box center [765, 419] width 167 height 39
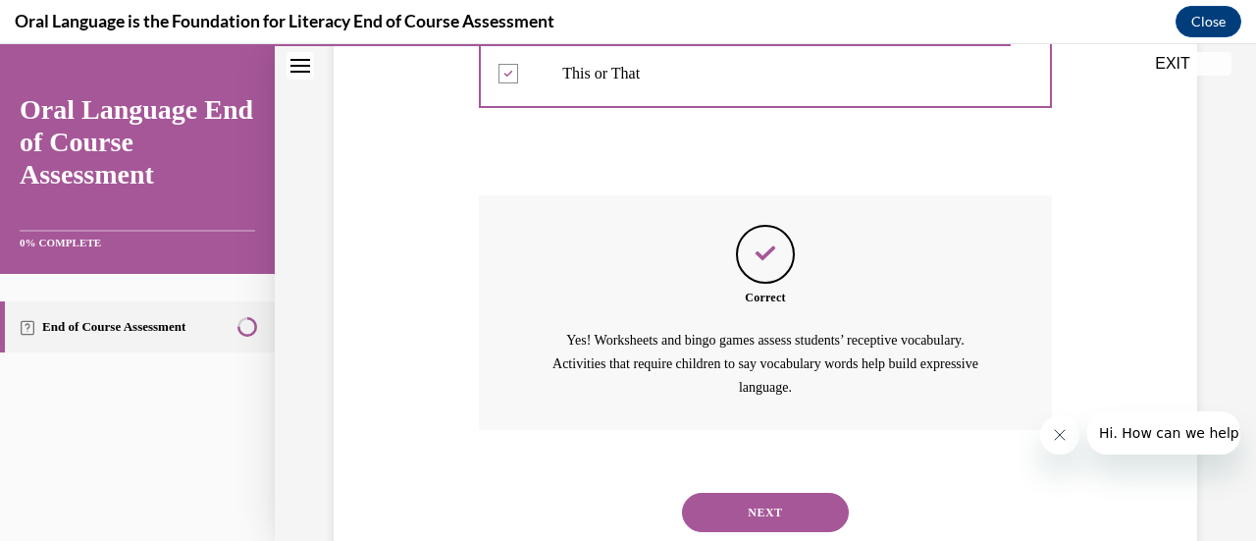
scroll to position [708, 0]
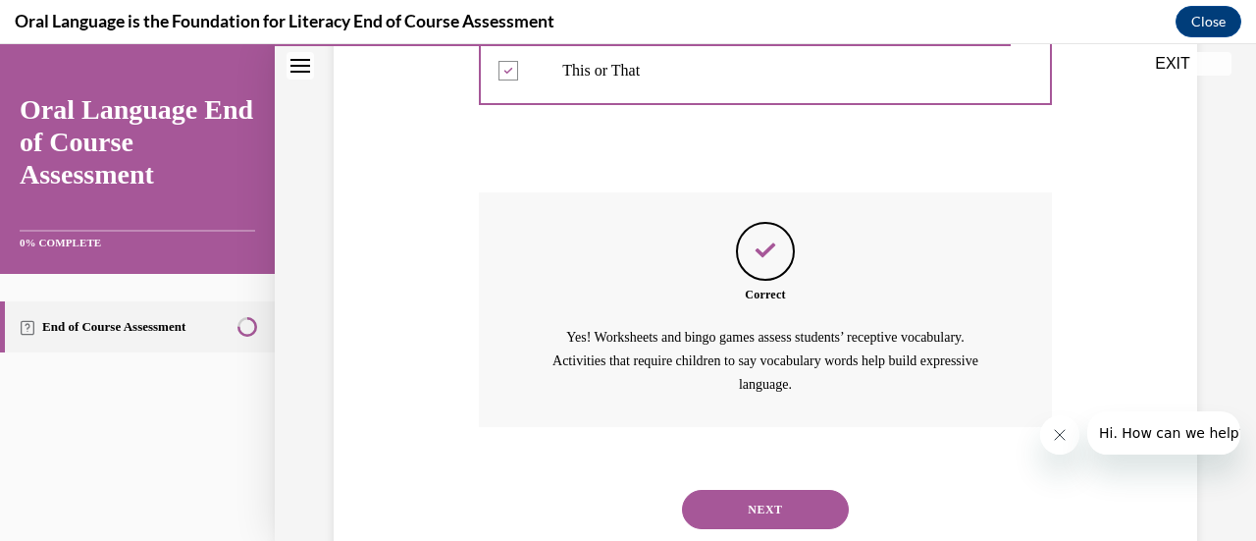
click at [754, 511] on button "NEXT" at bounding box center [765, 509] width 167 height 39
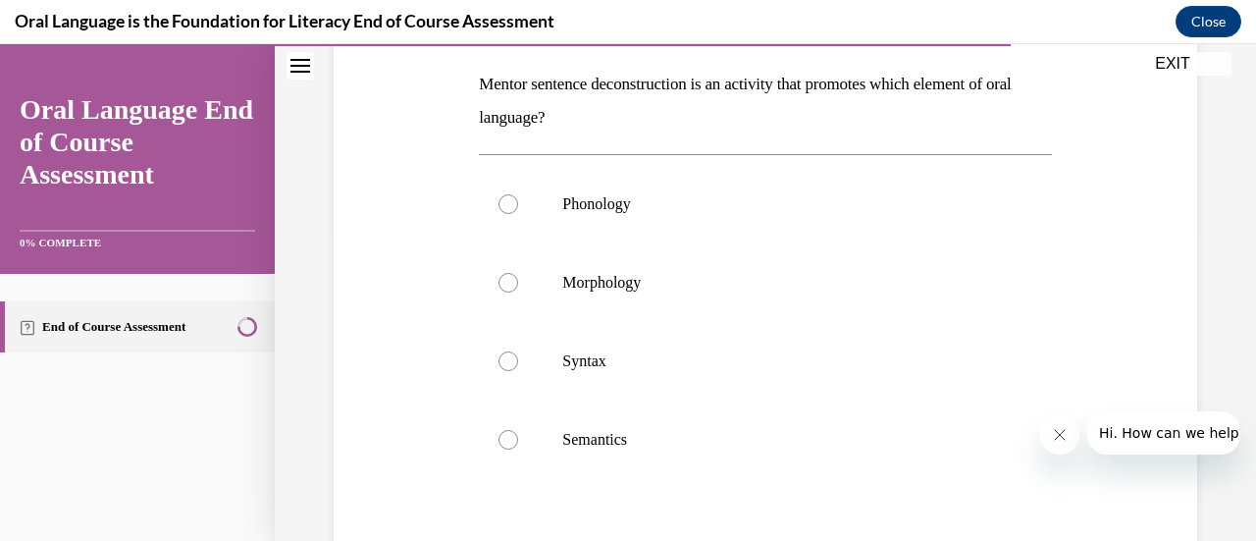
scroll to position [304, 0]
click at [511, 373] on label "Syntax" at bounding box center [765, 363] width 572 height 78
click at [511, 373] on input "Syntax" at bounding box center [508, 363] width 20 height 20
radio input "true"
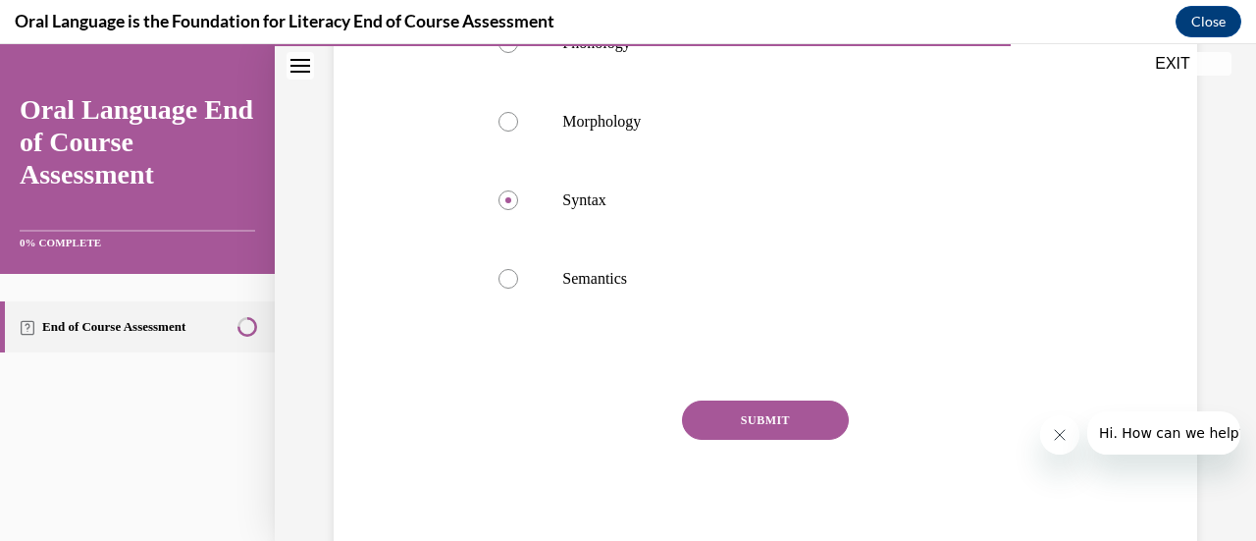
click at [774, 424] on button "SUBMIT" at bounding box center [765, 419] width 167 height 39
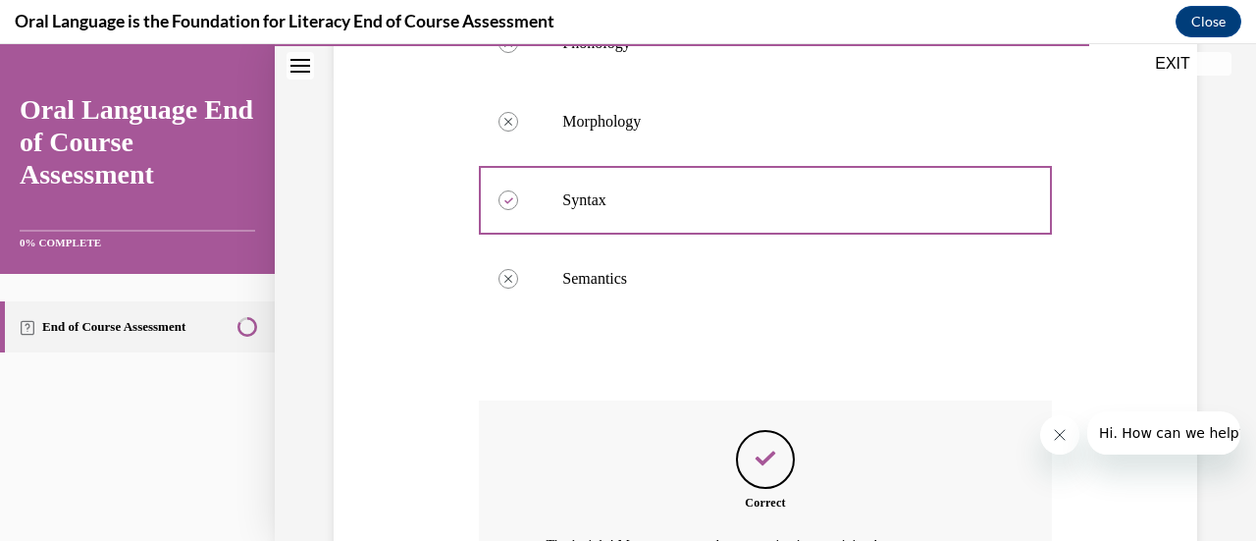
scroll to position [707, 0]
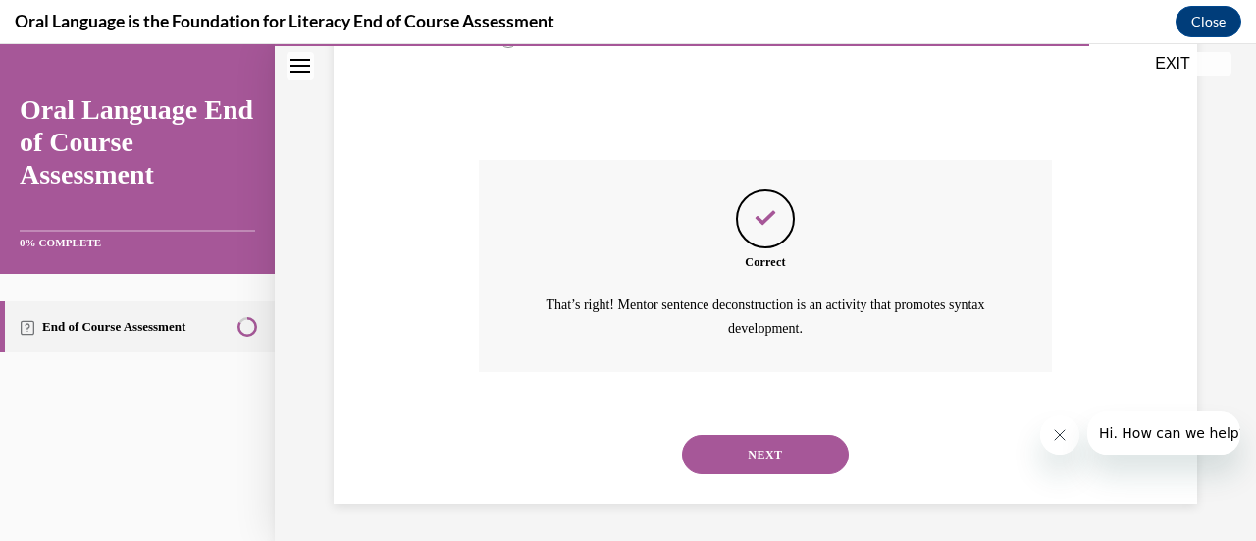
click at [767, 452] on button "NEXT" at bounding box center [765, 454] width 167 height 39
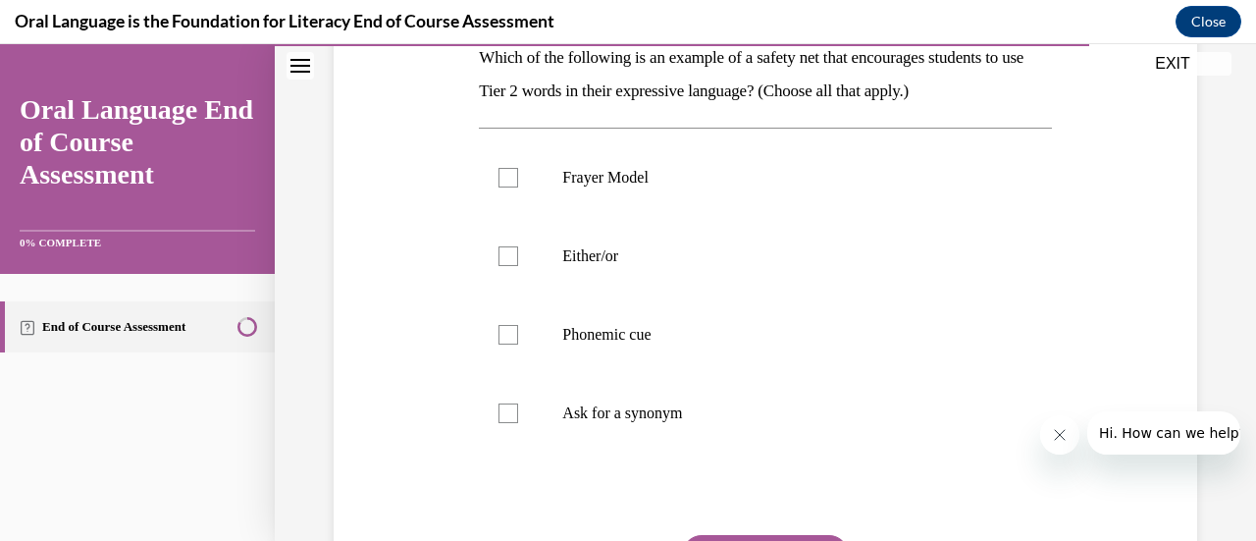
scroll to position [337, 0]
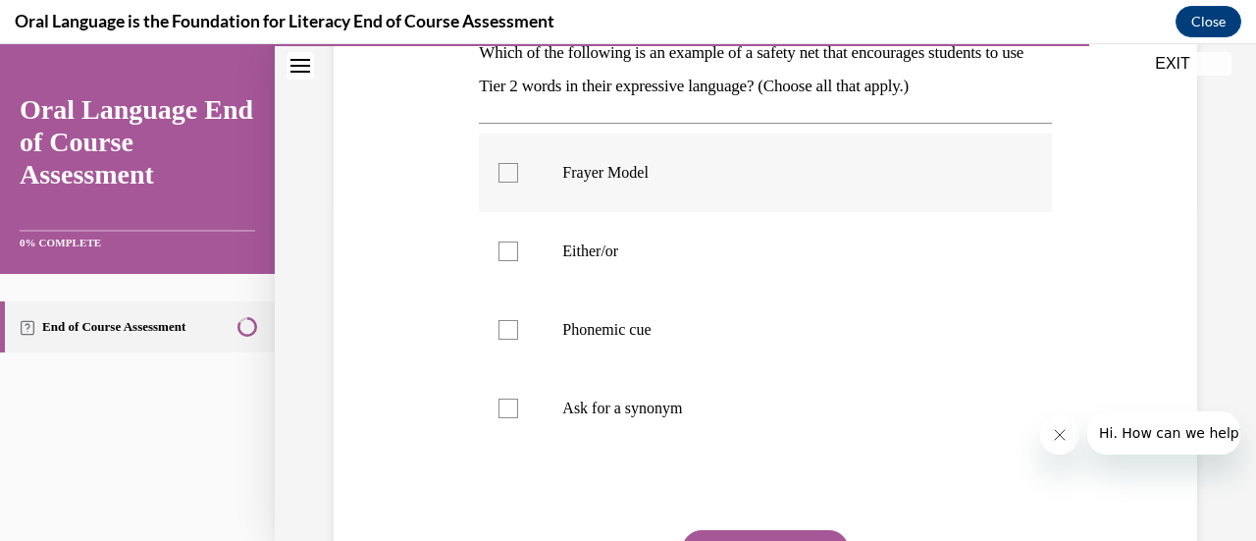
click at [504, 166] on div at bounding box center [508, 173] width 20 height 20
click at [504, 166] on input "Frayer Model" at bounding box center [508, 173] width 20 height 20
checkbox input "true"
click at [506, 410] on div at bounding box center [508, 408] width 20 height 20
click at [506, 410] on input "Ask for a synonym" at bounding box center [508, 408] width 20 height 20
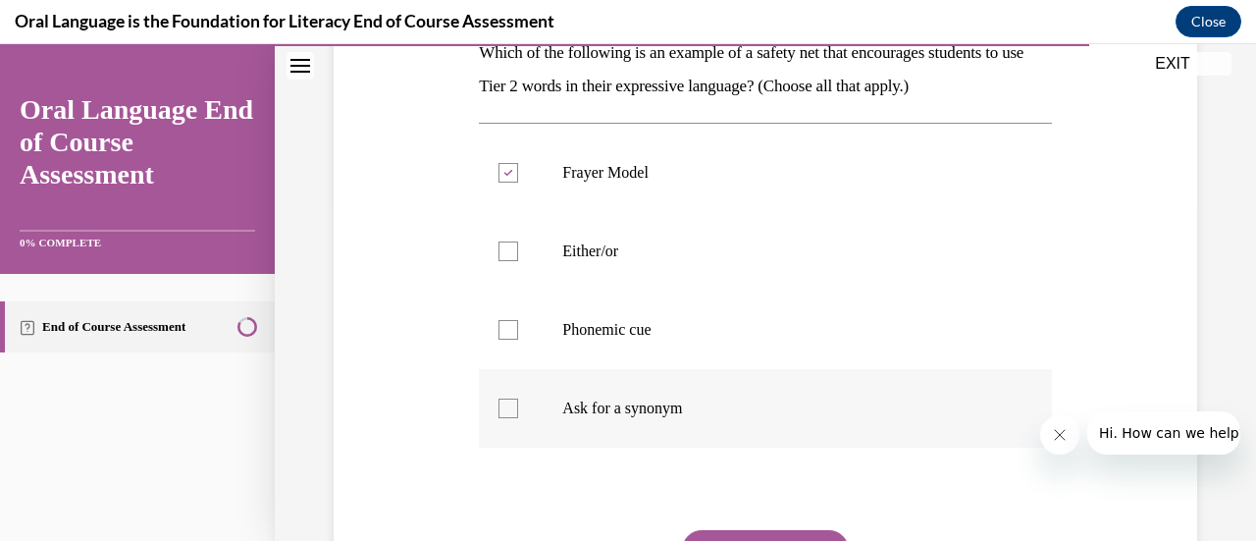
checkbox input "true"
click at [516, 248] on label "Either/or" at bounding box center [765, 251] width 572 height 78
click at [516, 248] on input "Either/or" at bounding box center [508, 251] width 20 height 20
checkbox input "true"
click at [512, 332] on div at bounding box center [508, 330] width 20 height 20
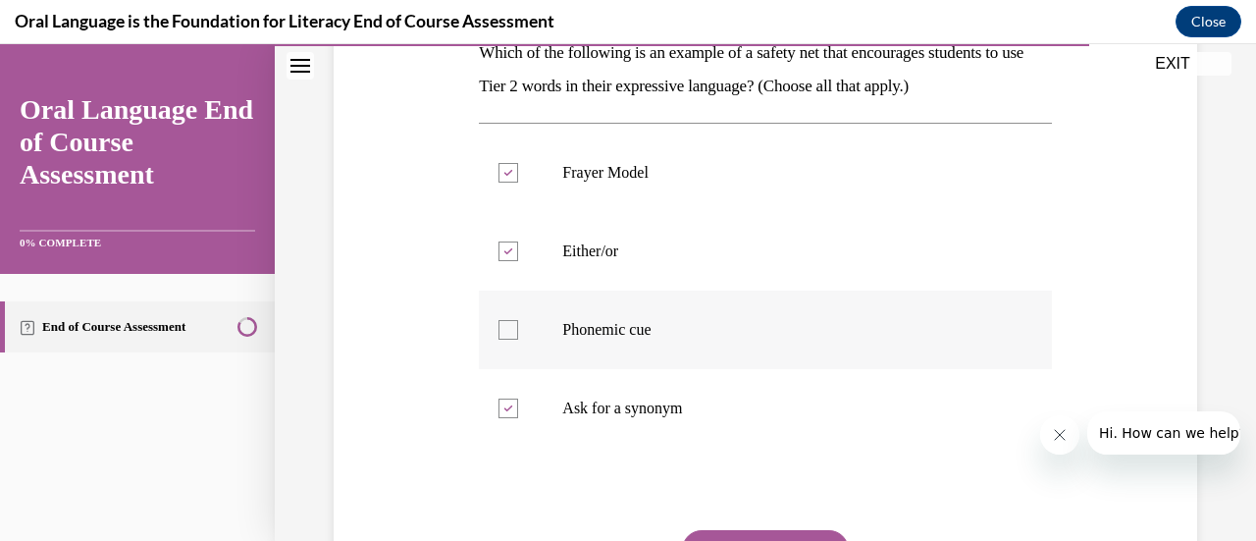
click at [512, 332] on input "Phonemic cue" at bounding box center [508, 330] width 20 height 20
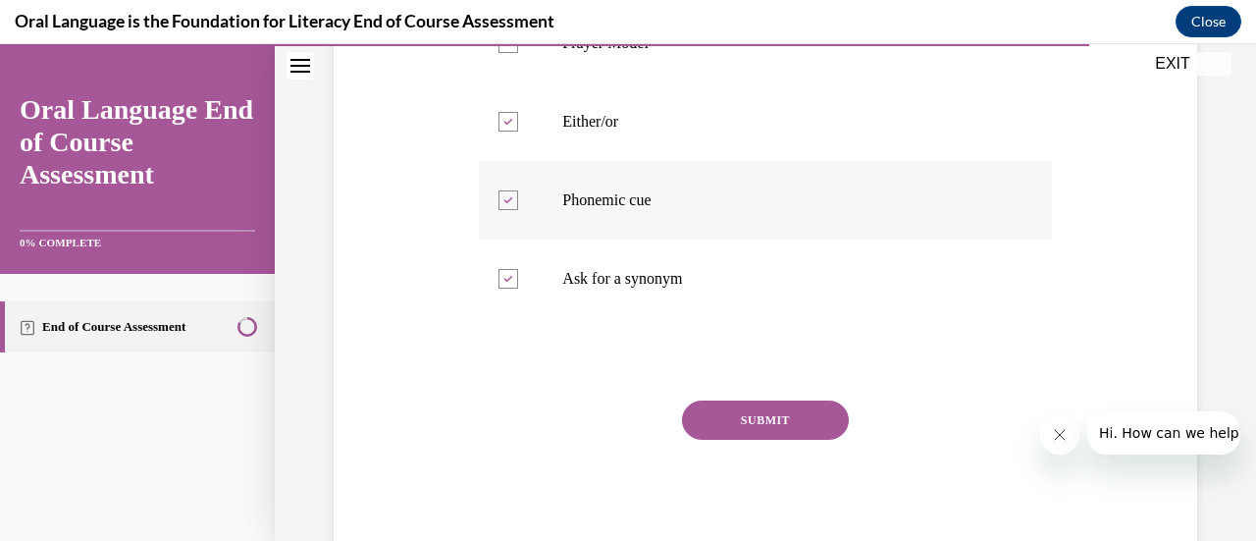
click at [506, 201] on icon at bounding box center [508, 200] width 9 height 7
click at [506, 201] on input "Phonemic cue" at bounding box center [508, 200] width 20 height 20
checkbox input "false"
click at [797, 420] on button "SUBMIT" at bounding box center [765, 419] width 167 height 39
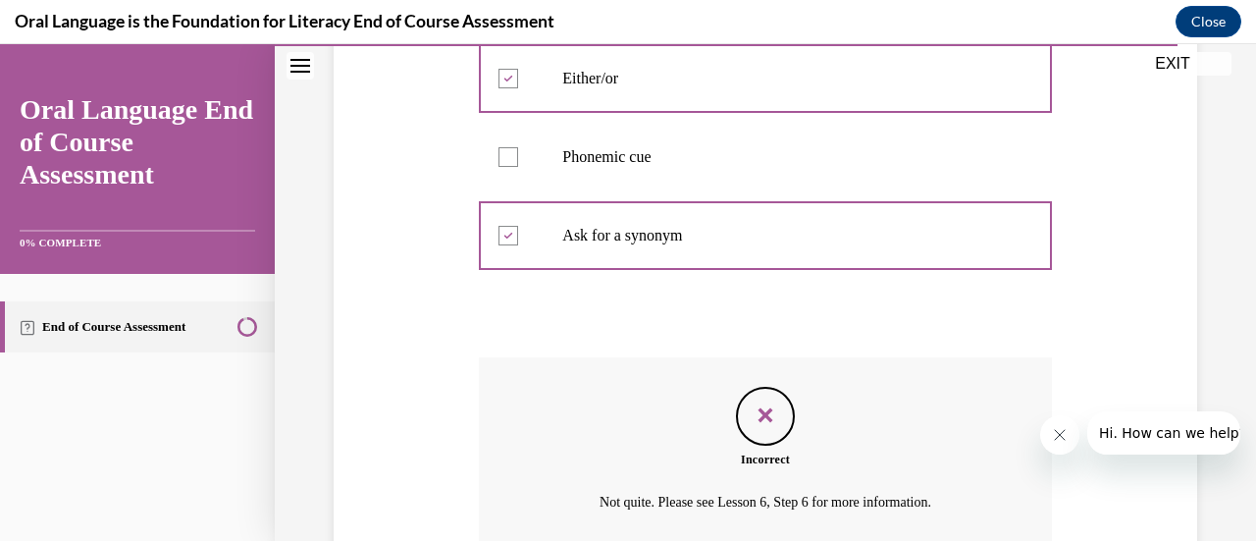
scroll to position [685, 0]
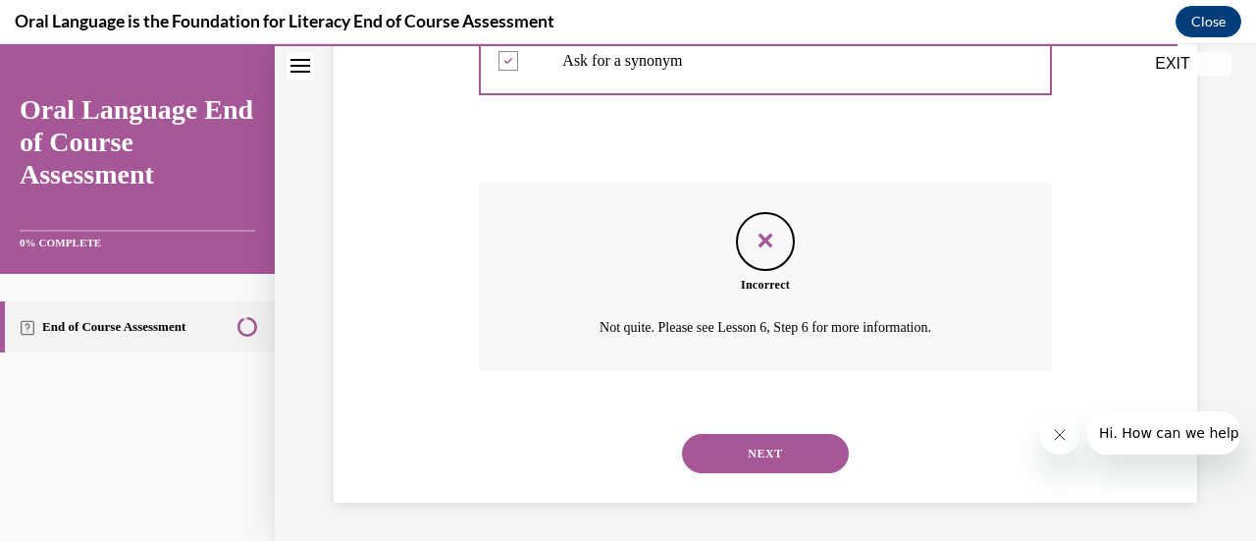
click at [774, 451] on button "NEXT" at bounding box center [765, 453] width 167 height 39
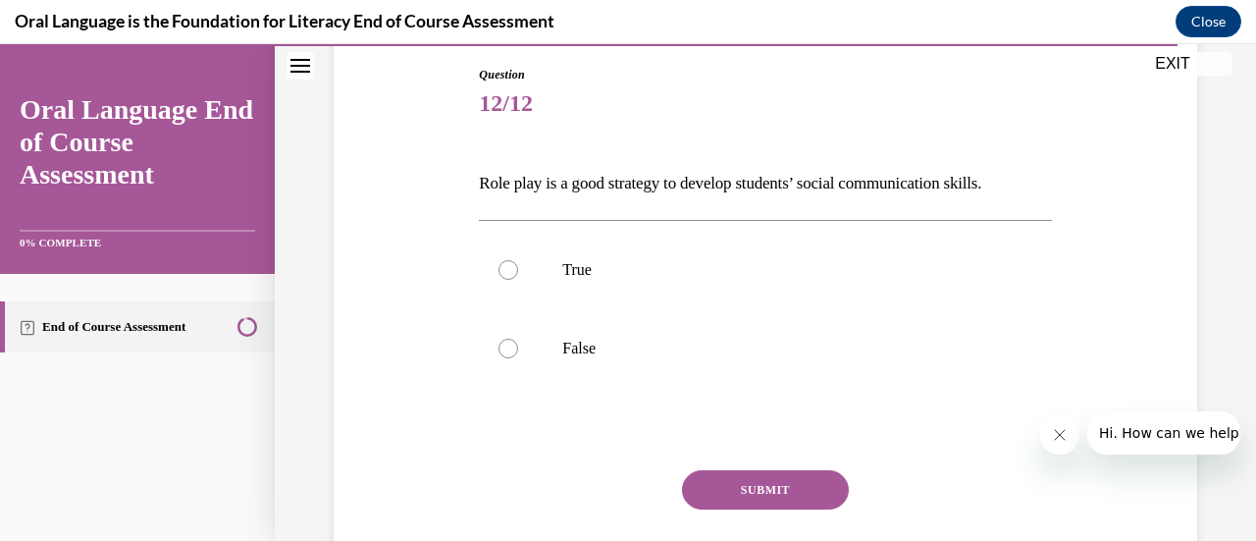
scroll to position [212, 0]
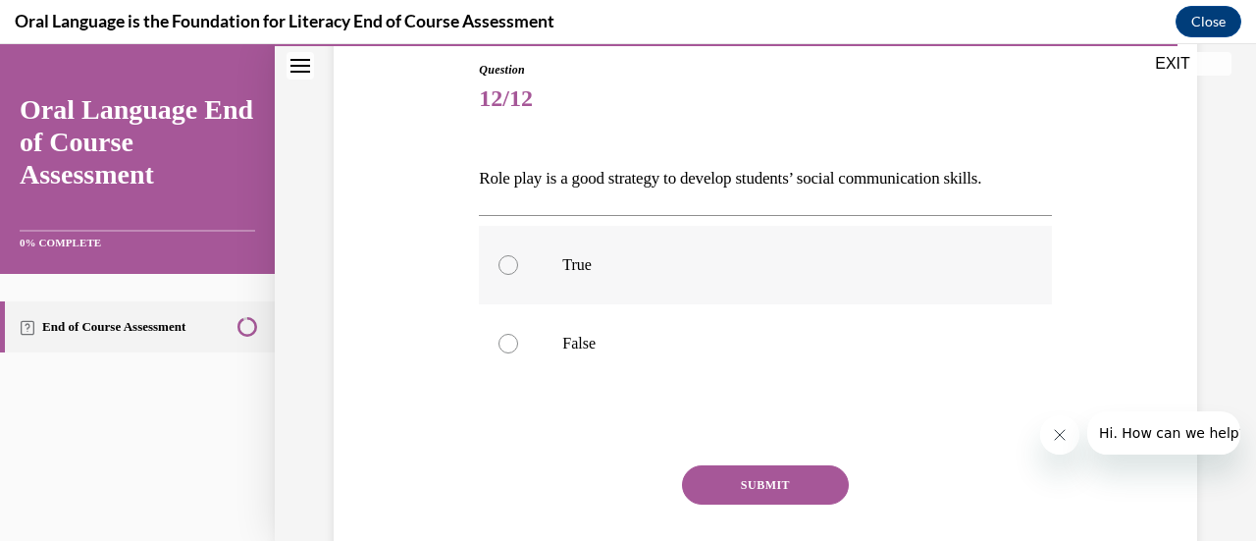
click at [508, 265] on div at bounding box center [508, 265] width 20 height 20
click at [508, 265] on input "True" at bounding box center [508, 265] width 20 height 20
radio input "true"
click at [726, 481] on button "SUBMIT" at bounding box center [765, 484] width 167 height 39
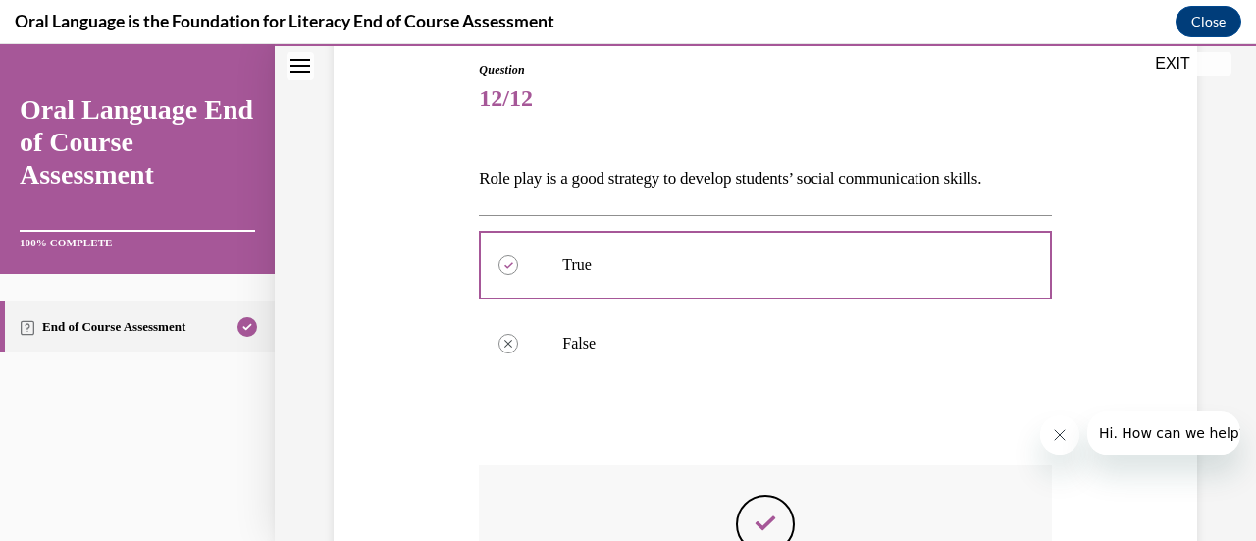
scroll to position [517, 0]
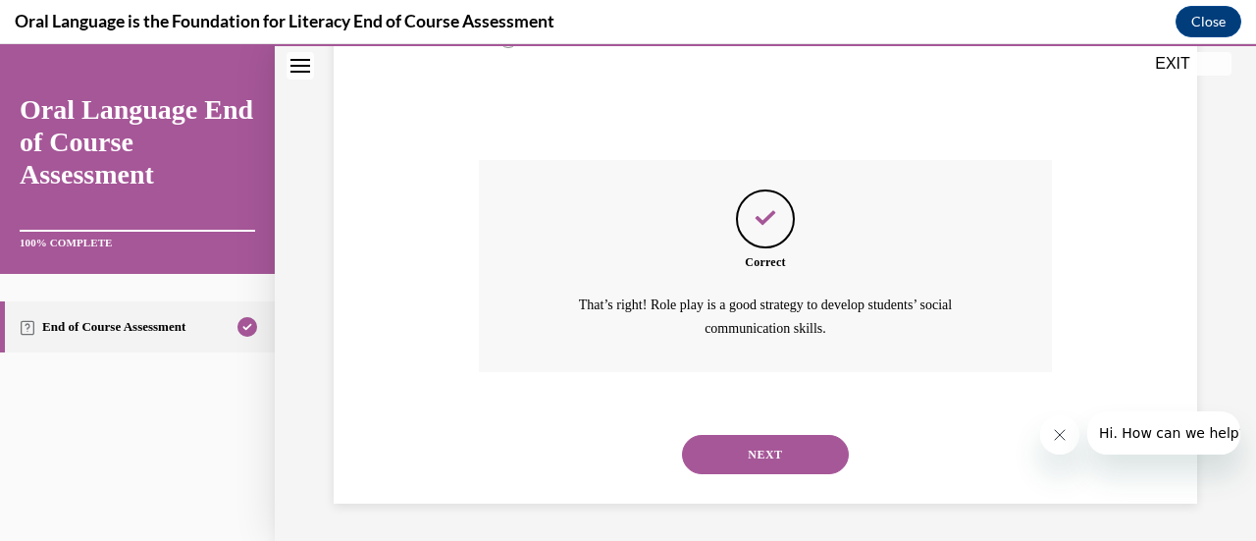
click at [762, 415] on div "NEXT" at bounding box center [765, 454] width 572 height 78
click at [764, 454] on button "NEXT" at bounding box center [765, 454] width 167 height 39
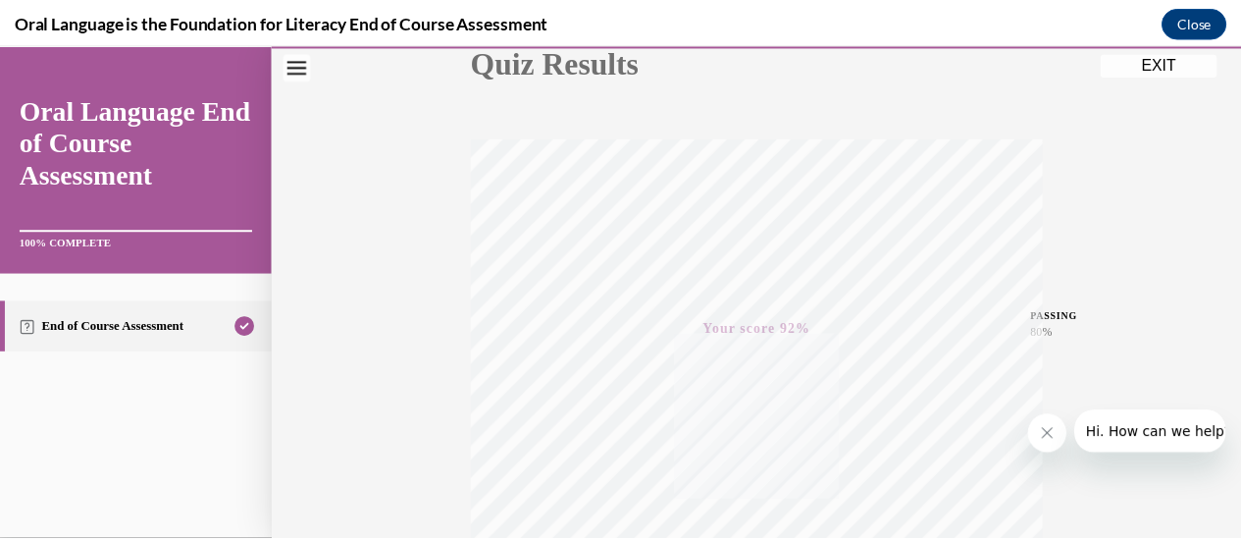
scroll to position [243, 0]
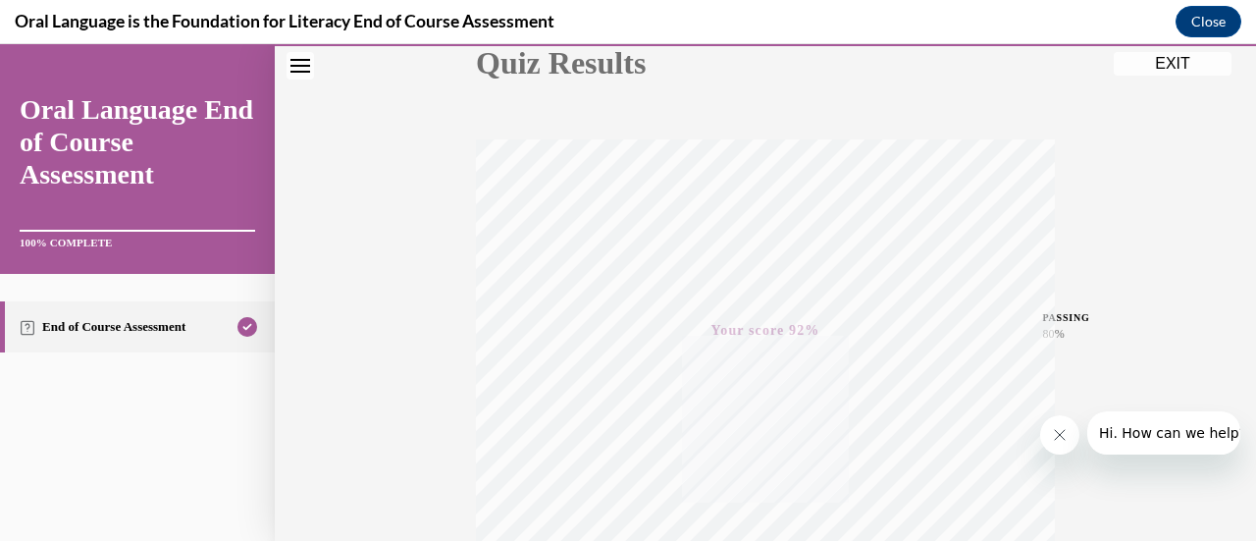
click at [1158, 67] on button "EXIT" at bounding box center [1172, 64] width 118 height 24
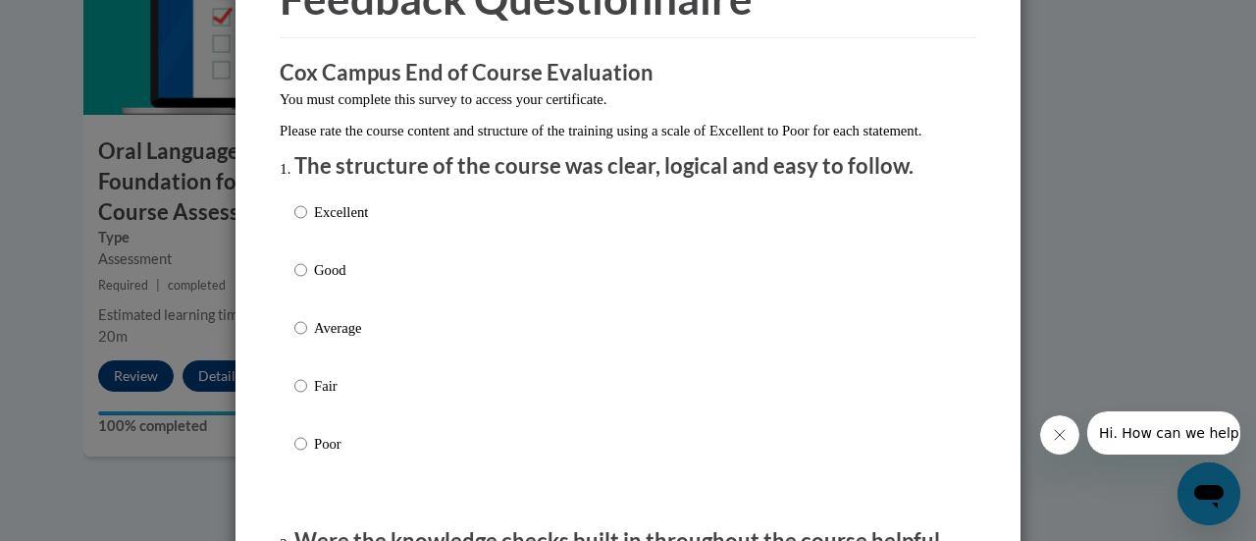
scroll to position [139, 0]
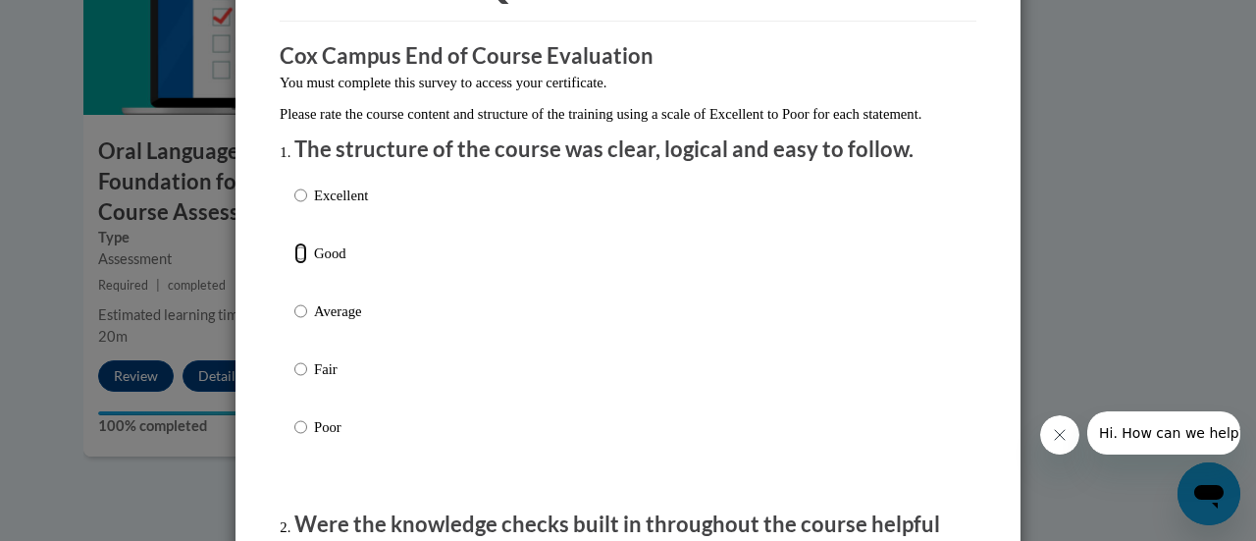
click at [294, 264] on input "Good" at bounding box center [300, 253] width 13 height 22
radio input "true"
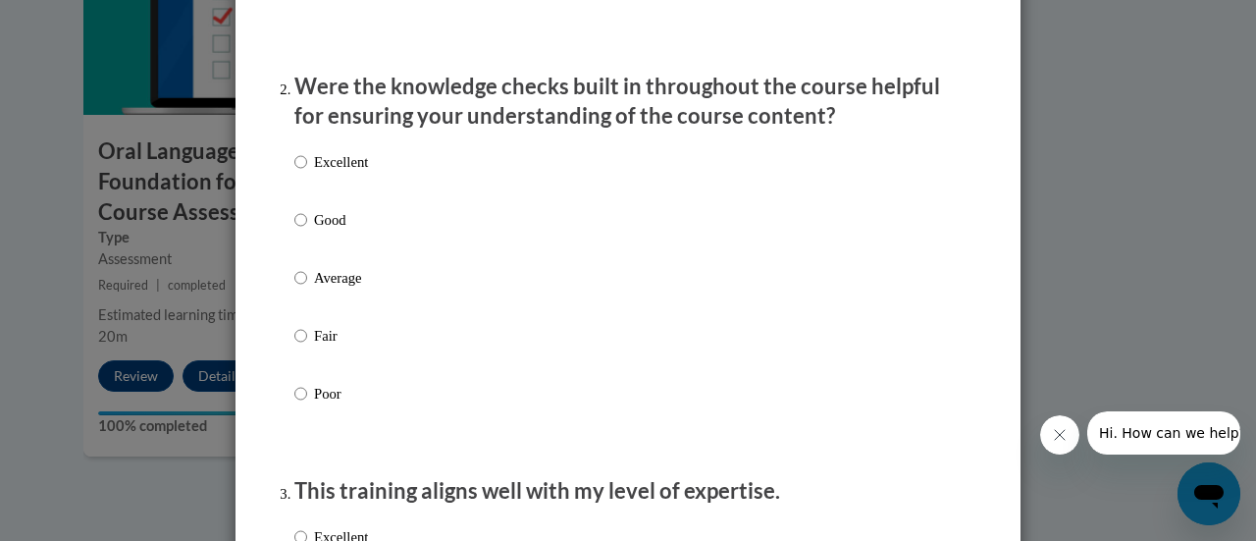
scroll to position [578, 0]
click at [294, 230] on input "Good" at bounding box center [300, 219] width 13 height 22
radio input "true"
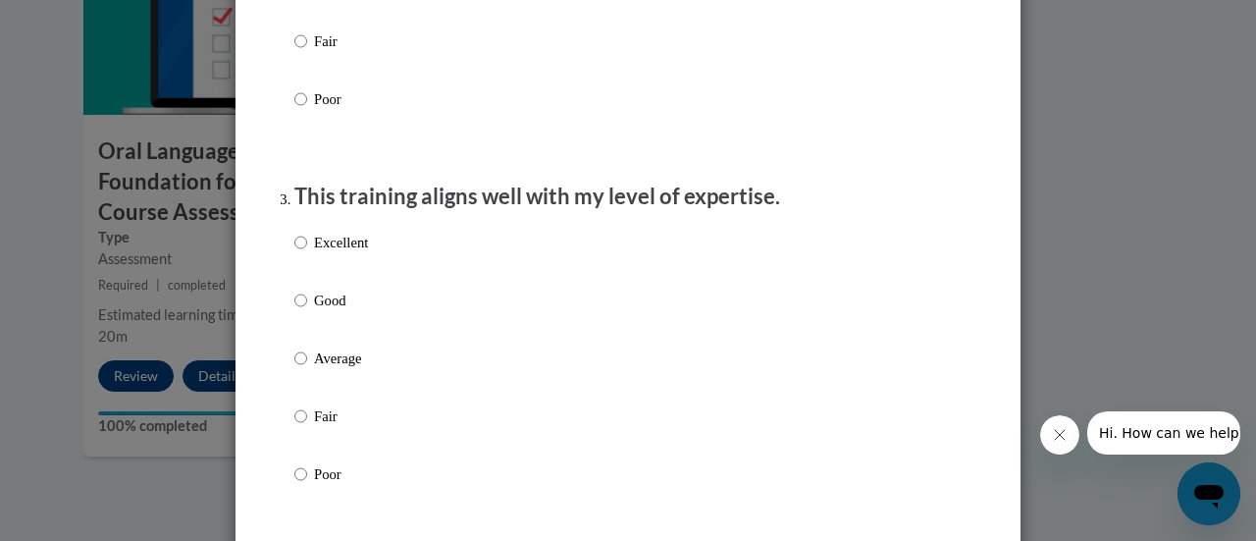
scroll to position [872, 0]
click at [801, 298] on div "Excellent Good Average Fair Poor" at bounding box center [627, 381] width 667 height 320
click at [294, 310] on input "Good" at bounding box center [300, 299] width 13 height 22
radio input "true"
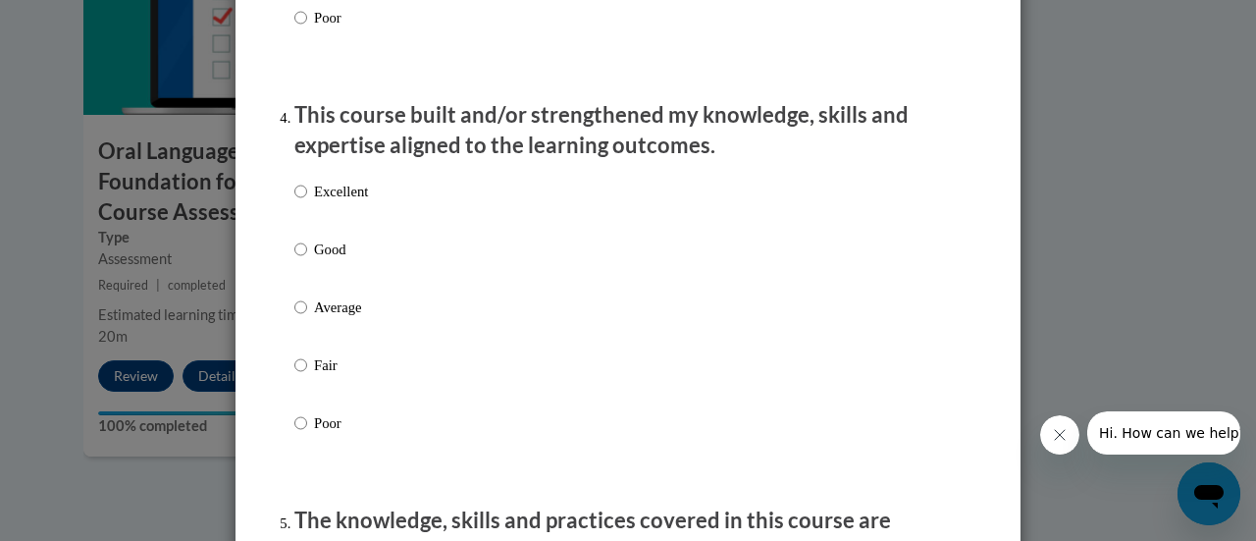
scroll to position [1336, 0]
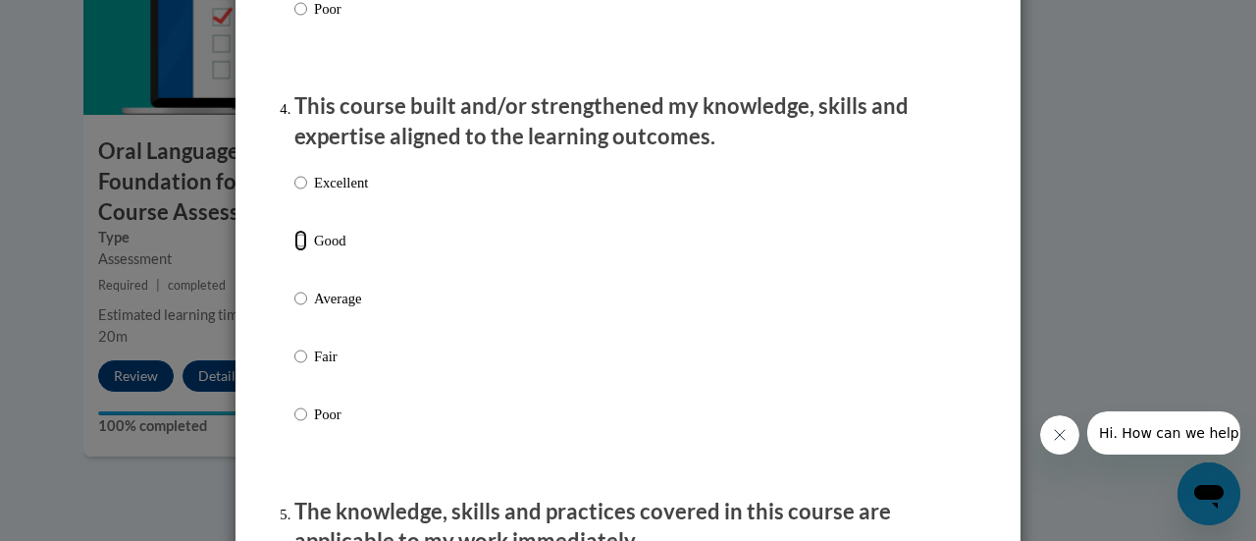
click at [294, 251] on input "Good" at bounding box center [300, 241] width 13 height 22
radio input "true"
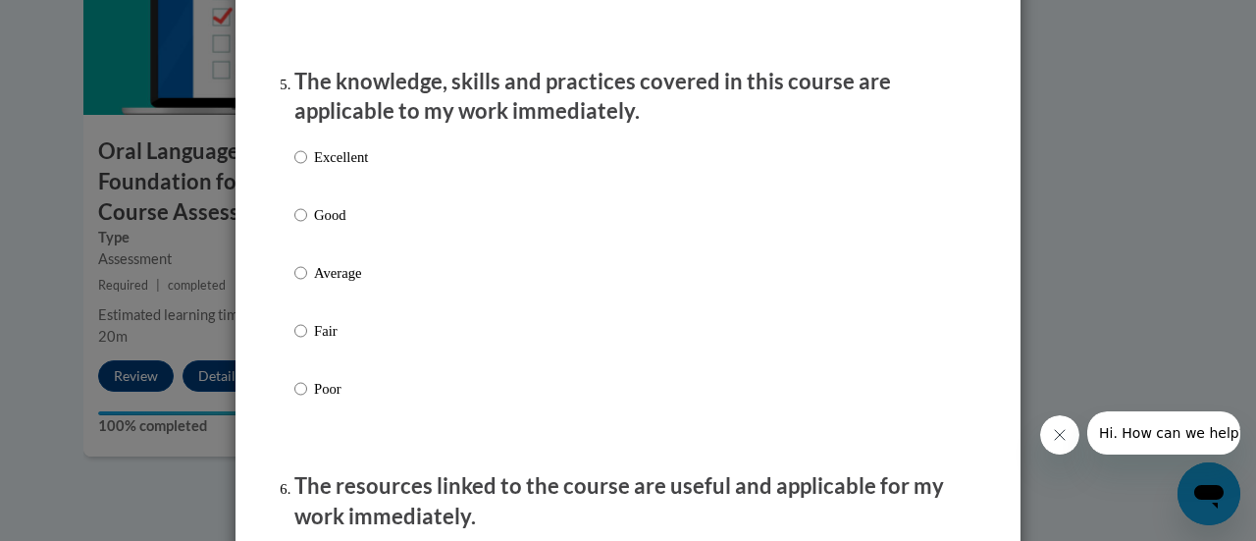
scroll to position [1767, 0]
click at [294, 225] on input "Good" at bounding box center [300, 214] width 13 height 22
radio input "true"
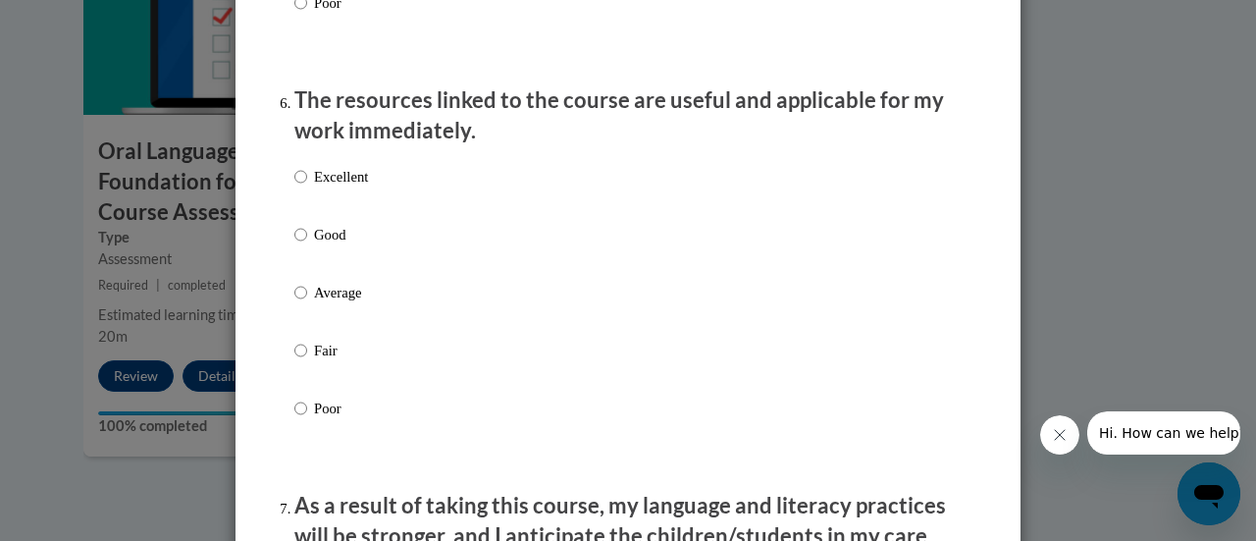
scroll to position [2153, 0]
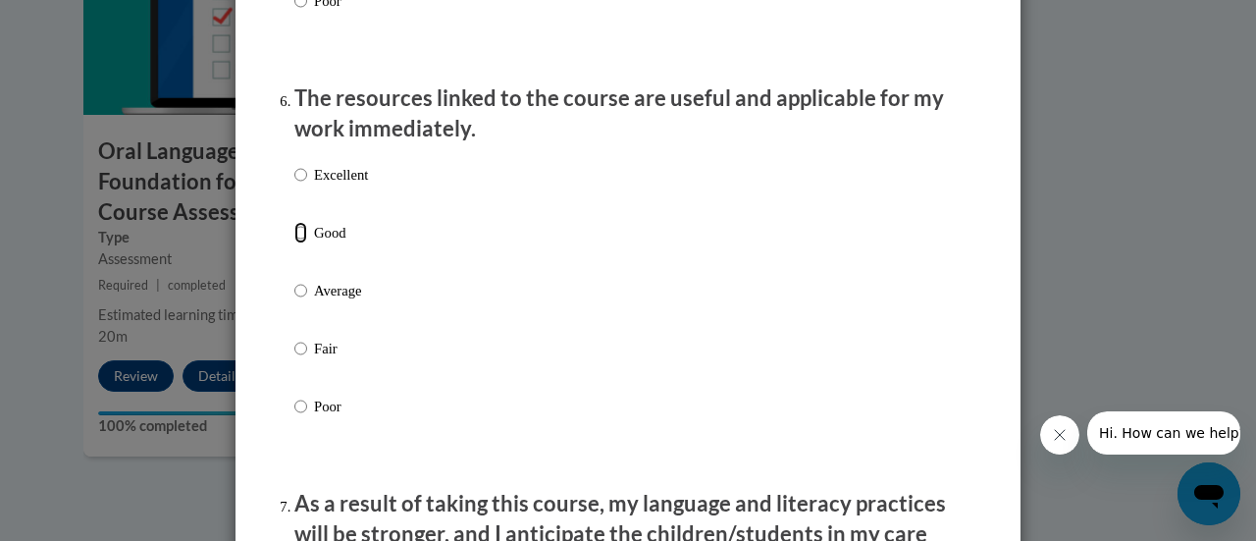
click at [294, 243] on input "Good" at bounding box center [300, 233] width 13 height 22
radio input "true"
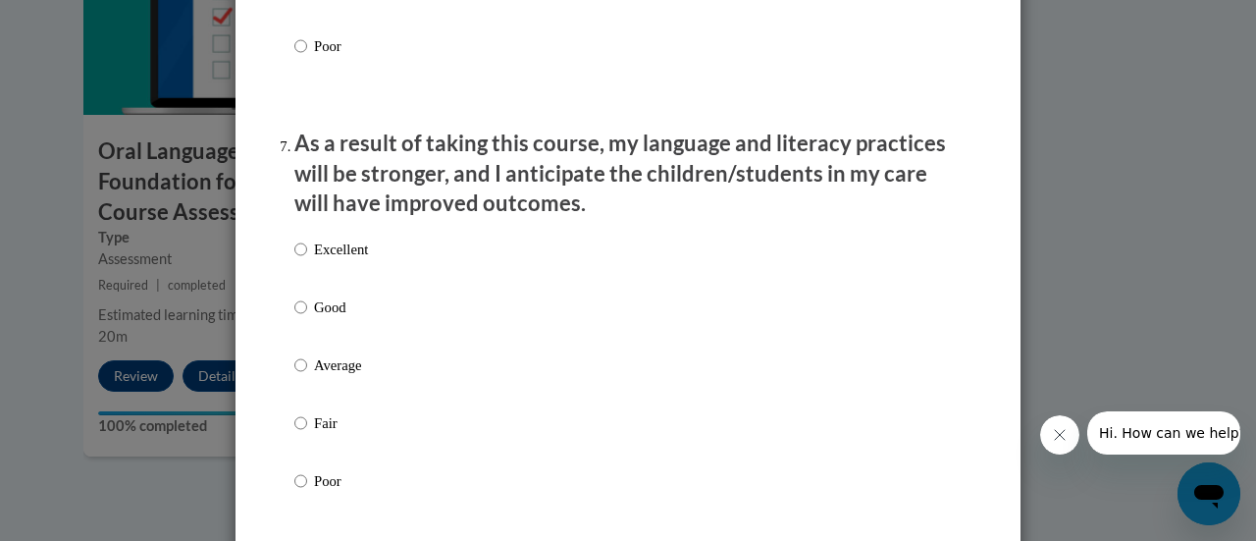
scroll to position [2514, 0]
click at [294, 315] on input "Good" at bounding box center [300, 306] width 13 height 22
radio input "true"
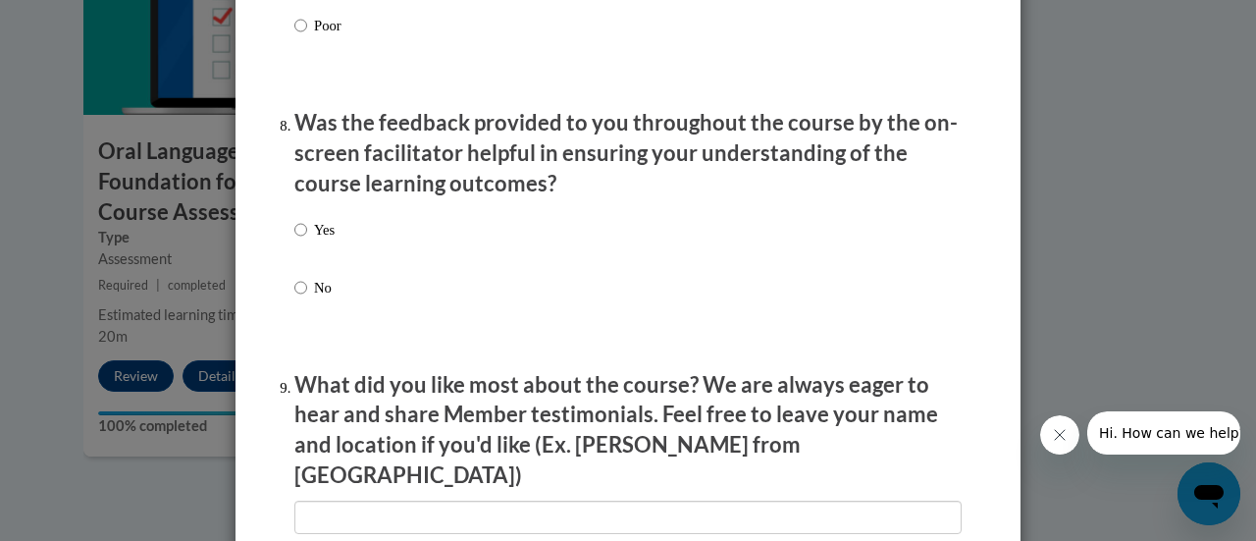
scroll to position [2970, 0]
click at [294, 239] on input "Yes" at bounding box center [300, 229] width 13 height 22
radio input "true"
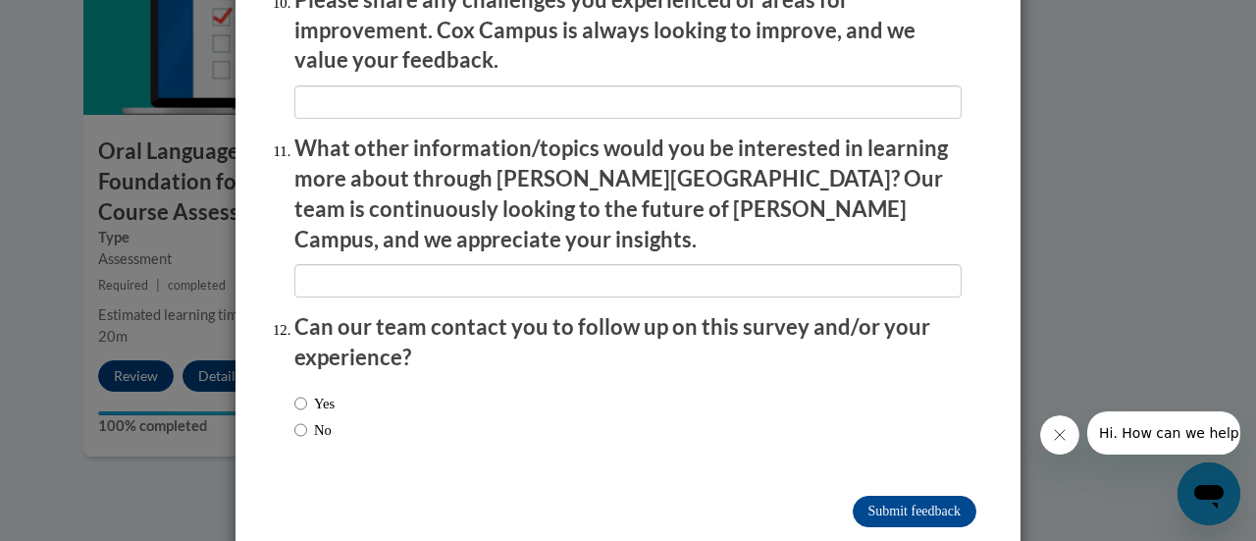
scroll to position [3539, 0]
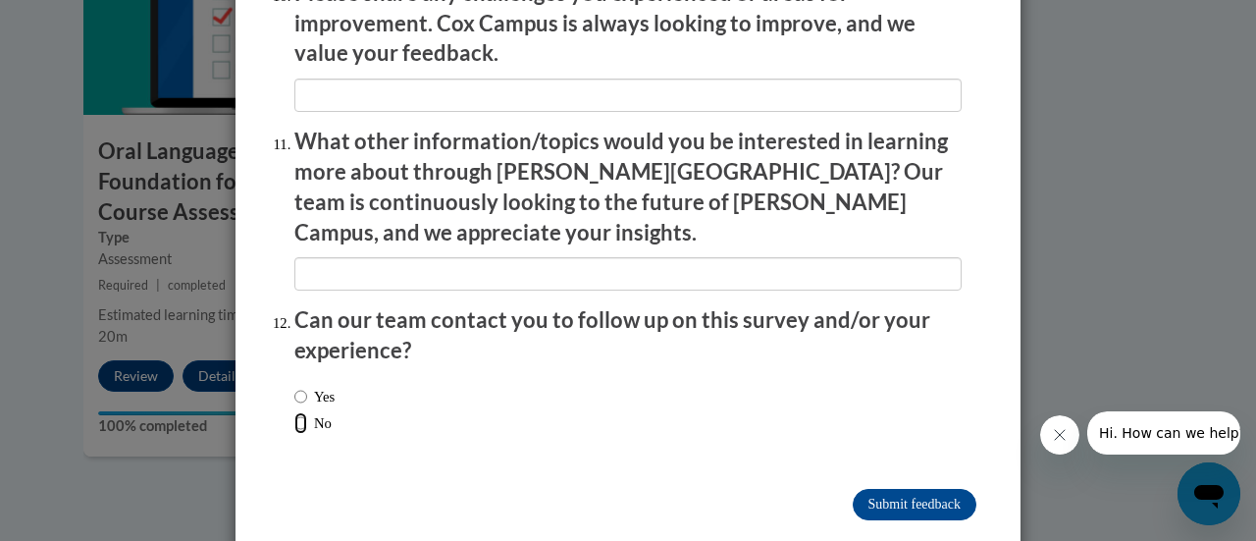
click at [294, 412] on input "No" at bounding box center [300, 423] width 13 height 22
radio input "true"
click at [882, 489] on input "Submit feedback" at bounding box center [915, 504] width 124 height 31
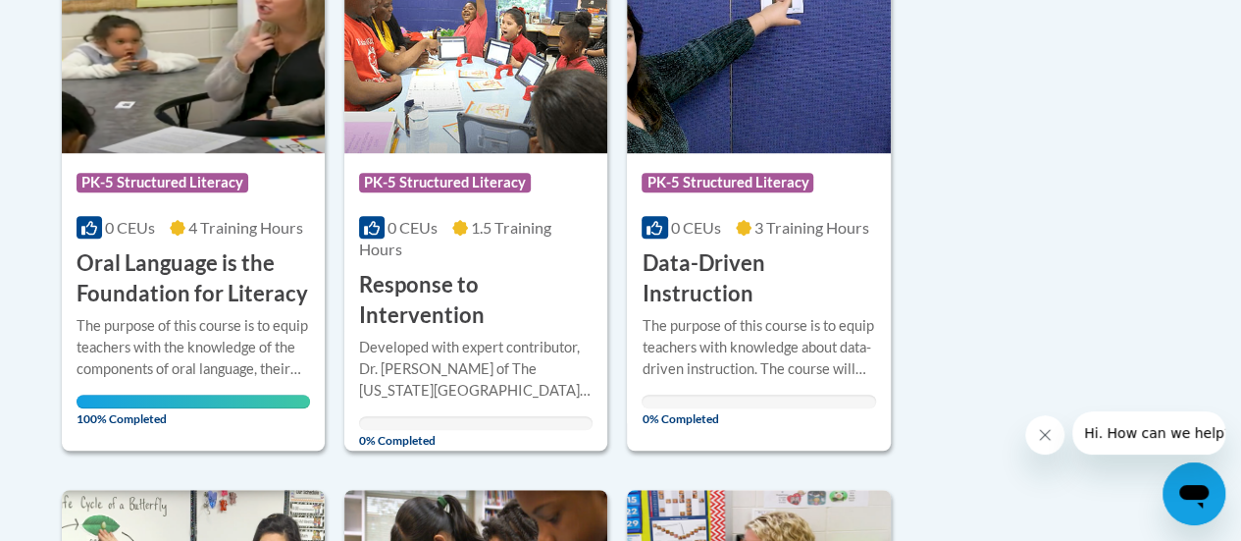
scroll to position [551, 0]
